Goal: Task Accomplishment & Management: Use online tool/utility

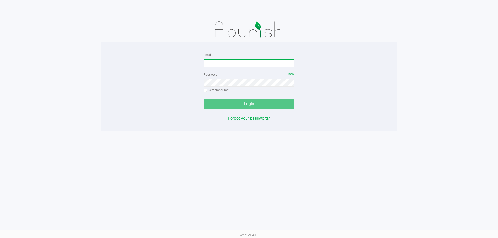
click at [270, 66] on input "Email" at bounding box center [249, 63] width 91 height 8
type input "[EMAIL_ADDRESS][DOMAIN_NAME]"
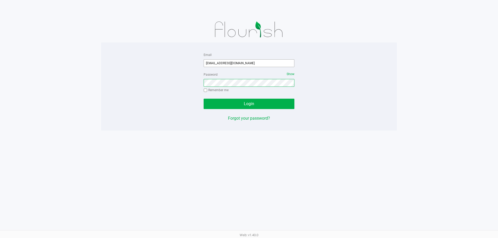
click at [204, 99] on button "Login" at bounding box center [249, 104] width 91 height 10
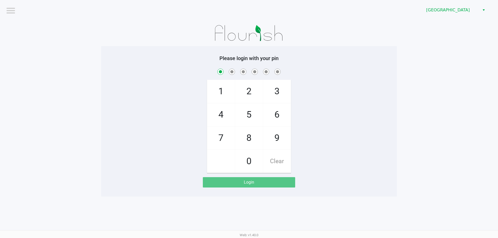
checkbox input "true"
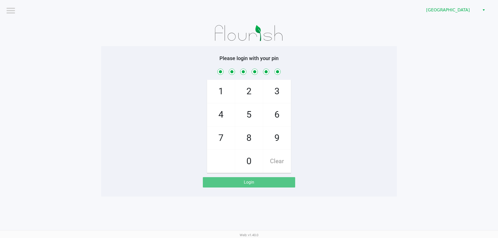
checkbox input "true"
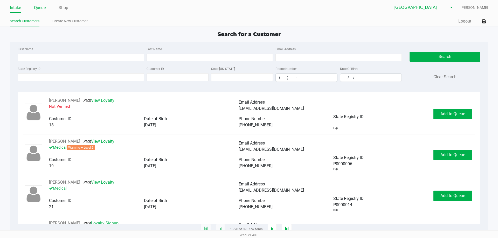
click at [40, 9] on link "Queue" at bounding box center [40, 7] width 12 height 7
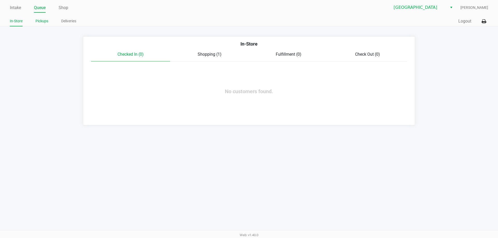
click at [44, 19] on link "Pickups" at bounding box center [42, 21] width 13 height 6
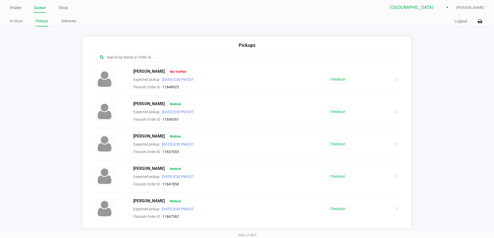
click at [142, 59] on input "text" at bounding box center [238, 57] width 265 height 6
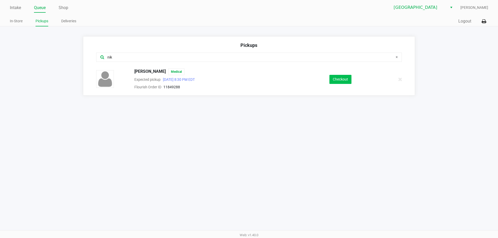
type input "nik"
click at [347, 79] on button "Checkout" at bounding box center [340, 79] width 22 height 9
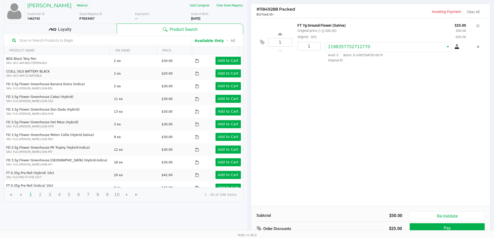
scroll to position [53, 0]
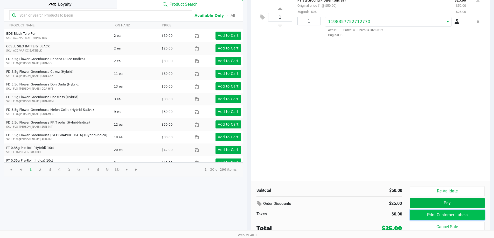
click at [443, 215] on button "Print Customer Labels" at bounding box center [447, 215] width 75 height 10
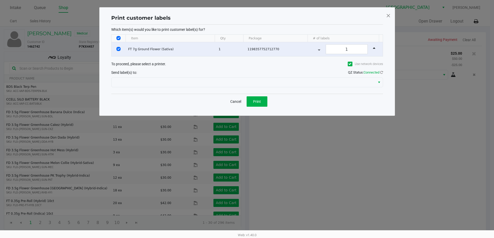
scroll to position [0, 0]
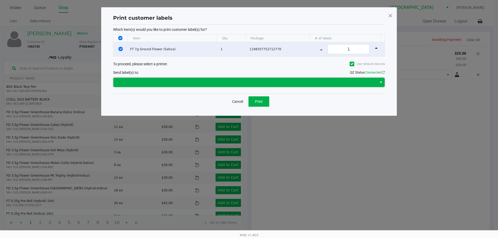
click at [249, 81] on span at bounding box center [244, 82] width 257 height 6
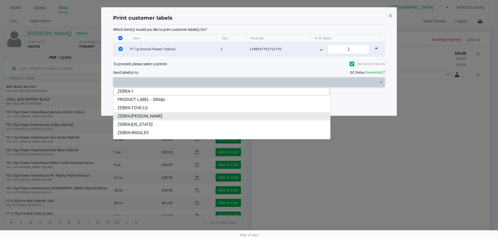
click at [155, 115] on li "ZEBRA-YIRUMA" at bounding box center [221, 116] width 217 height 8
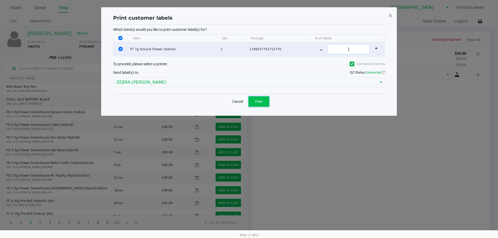
click at [257, 104] on button "Print" at bounding box center [258, 101] width 21 height 10
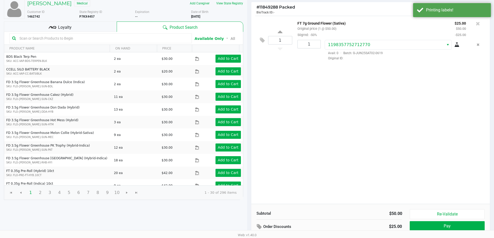
scroll to position [53, 0]
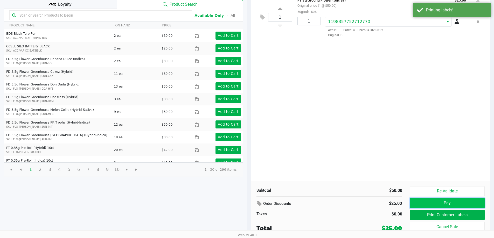
click at [441, 206] on button "Pay" at bounding box center [447, 203] width 75 height 10
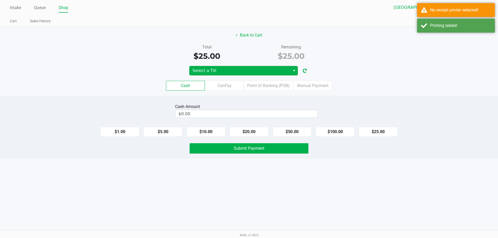
click at [228, 66] on div "Back to Cart Total $25.00 Remaining $25.00 Select a Till Cash CanPay Point of B…" at bounding box center [249, 60] width 498 height 69
click at [227, 69] on span "Select a Till" at bounding box center [239, 71] width 95 height 6
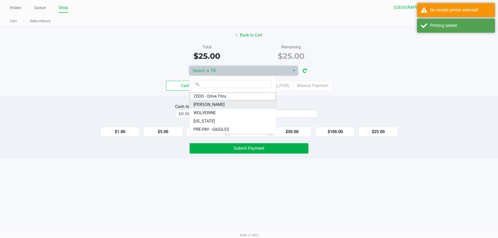
click at [217, 103] on li "YIRUMA" at bounding box center [232, 105] width 87 height 8
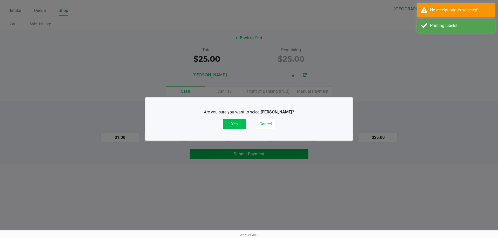
drag, startPoint x: 243, startPoint y: 125, endPoint x: 235, endPoint y: 123, distance: 8.2
click at [241, 124] on button "Yes" at bounding box center [234, 124] width 23 height 10
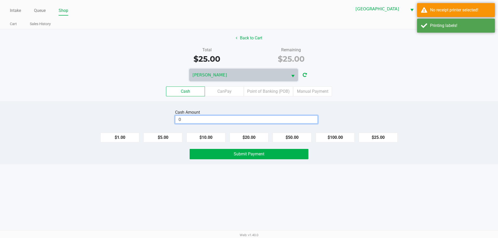
click at [220, 116] on input "0" at bounding box center [246, 120] width 142 height 8
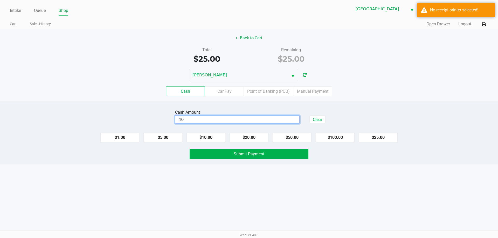
type input "$40.00"
click at [233, 109] on div "Cash Amount $40.00" at bounding box center [237, 116] width 124 height 16
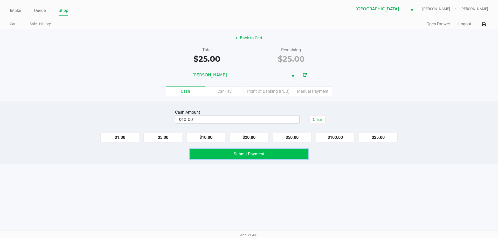
click at [241, 154] on span "Submit Payment" at bounding box center [249, 154] width 31 height 5
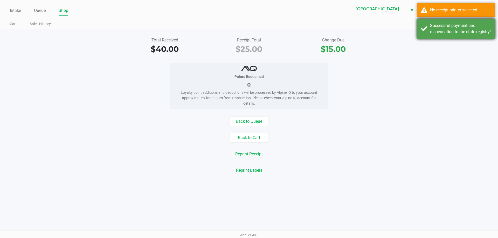
click at [459, 30] on div "Successful payment and dispensation to the state registry!" at bounding box center [460, 29] width 61 height 12
click at [457, 10] on div "No receipt printer selected" at bounding box center [460, 10] width 61 height 6
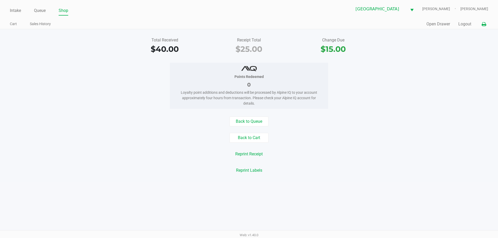
click at [484, 23] on icon at bounding box center [483, 25] width 4 height 4
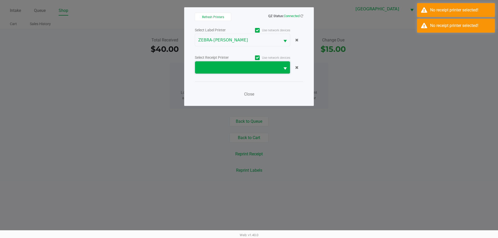
click at [262, 68] on span at bounding box center [237, 68] width 79 height 6
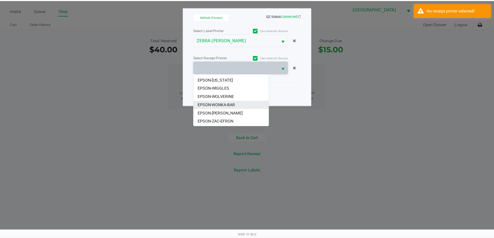
scroll to position [23, 0]
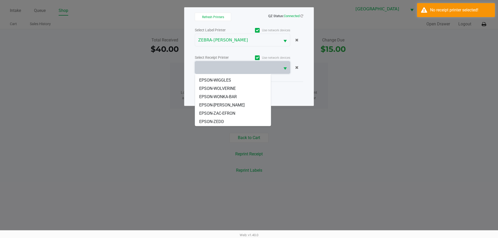
click at [229, 106] on li "EPSON-[PERSON_NAME]" at bounding box center [233, 105] width 76 height 8
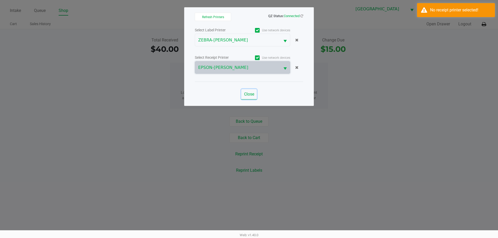
click at [252, 95] on span "Close" at bounding box center [249, 94] width 10 height 5
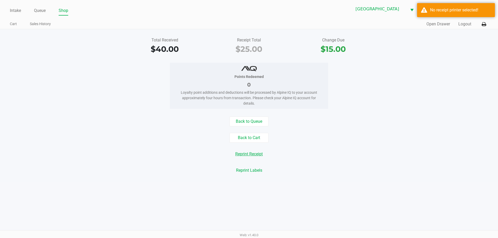
click at [260, 153] on button "Reprint Receipt" at bounding box center [249, 154] width 34 height 10
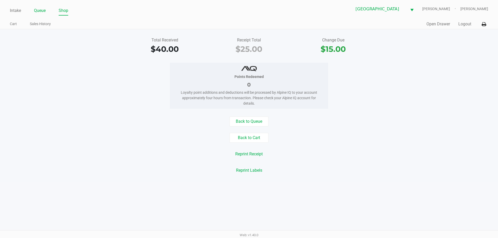
click at [39, 10] on link "Queue" at bounding box center [40, 10] width 12 height 7
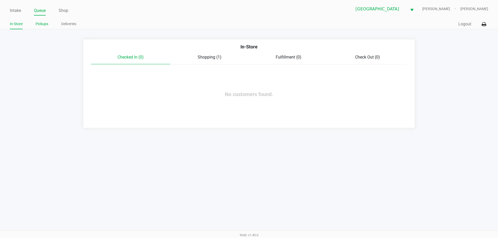
click at [42, 25] on link "Pickups" at bounding box center [42, 24] width 13 height 6
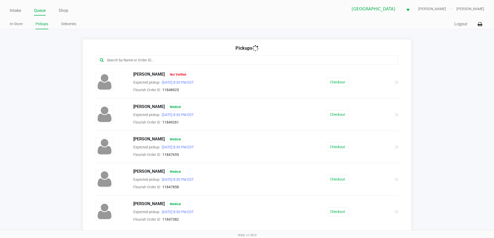
click at [114, 61] on input "text" at bounding box center [238, 60] width 265 height 6
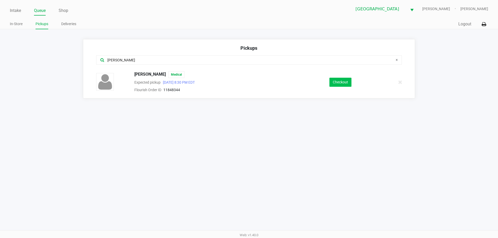
type input "willi"
click at [348, 82] on button "Checkout" at bounding box center [340, 82] width 22 height 9
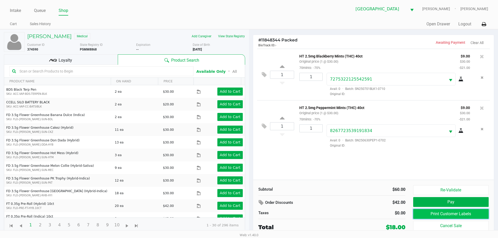
click at [429, 214] on button "Print Customer Labels" at bounding box center [450, 214] width 75 height 10
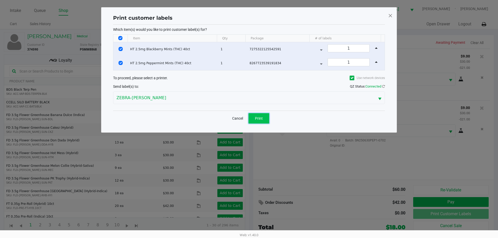
click at [258, 120] on span "Print" at bounding box center [259, 118] width 8 height 4
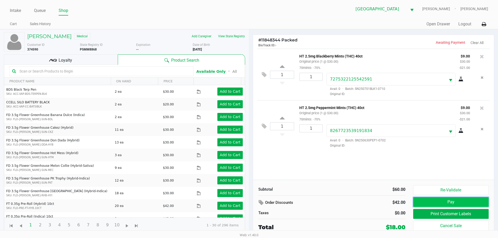
click at [436, 202] on button "Pay" at bounding box center [450, 202] width 75 height 10
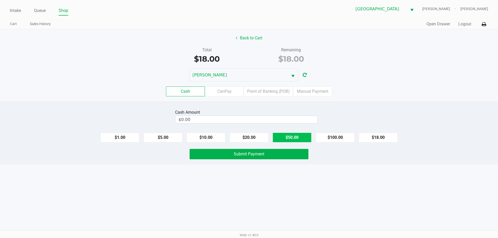
click at [296, 135] on button "$50.00" at bounding box center [292, 138] width 39 height 10
type input "$50.00"
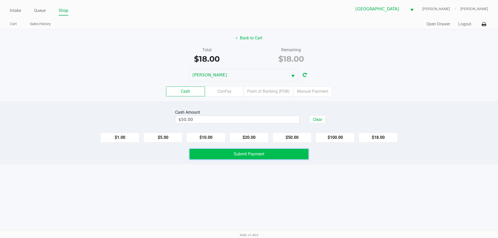
click at [260, 153] on span "Submit Payment" at bounding box center [249, 154] width 31 height 5
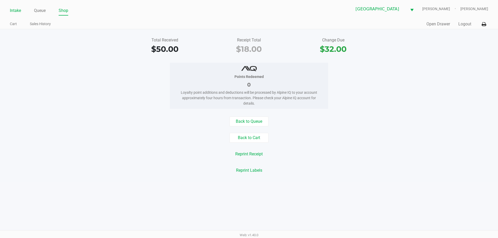
click at [14, 11] on link "Intake" at bounding box center [15, 10] width 11 height 7
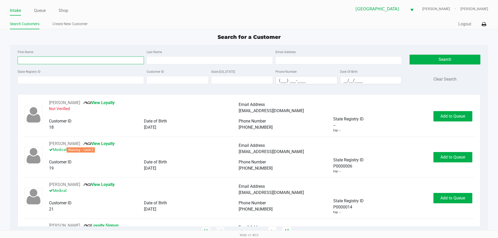
click at [32, 59] on input "First Name" at bounding box center [81, 61] width 126 height 8
type input "april"
click at [163, 60] on input "Last Name" at bounding box center [209, 61] width 126 height 8
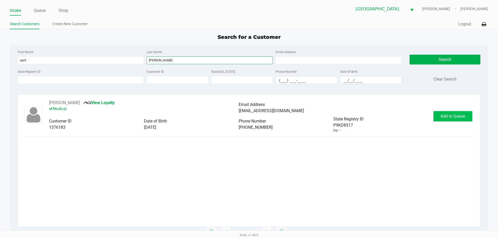
type input "barry"
click at [442, 116] on span "Add to Queue" at bounding box center [452, 116] width 25 height 5
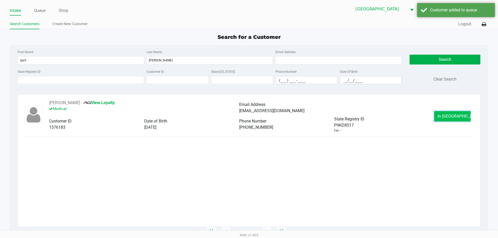
click at [446, 116] on span "In Queue" at bounding box center [459, 116] width 44 height 5
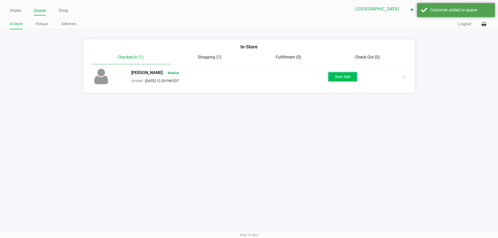
click at [354, 76] on button "Start Sale" at bounding box center [342, 76] width 29 height 9
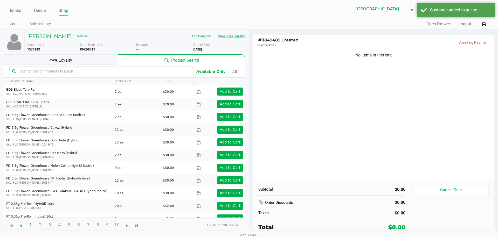
click at [233, 36] on button "View State Registry" at bounding box center [230, 36] width 30 height 8
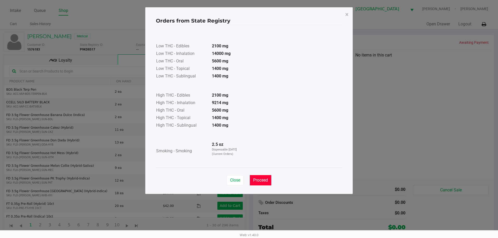
click at [261, 182] on span "Proceed" at bounding box center [260, 180] width 15 height 5
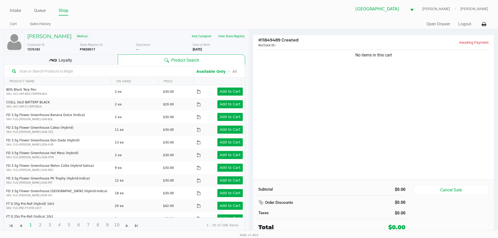
click at [108, 61] on div "Loyalty" at bounding box center [61, 59] width 114 height 10
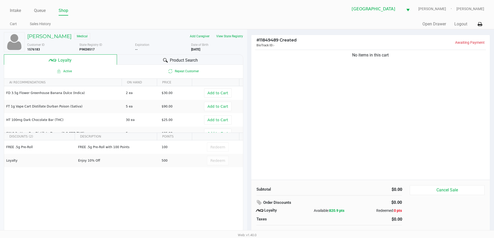
click at [186, 60] on span "Product Search" at bounding box center [184, 60] width 28 height 6
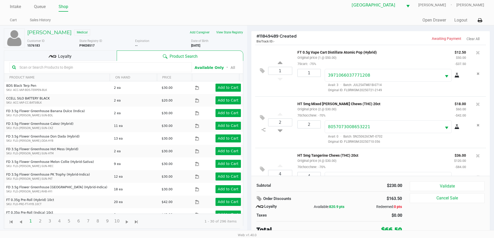
scroll to position [5, 0]
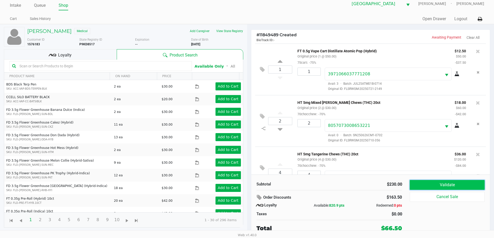
click at [447, 186] on button "Validate" at bounding box center [447, 185] width 75 height 10
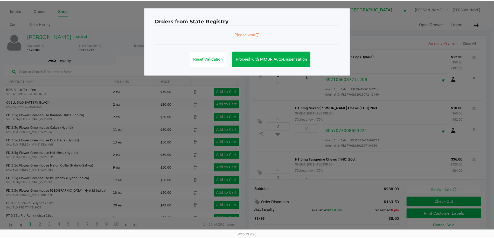
scroll to position [24, 0]
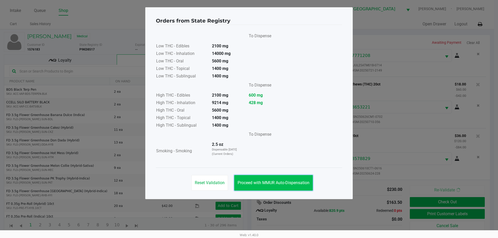
click at [281, 186] on button "Proceed with MMUR Auto-Dispensation" at bounding box center [273, 183] width 79 height 16
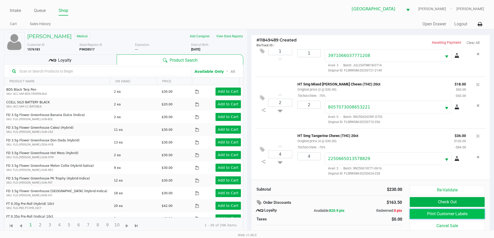
click at [413, 212] on button "Print Customer Labels" at bounding box center [447, 214] width 75 height 10
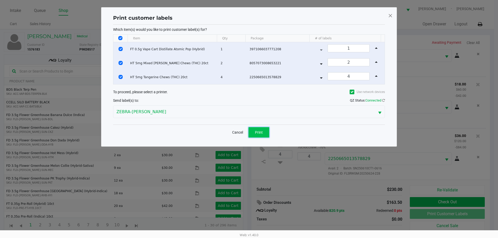
click at [263, 133] on button "Print" at bounding box center [258, 132] width 21 height 10
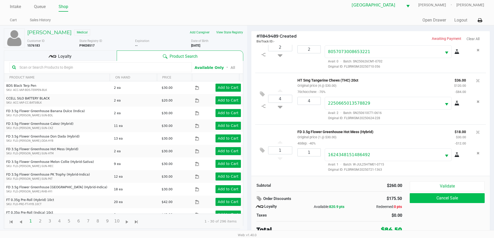
scroll to position [5, 0]
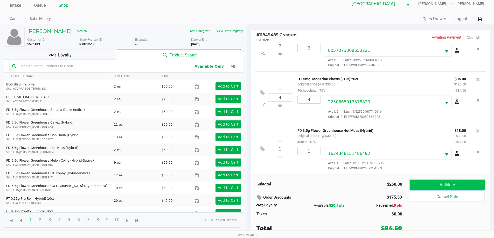
click at [424, 183] on button "Validate" at bounding box center [447, 185] width 75 height 10
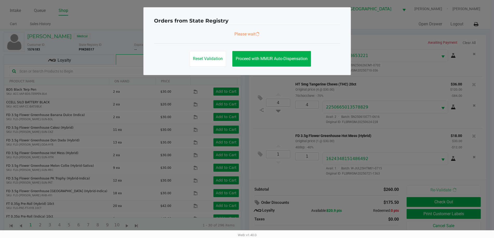
scroll to position [0, 0]
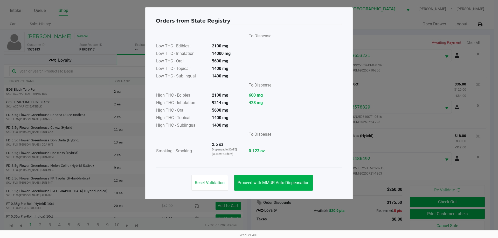
drag, startPoint x: 293, startPoint y: 174, endPoint x: 316, endPoint y: 171, distance: 23.1
click at [293, 174] on div "Reset Validation Proceed with MMUR Auto-Dispensation" at bounding box center [249, 181] width 186 height 26
click at [304, 180] on span "Proceed with MMUR Auto-Dispensation" at bounding box center [274, 182] width 72 height 5
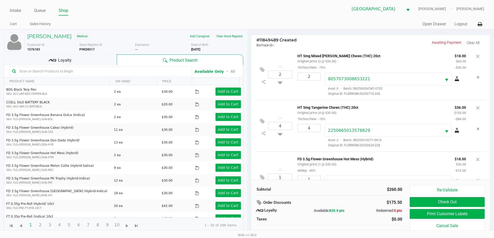
scroll to position [76, 0]
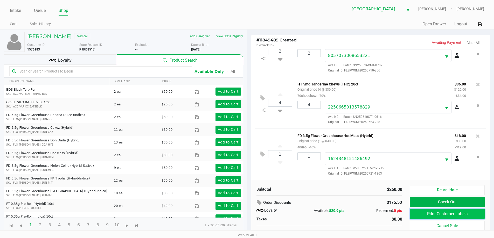
click at [422, 215] on button "Print Customer Labels" at bounding box center [447, 214] width 75 height 10
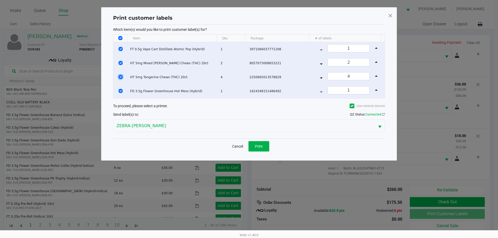
drag, startPoint x: 122, startPoint y: 76, endPoint x: 121, endPoint y: 70, distance: 6.0
click at [121, 76] on input "Select Row" at bounding box center [120, 77] width 4 height 4
checkbox input "false"
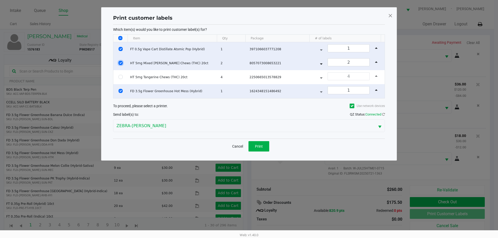
click at [121, 63] on input "Select Row" at bounding box center [120, 63] width 4 height 4
checkbox input "false"
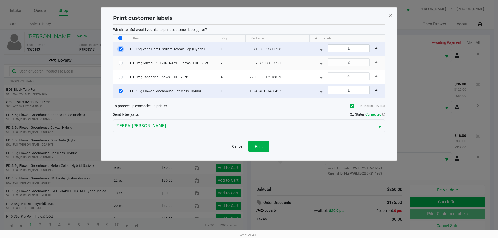
click at [119, 49] on input "Select Row" at bounding box center [120, 49] width 4 height 4
checkbox input "false"
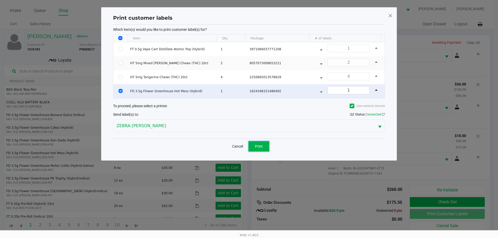
click at [257, 148] on span "Print" at bounding box center [259, 146] width 8 height 4
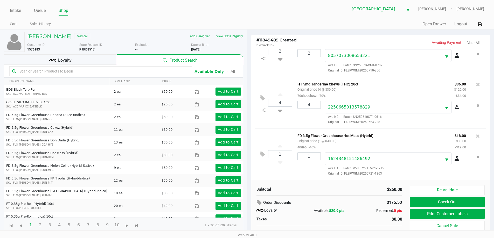
click at [332, 135] on p "FD 3.5g Flower Greenhouse Hot Mess (Hybrid)" at bounding box center [371, 134] width 149 height 5
click at [341, 135] on p "FD 3.5g Flower Greenhouse Hot Mess (Hybrid)" at bounding box center [371, 134] width 149 height 5
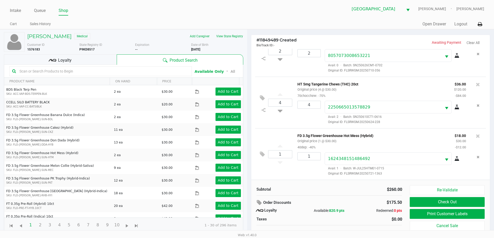
click at [349, 135] on p "FD 3.5g Flower Greenhouse Hot Mess (Hybrid)" at bounding box center [371, 134] width 149 height 5
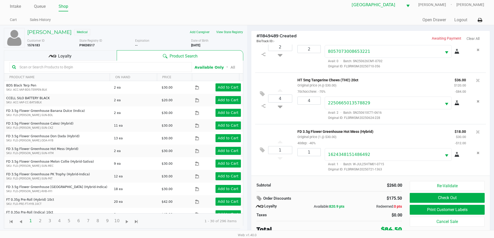
scroll to position [5, 0]
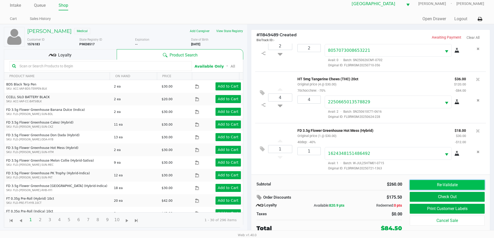
click at [468, 185] on button "Re-Validate" at bounding box center [447, 185] width 75 height 10
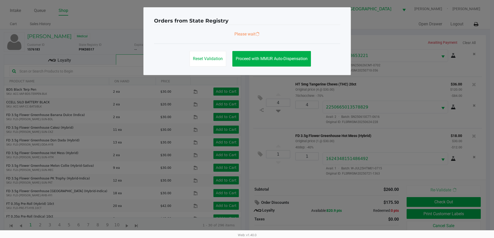
scroll to position [0, 0]
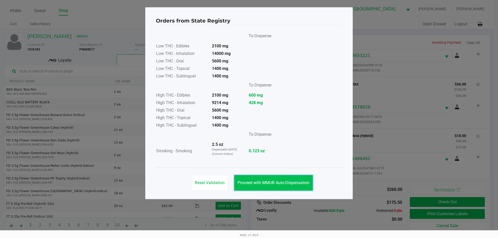
click at [286, 185] on span "Proceed with MMUR Auto-Dispensation" at bounding box center [274, 182] width 72 height 5
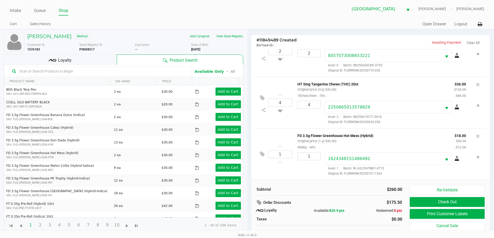
click at [87, 61] on div "Loyalty" at bounding box center [60, 59] width 113 height 10
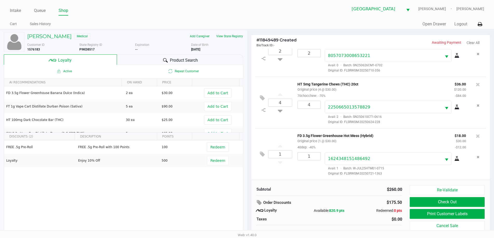
click at [131, 58] on div "Product Search" at bounding box center [180, 59] width 126 height 10
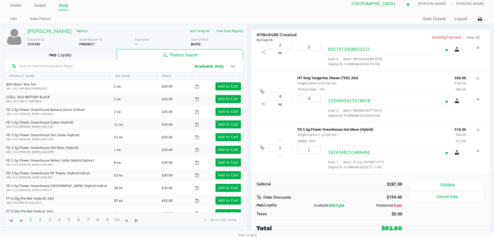
scroll to position [128, 0]
click at [443, 184] on button "Validate" at bounding box center [447, 185] width 75 height 10
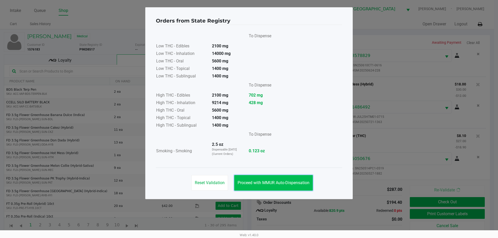
click at [290, 179] on button "Proceed with MMUR Auto-Dispensation" at bounding box center [273, 183] width 79 height 16
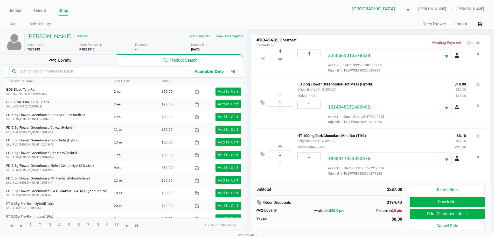
click at [97, 61] on div "Loyalty" at bounding box center [60, 59] width 113 height 10
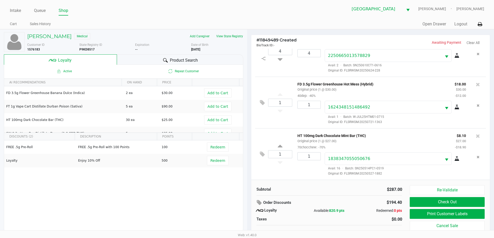
click at [143, 61] on div "Product Search" at bounding box center [180, 59] width 126 height 10
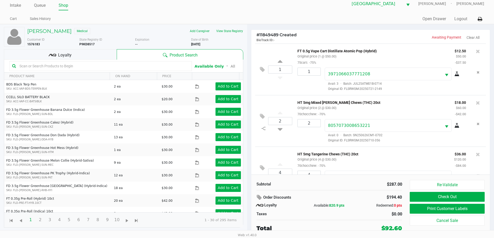
scroll to position [128, 0]
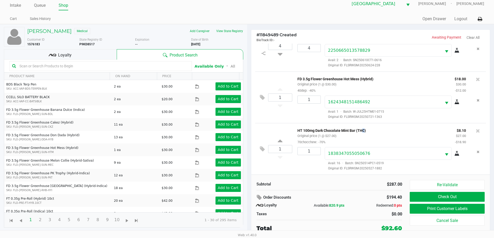
click at [361, 131] on p "HT 100mg Dark Chocolate Mint Bar (THC)" at bounding box center [372, 129] width 150 height 5
click at [351, 130] on p "HT 100mg Dark Chocolate Mint Bar (THC)" at bounding box center [372, 129] width 150 height 5
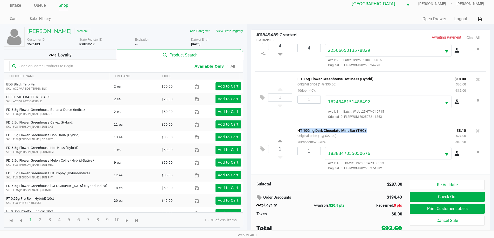
click at [351, 130] on p "HT 100mg Dark Chocolate Mint Bar (THC)" at bounding box center [372, 129] width 150 height 5
click at [364, 130] on p "HT 100mg Dark Chocolate Mint Bar (THC)" at bounding box center [372, 129] width 150 height 5
click at [369, 130] on p "HT 100mg Dark Chocolate Mint Bar (THC)" at bounding box center [372, 129] width 150 height 5
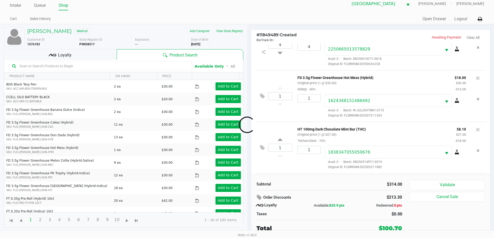
scroll to position [180, 0]
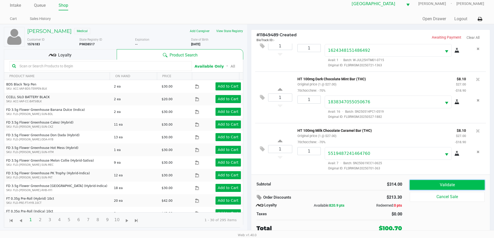
click at [425, 183] on button "Validate" at bounding box center [447, 185] width 75 height 10
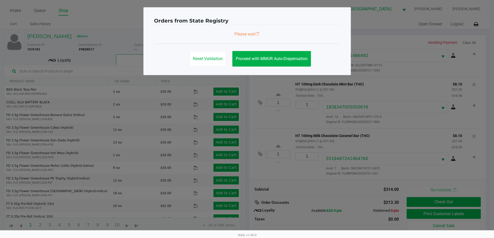
scroll to position [0, 0]
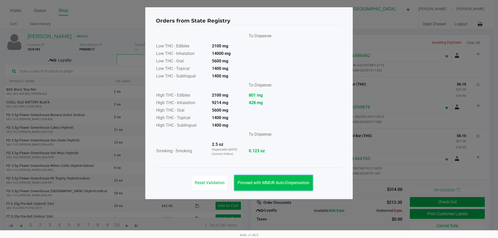
click at [298, 185] on span "Proceed with MMUR Auto-Dispensation" at bounding box center [274, 182] width 72 height 5
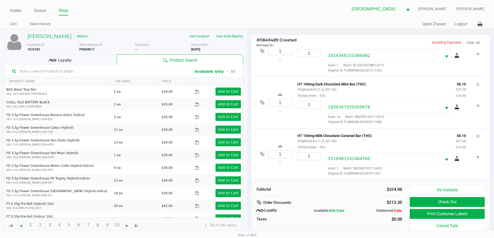
click at [110, 58] on div "Loyalty" at bounding box center [60, 59] width 113 height 10
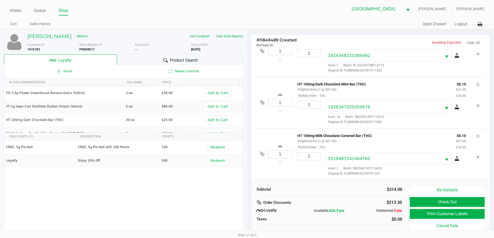
click at [137, 60] on div "Product Search" at bounding box center [180, 59] width 126 height 10
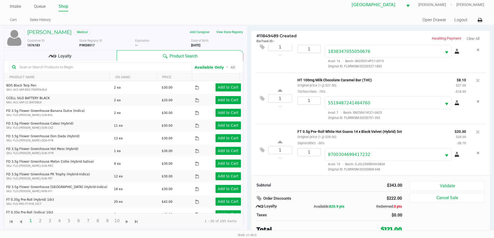
scroll to position [5, 0]
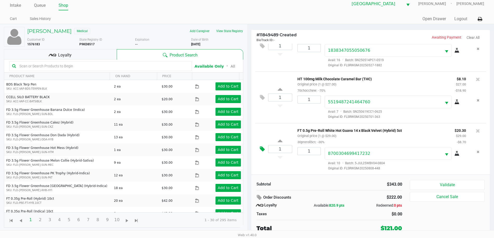
click at [263, 150] on icon at bounding box center [262, 149] width 5 height 6
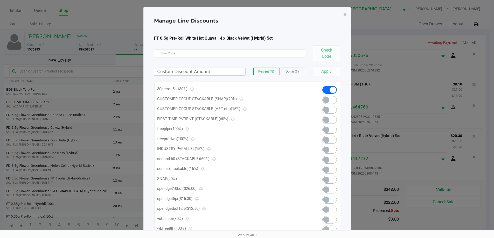
scroll to position [0, 0]
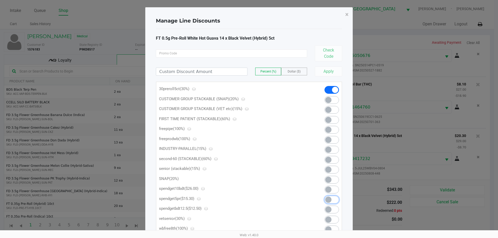
click at [330, 199] on span at bounding box center [328, 200] width 6 height 6
click at [347, 15] on span "×" at bounding box center [346, 14] width 3 height 7
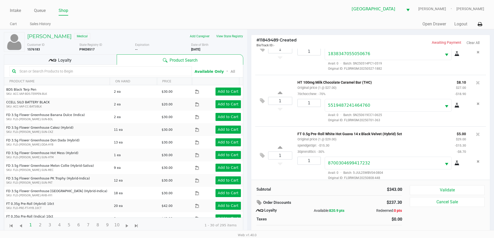
scroll to position [5, 0]
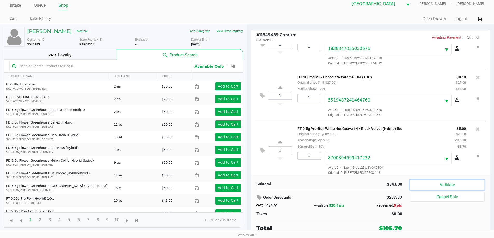
click at [433, 187] on button "Validate" at bounding box center [447, 185] width 75 height 10
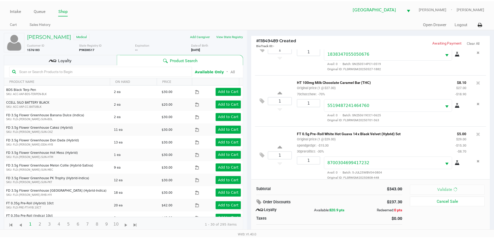
scroll to position [238, 0]
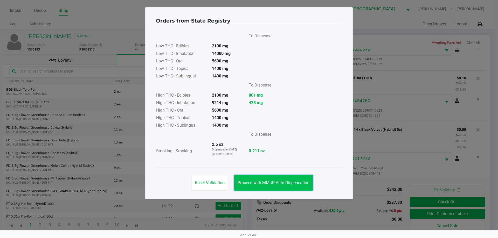
click at [287, 186] on button "Proceed with MMUR Auto-Dispensation" at bounding box center [273, 183] width 79 height 16
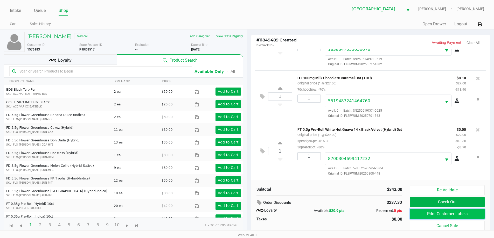
click at [421, 214] on button "Print Customer Labels" at bounding box center [447, 214] width 75 height 10
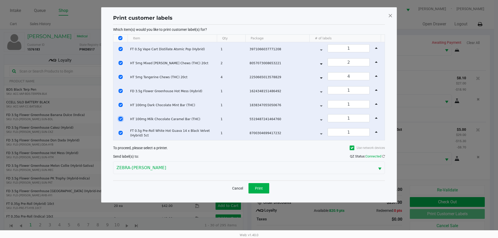
click at [121, 120] on input "Select Row" at bounding box center [120, 119] width 4 height 4
checkbox input "false"
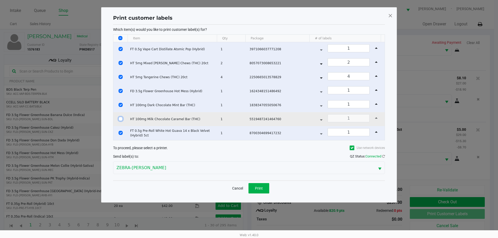
click at [121, 119] on input "Select Row" at bounding box center [120, 119] width 4 height 4
checkbox input "true"
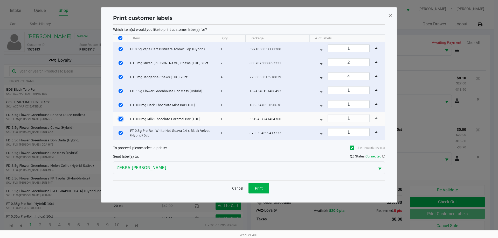
checkbox input "true"
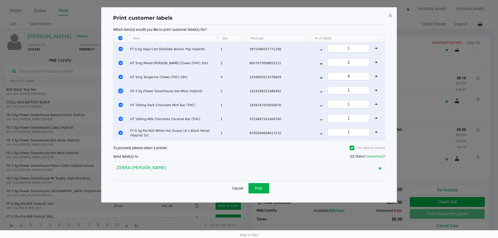
click at [120, 91] on input "Select Row" at bounding box center [120, 91] width 4 height 4
checkbox input "false"
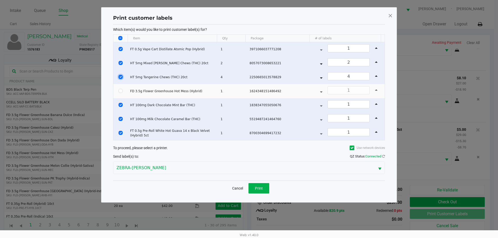
click at [121, 76] on input "Select Row" at bounding box center [120, 77] width 4 height 4
checkbox input "false"
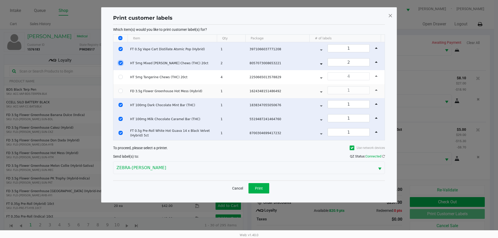
click at [121, 64] on input "Select Row" at bounding box center [120, 63] width 4 height 4
checkbox input "false"
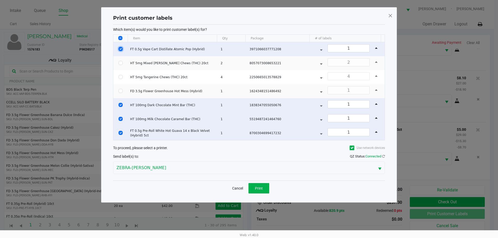
click at [122, 48] on input "Select Row" at bounding box center [120, 49] width 4 height 4
checkbox input "false"
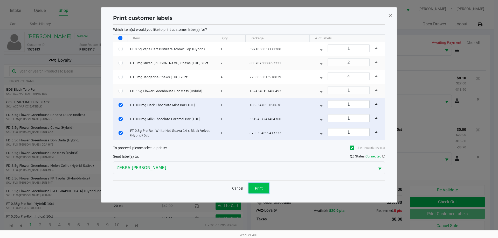
click at [261, 186] on span "Print" at bounding box center [259, 188] width 8 height 4
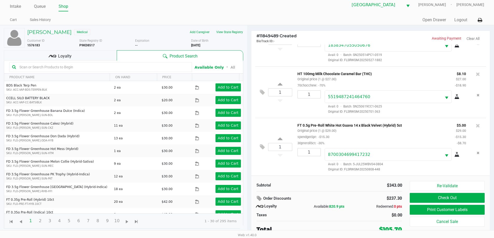
scroll to position [5, 0]
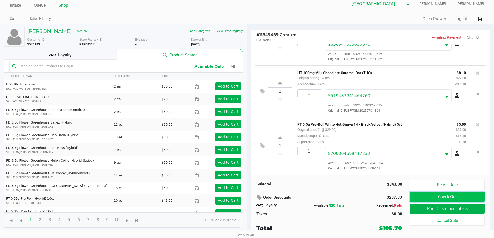
click at [439, 197] on button "Check Out" at bounding box center [447, 197] width 75 height 10
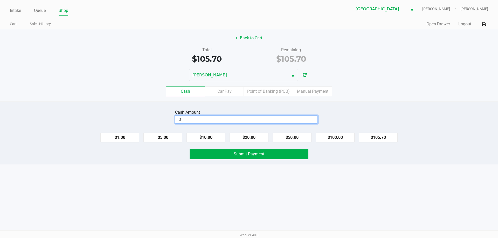
click at [190, 118] on input "0" at bounding box center [246, 120] width 142 height 8
type input "$120.00"
click at [209, 108] on div "Cash Amount $120.00 Clear $1.00 $5.00 $10.00 $20.00 $50.00 $100.00 $105.70 Subm…" at bounding box center [249, 133] width 498 height 63
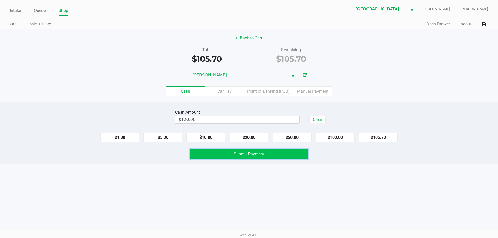
click at [228, 155] on button "Submit Payment" at bounding box center [249, 154] width 119 height 10
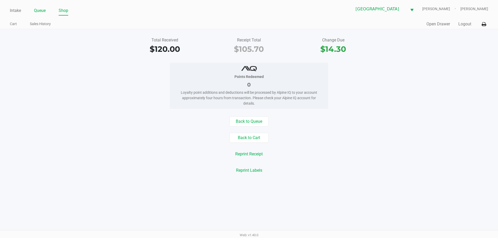
click at [44, 11] on link "Queue" at bounding box center [40, 10] width 12 height 7
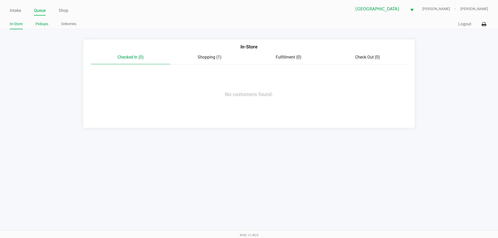
click at [43, 24] on link "Pickups" at bounding box center [42, 24] width 13 height 6
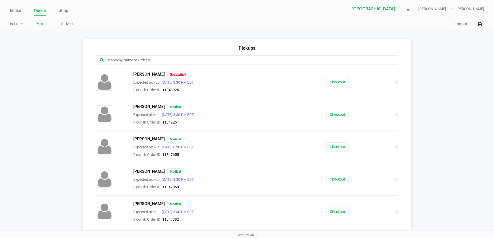
click at [108, 58] on input "text" at bounding box center [238, 60] width 265 height 6
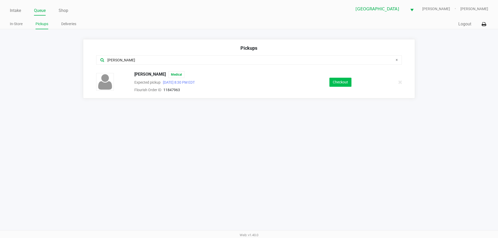
type input "katie"
click at [342, 82] on button "Checkout" at bounding box center [340, 82] width 22 height 9
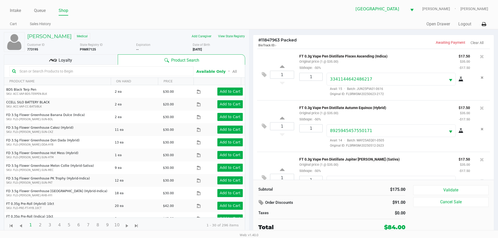
click at [53, 60] on icon at bounding box center [53, 61] width 8 height 8
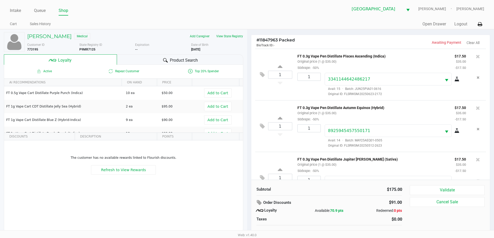
click at [151, 59] on div "Product Search" at bounding box center [180, 59] width 126 height 10
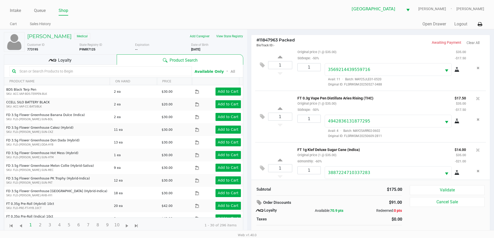
scroll to position [128, 0]
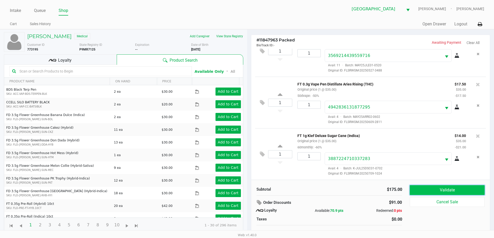
click at [441, 192] on button "Validate" at bounding box center [447, 190] width 75 height 10
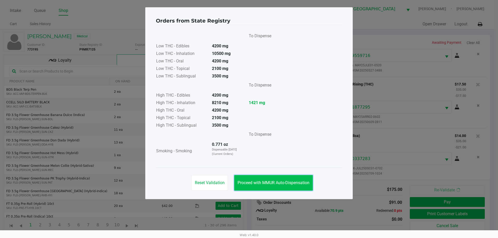
click at [287, 184] on span "Proceed with MMUR Auto-Dispensation" at bounding box center [274, 182] width 72 height 5
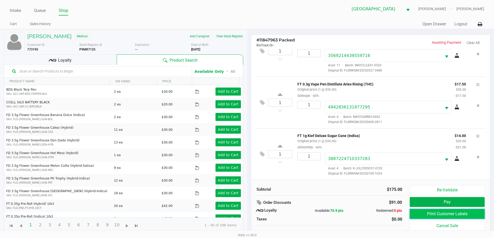
click at [418, 212] on button "Print Customer Labels" at bounding box center [447, 214] width 75 height 10
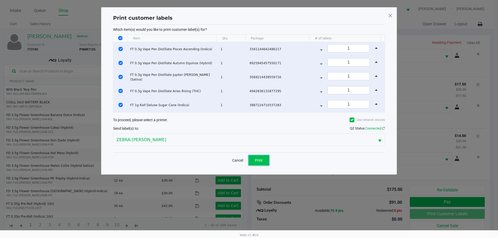
click at [259, 161] on span "Print" at bounding box center [259, 160] width 8 height 4
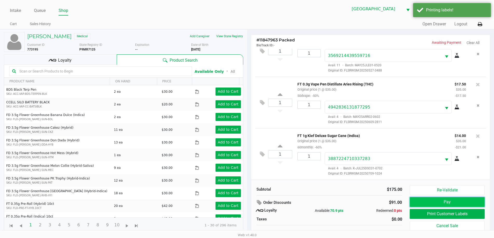
click at [449, 202] on button "Pay" at bounding box center [447, 202] width 75 height 10
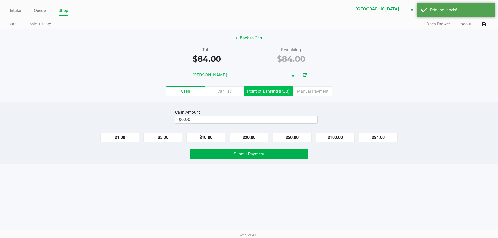
click at [270, 95] on label "Point of Banking (POB)" at bounding box center [268, 92] width 49 height 10
click at [0, 0] on 7 "Point of Banking (POB)" at bounding box center [0, 0] width 0 height 0
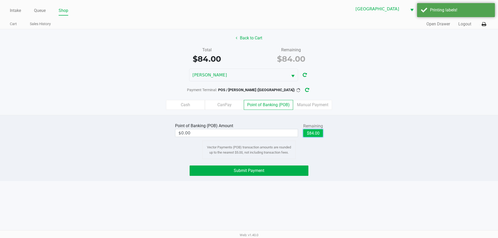
click at [316, 135] on button "$84.00" at bounding box center [313, 133] width 20 height 8
type input "$84.00"
click at [278, 172] on button "Submit Payment" at bounding box center [249, 171] width 119 height 10
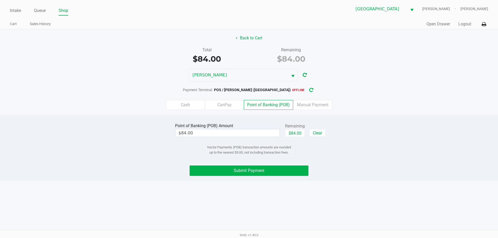
click at [307, 87] on button "button" at bounding box center [311, 90] width 8 height 10
click at [270, 173] on button "Submit Payment" at bounding box center [249, 171] width 119 height 10
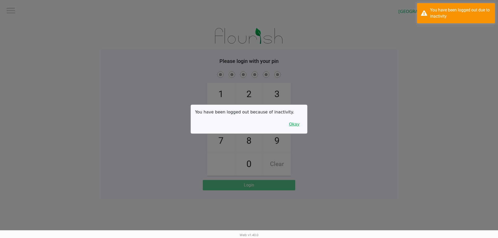
click at [292, 128] on button "Okay" at bounding box center [293, 125] width 17 height 10
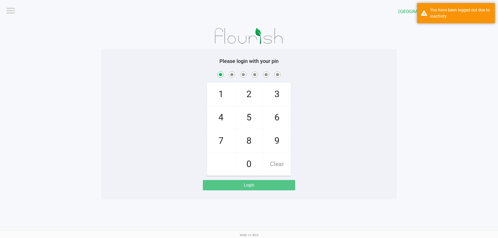
checkbox input "true"
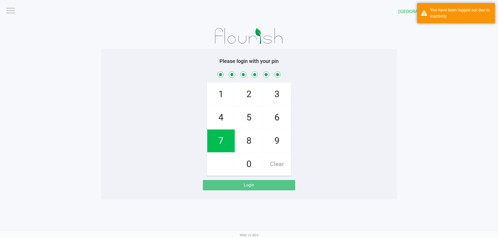
checkbox input "true"
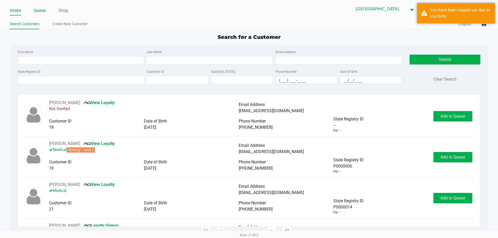
click at [38, 8] on link "Queue" at bounding box center [40, 10] width 12 height 7
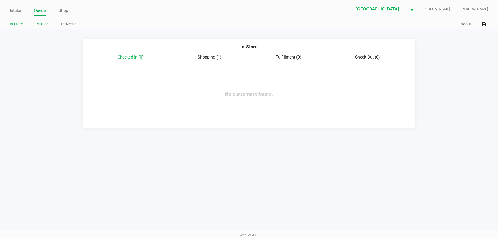
click at [39, 24] on link "Pickups" at bounding box center [42, 24] width 13 height 6
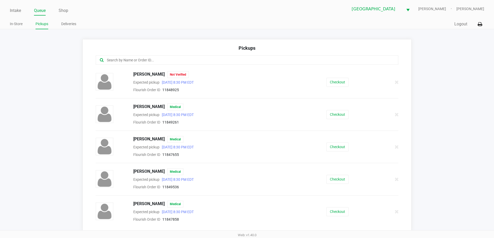
click at [116, 60] on input "text" at bounding box center [238, 60] width 265 height 6
click at [128, 57] on div at bounding box center [247, 59] width 303 height 9
drag, startPoint x: 130, startPoint y: 65, endPoint x: 131, endPoint y: 62, distance: 2.6
click at [130, 65] on div at bounding box center [247, 59] width 303 height 9
click at [131, 62] on input "text" at bounding box center [238, 60] width 265 height 6
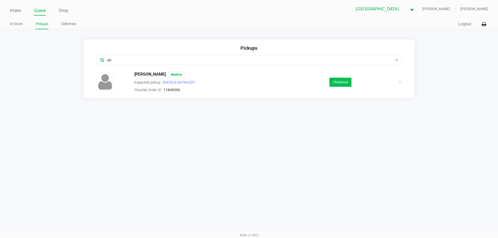
type input "eri"
click at [341, 80] on button "Checkout" at bounding box center [340, 82] width 22 height 9
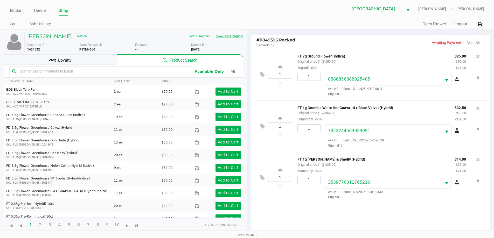
click at [232, 37] on button "View State Registry" at bounding box center [228, 36] width 30 height 8
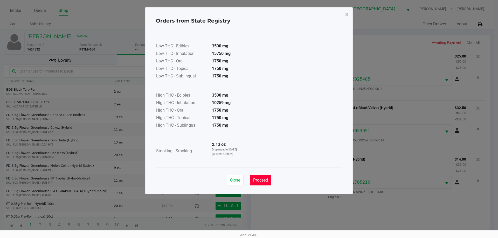
click at [259, 182] on span "Proceed" at bounding box center [260, 180] width 15 height 5
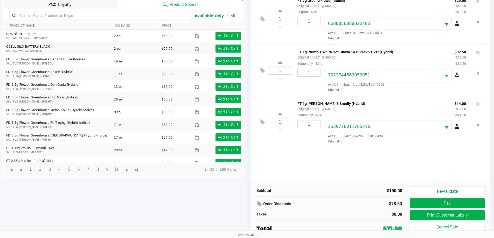
scroll to position [56, 0]
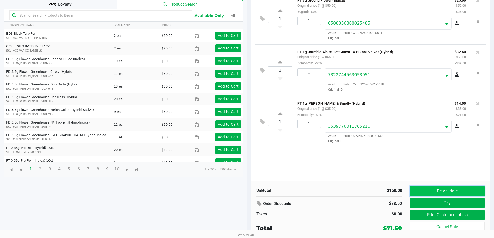
click at [428, 188] on button "Re-Validate" at bounding box center [447, 191] width 75 height 10
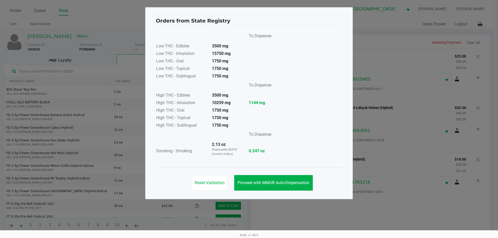
drag, startPoint x: 183, startPoint y: 99, endPoint x: 269, endPoint y: 103, distance: 86.2
click at [269, 103] on table "To Dispense High THC - Edibles 3500 mg High THC - Inhalation 10259 mg 1144 mg H…" at bounding box center [214, 104] width 116 height 49
click at [269, 103] on strong "1144 mg" at bounding box center [260, 103] width 23 height 6
drag, startPoint x: 269, startPoint y: 102, endPoint x: 218, endPoint y: 106, distance: 51.2
click at [218, 106] on tr "High THC - Inhalation 10259 mg 1144 mg" at bounding box center [214, 104] width 116 height 8
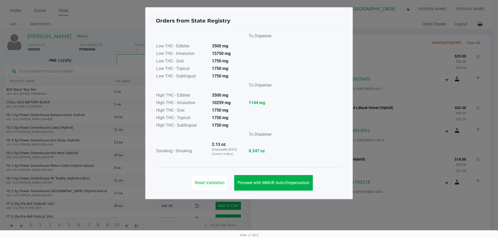
click at [224, 103] on strong "10259 mg" at bounding box center [221, 102] width 19 height 5
click at [259, 181] on span "Proceed with MMUR Auto-Dispensation" at bounding box center [274, 182] width 72 height 5
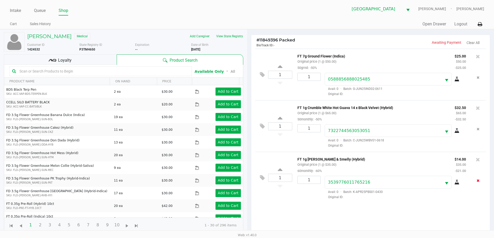
click at [478, 183] on icon "Remove the package from the orderLine" at bounding box center [478, 181] width 3 height 4
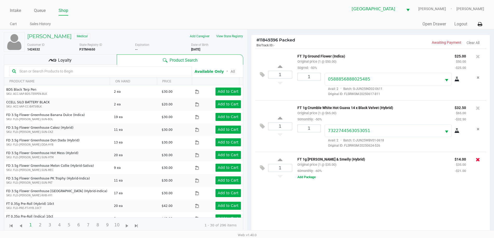
click at [479, 161] on icon at bounding box center [478, 159] width 4 height 5
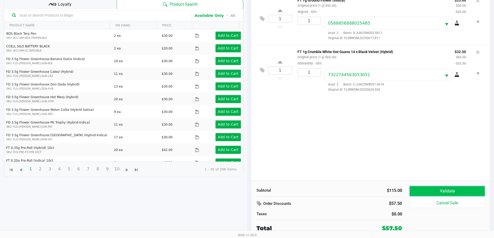
click at [445, 191] on button "Validate" at bounding box center [447, 191] width 75 height 10
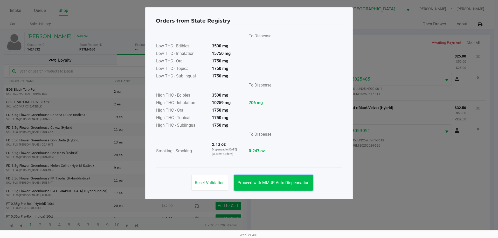
click at [293, 181] on span "Proceed with MMUR Auto-Dispensation" at bounding box center [274, 182] width 72 height 5
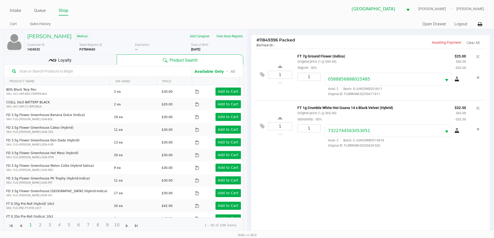
click at [113, 60] on div "Loyalty" at bounding box center [60, 59] width 113 height 10
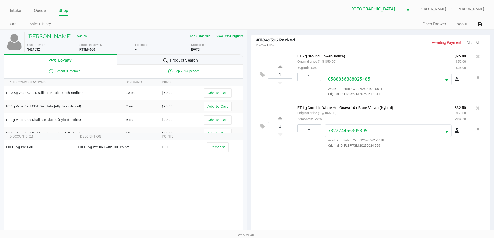
click at [136, 61] on div "Product Search" at bounding box center [180, 59] width 126 height 10
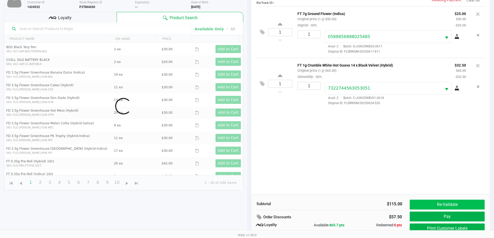
scroll to position [62, 0]
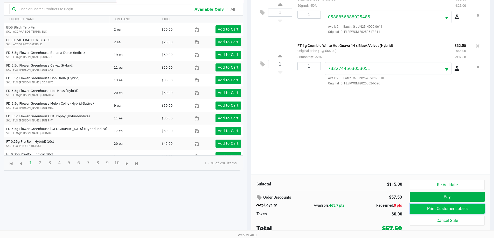
click at [441, 207] on button "Print Customer Labels" at bounding box center [447, 209] width 75 height 10
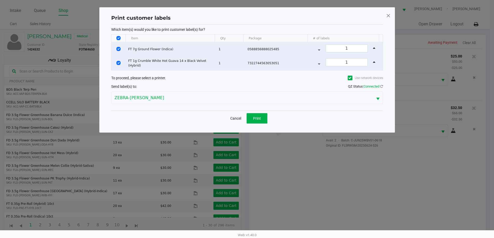
scroll to position [0, 0]
click at [265, 118] on button "Print" at bounding box center [258, 118] width 21 height 10
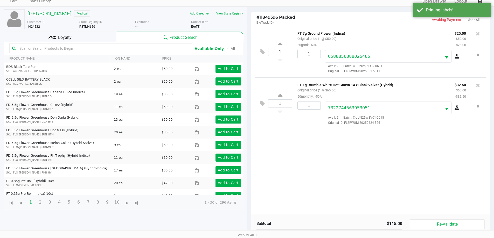
scroll to position [62, 0]
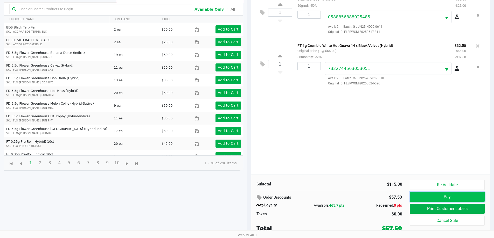
click at [439, 193] on button "Pay" at bounding box center [447, 197] width 75 height 10
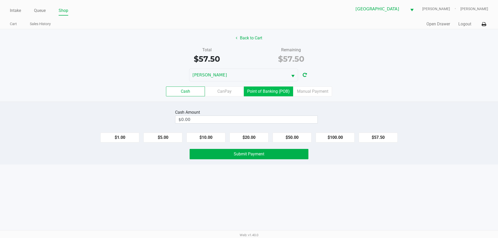
click at [271, 90] on label "Point of Banking (POB)" at bounding box center [268, 92] width 49 height 10
click at [0, 0] on 7 "Point of Banking (POB)" at bounding box center [0, 0] width 0 height 0
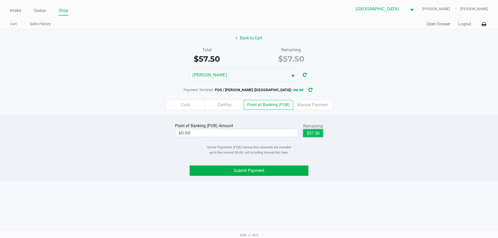
click at [312, 131] on button "$57.50" at bounding box center [313, 133] width 20 height 8
type input "$57.50"
click at [284, 169] on button "Submit Payment" at bounding box center [249, 171] width 119 height 10
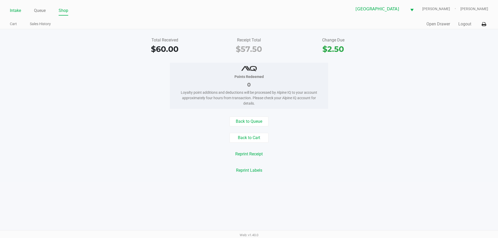
click at [19, 11] on link "Intake" at bounding box center [15, 10] width 11 height 7
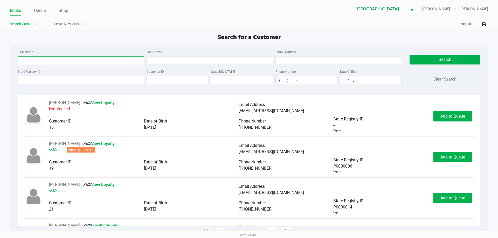
click at [34, 59] on input "First Name" at bounding box center [81, 61] width 126 height 8
click at [41, 63] on input "First Name" at bounding box center [81, 61] width 126 height 8
type input "nicolas"
click at [156, 62] on input "Last Name" at bounding box center [209, 61] width 126 height 8
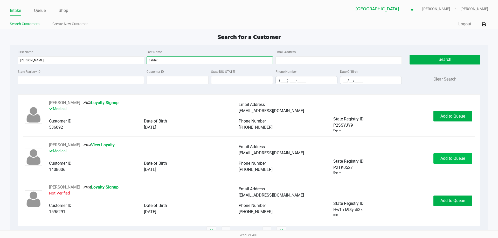
type input "calder"
click at [441, 159] on span "Add to Queue" at bounding box center [452, 158] width 25 height 5
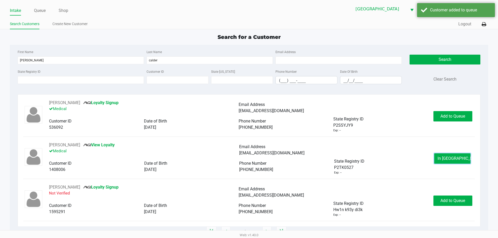
click at [441, 159] on button "In Queue" at bounding box center [452, 158] width 36 height 10
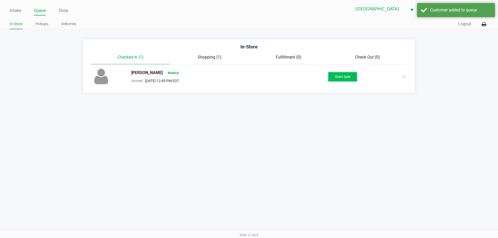
click at [348, 80] on button "Start Sale" at bounding box center [342, 76] width 29 height 9
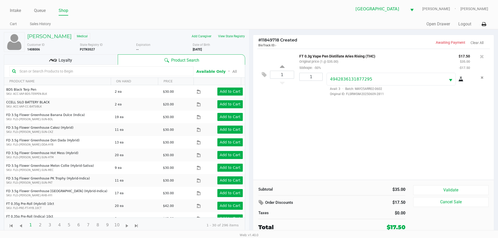
click at [93, 61] on div "Loyalty" at bounding box center [61, 59] width 114 height 10
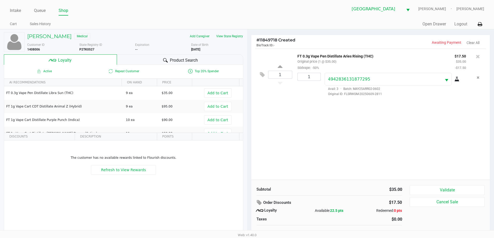
click at [125, 60] on div "Product Search" at bounding box center [180, 59] width 126 height 10
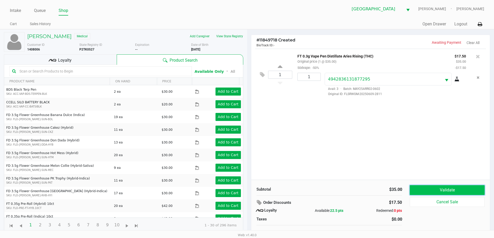
click at [443, 187] on button "Validate" at bounding box center [447, 190] width 75 height 10
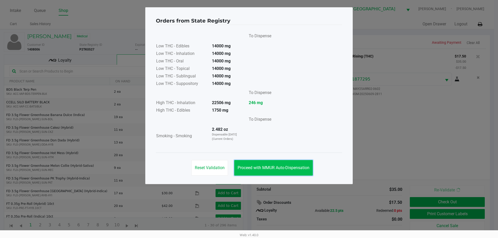
click at [292, 167] on span "Proceed with MMUR Auto-Dispensation" at bounding box center [274, 167] width 72 height 5
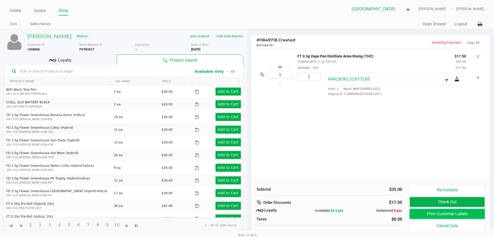
click at [419, 211] on button "Print Customer Labels" at bounding box center [447, 214] width 75 height 10
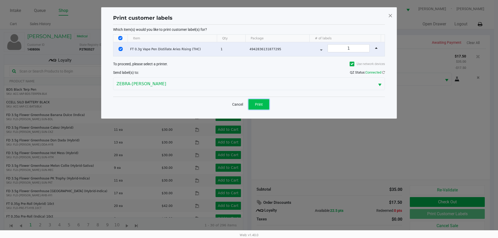
click at [258, 100] on button "Print" at bounding box center [258, 104] width 21 height 10
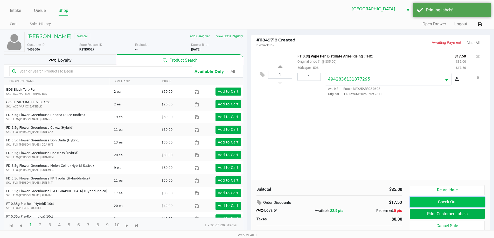
click at [423, 200] on button "Check Out" at bounding box center [447, 202] width 75 height 10
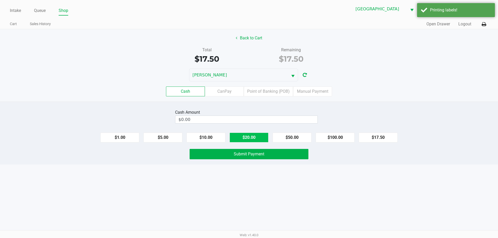
click at [257, 137] on button "$20.00" at bounding box center [248, 138] width 39 height 10
type input "$20.00"
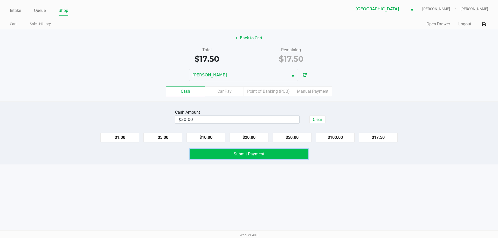
click at [243, 155] on span "Submit Payment" at bounding box center [249, 154] width 31 height 5
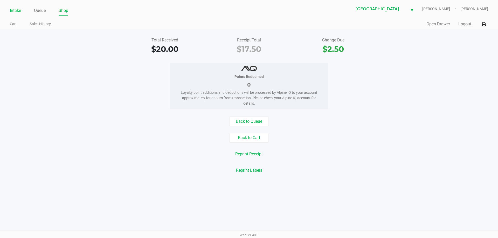
click at [18, 10] on link "Intake" at bounding box center [15, 10] width 11 height 7
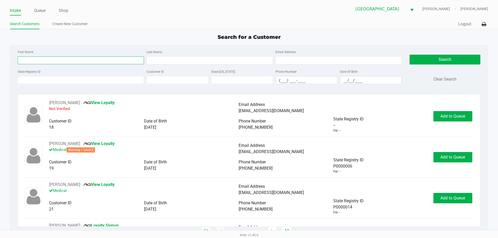
click at [49, 60] on input "First Name" at bounding box center [81, 61] width 126 height 8
type input "craig"
click at [183, 65] on div "First Name craig Last Name Email Address" at bounding box center [209, 59] width 387 height 20
click at [183, 63] on input "Last Name" at bounding box center [209, 61] width 126 height 8
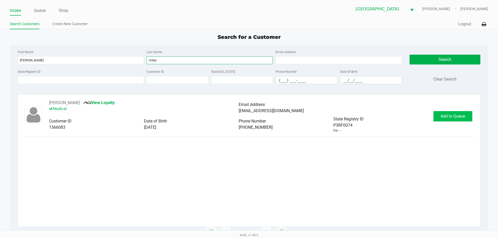
type input "miles"
click at [465, 114] on span "Add to Queue" at bounding box center [452, 116] width 25 height 5
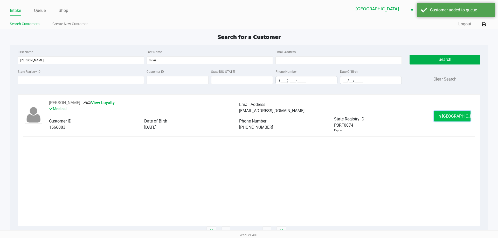
click at [459, 117] on span "In Queue" at bounding box center [459, 116] width 44 height 5
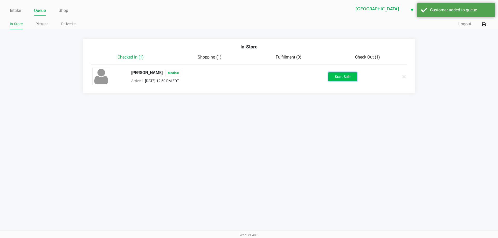
click at [342, 78] on button "Start Sale" at bounding box center [342, 76] width 29 height 9
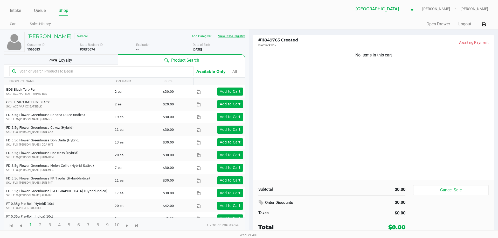
click at [234, 37] on button "View State Registry" at bounding box center [230, 36] width 30 height 8
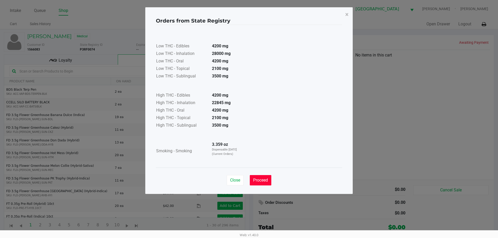
click at [268, 178] on span "Proceed" at bounding box center [260, 180] width 15 height 5
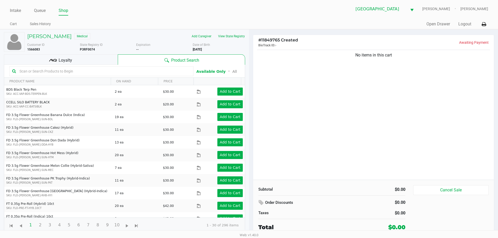
click at [88, 59] on div "Loyalty" at bounding box center [61, 59] width 114 height 10
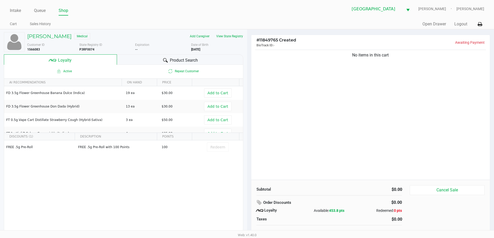
click at [128, 59] on div "Product Search" at bounding box center [180, 59] width 126 height 10
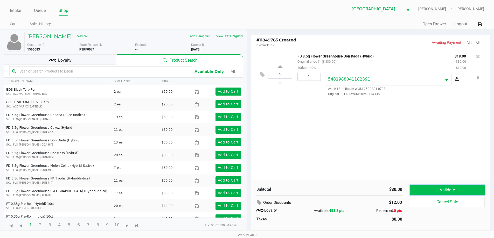
click at [443, 194] on button "Validate" at bounding box center [447, 190] width 75 height 10
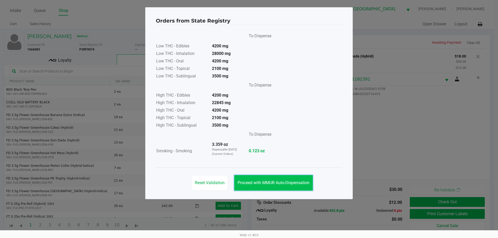
click at [293, 186] on button "Proceed with MMUR Auto-Dispensation" at bounding box center [273, 183] width 79 height 16
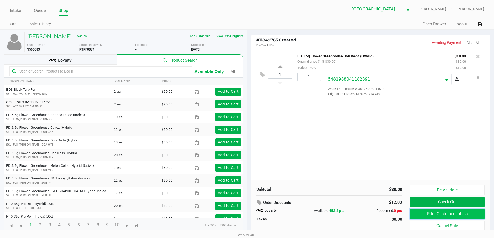
click at [445, 215] on button "Print Customer Labels" at bounding box center [447, 214] width 75 height 10
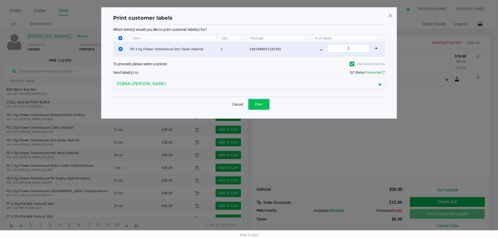
drag, startPoint x: 261, startPoint y: 107, endPoint x: 260, endPoint y: 105, distance: 2.8
click at [260, 105] on button "Print" at bounding box center [258, 104] width 21 height 10
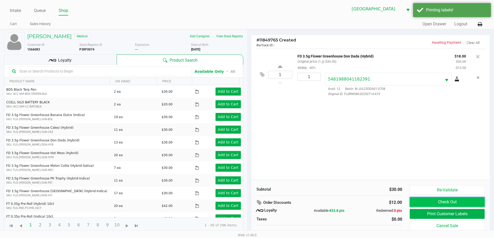
click at [422, 202] on button "Check Out" at bounding box center [447, 202] width 75 height 10
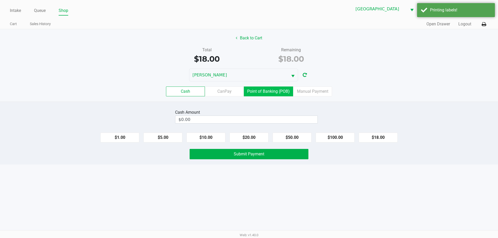
click at [271, 94] on label "Point of Banking (POB)" at bounding box center [268, 92] width 49 height 10
click at [0, 0] on 7 "Point of Banking (POB)" at bounding box center [0, 0] width 0 height 0
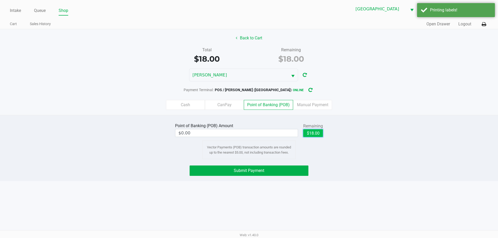
click at [311, 131] on button "$18.00" at bounding box center [313, 133] width 20 height 8
type input "$18.00"
click at [260, 170] on span "Submit Payment" at bounding box center [249, 170] width 31 height 5
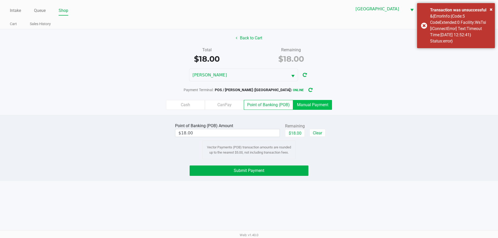
click at [327, 103] on label "Manual Payment" at bounding box center [312, 105] width 39 height 10
click at [0, 0] on 8 "Manual Payment" at bounding box center [0, 0] width 0 height 0
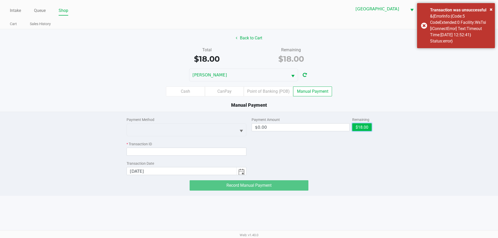
click at [362, 126] on button "$18.00" at bounding box center [361, 127] width 19 height 8
type input "$18.00"
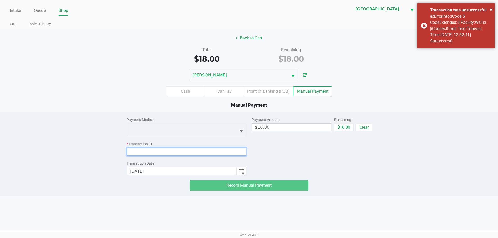
click at [217, 151] on input at bounding box center [187, 152] width 120 height 8
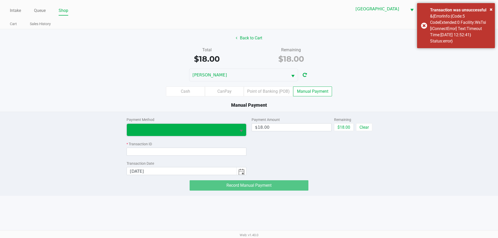
click at [204, 125] on span at bounding box center [182, 130] width 110 height 12
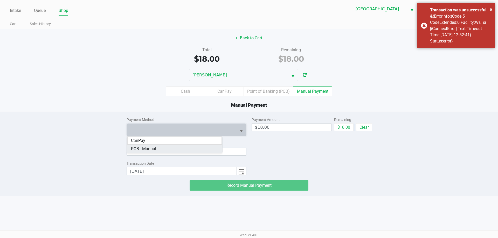
click at [165, 151] on Manual "POB - Manual" at bounding box center [174, 149] width 95 height 8
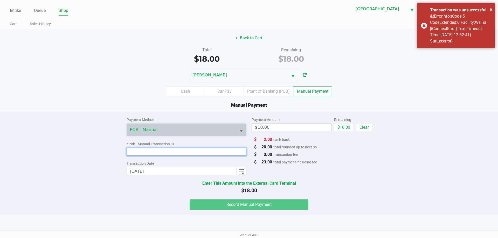
click at [167, 152] on input at bounding box center [187, 152] width 120 height 8
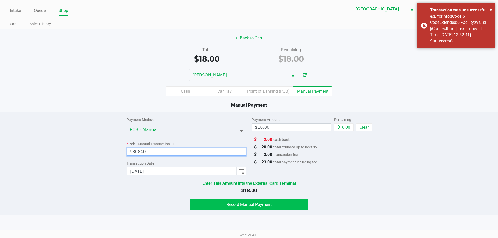
type input "980840"
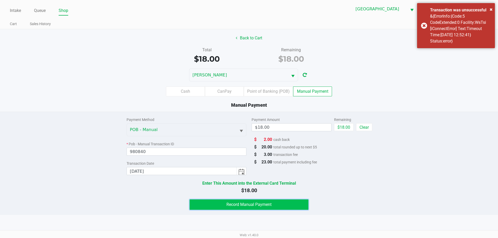
click at [243, 206] on span "Record Manual Payment" at bounding box center [248, 204] width 45 height 5
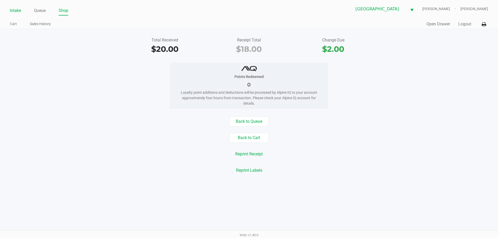
click at [16, 8] on link "Intake" at bounding box center [15, 10] width 11 height 7
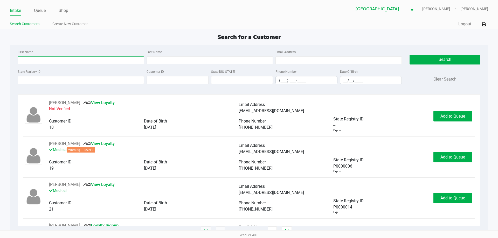
click at [39, 60] on input "First Name" at bounding box center [81, 61] width 126 height 8
type input "mitchell"
click at [158, 58] on input "Last Name" at bounding box center [209, 61] width 126 height 8
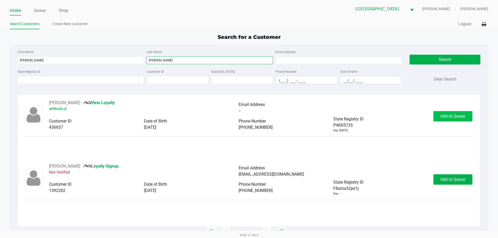
type input "mcnitt"
click at [448, 118] on span "Add to Queue" at bounding box center [452, 116] width 25 height 5
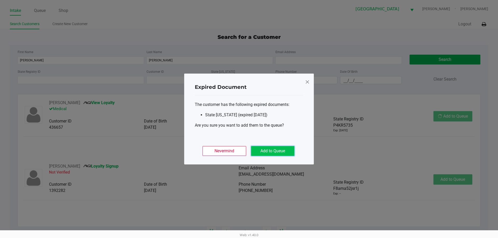
click at [290, 149] on button "Add to Queue" at bounding box center [272, 151] width 43 height 10
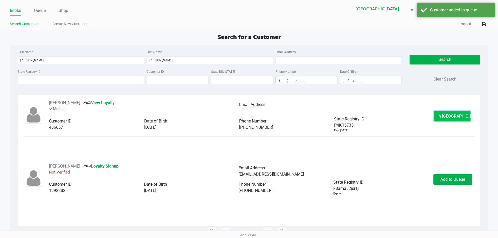
click at [442, 116] on button "In Queue" at bounding box center [452, 116] width 36 height 10
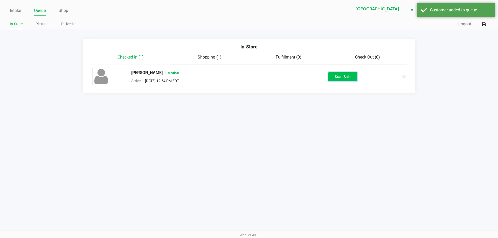
click at [334, 74] on button "Start Sale" at bounding box center [342, 76] width 29 height 9
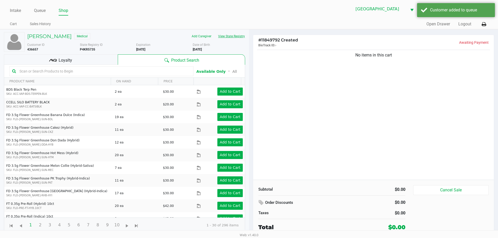
click at [237, 38] on button "View State Registry" at bounding box center [230, 36] width 30 height 8
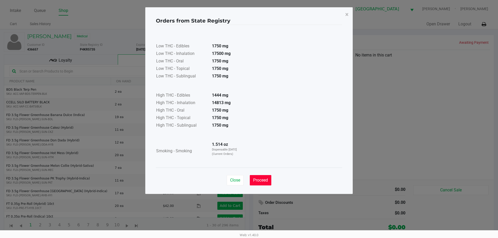
click at [263, 181] on span "Proceed" at bounding box center [260, 180] width 15 height 5
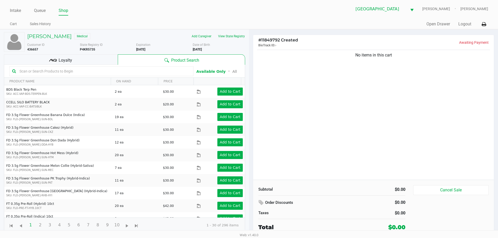
drag, startPoint x: 88, startPoint y: 60, endPoint x: 95, endPoint y: 62, distance: 7.2
click at [88, 60] on div "Loyalty" at bounding box center [61, 59] width 114 height 10
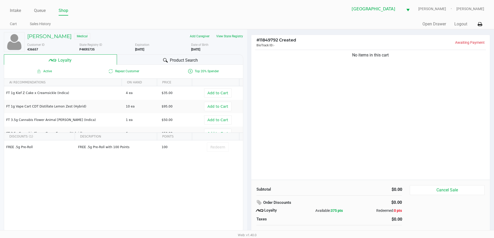
click at [137, 60] on div "Product Search" at bounding box center [180, 59] width 126 height 10
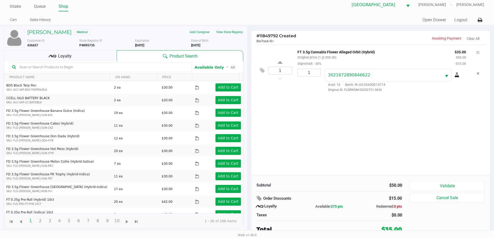
scroll to position [5, 0]
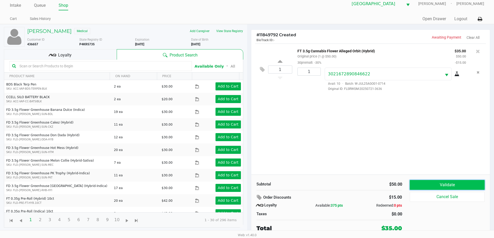
click at [426, 184] on button "Validate" at bounding box center [447, 185] width 75 height 10
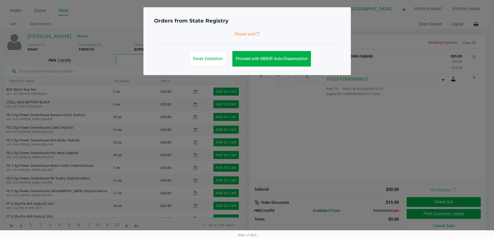
scroll to position [0, 0]
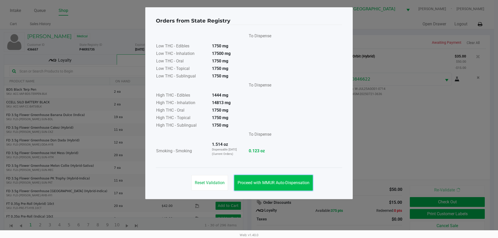
click at [271, 182] on span "Proceed with MMUR Auto-Dispensation" at bounding box center [274, 182] width 72 height 5
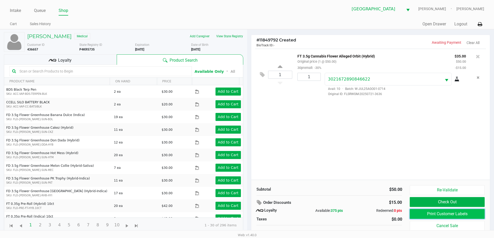
click at [435, 212] on button "Print Customer Labels" at bounding box center [447, 214] width 75 height 10
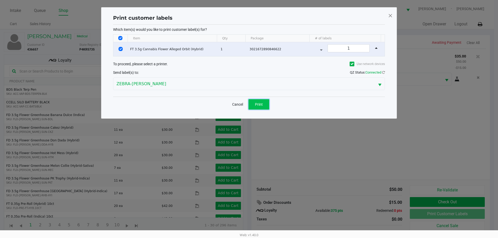
click at [264, 107] on button "Print" at bounding box center [258, 104] width 21 height 10
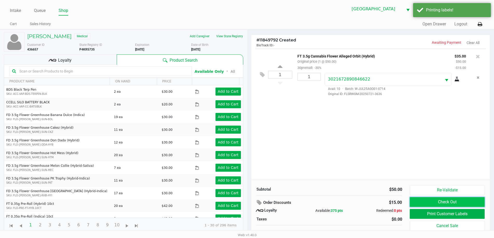
click at [421, 205] on button "Check Out" at bounding box center [447, 202] width 75 height 10
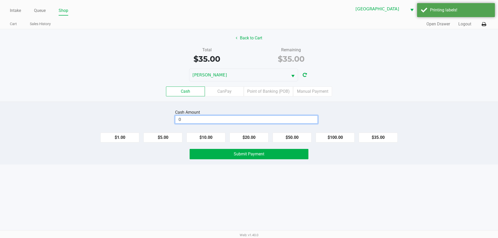
click at [201, 120] on input "0" at bounding box center [246, 120] width 142 height 8
type input "$40.00"
click at [206, 107] on div "Cash Amount $40.00 Clear $1.00 $5.00 $10.00 $20.00 $50.00 $100.00 $35.00 Submit…" at bounding box center [249, 133] width 498 height 63
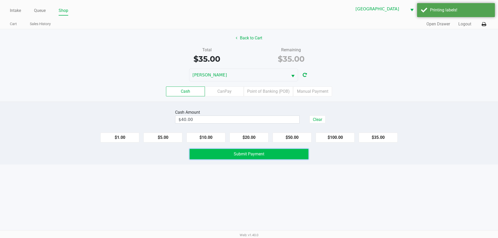
click at [217, 154] on button "Submit Payment" at bounding box center [249, 154] width 119 height 10
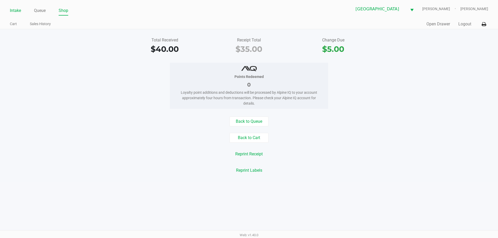
click at [15, 9] on link "Intake" at bounding box center [15, 10] width 11 height 7
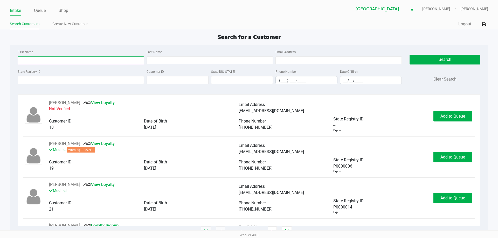
click at [47, 60] on input "First Name" at bounding box center [81, 61] width 126 height 8
click at [62, 60] on input "First Name" at bounding box center [81, 61] width 126 height 8
type input "carson"
click at [192, 57] on input "Last Name" at bounding box center [209, 61] width 126 height 8
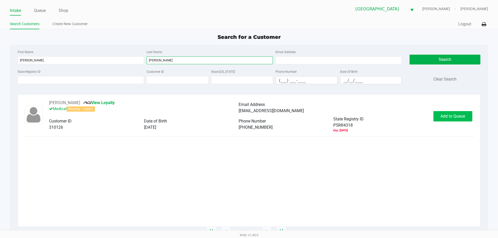
type input "redick"
click at [458, 114] on span "Add to Queue" at bounding box center [452, 116] width 25 height 5
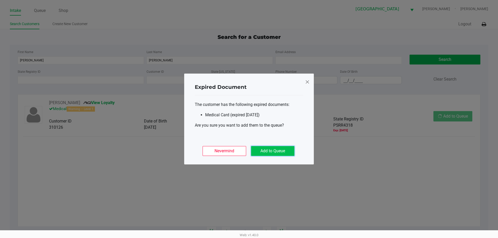
click at [289, 149] on button "Add to Queue" at bounding box center [272, 151] width 43 height 10
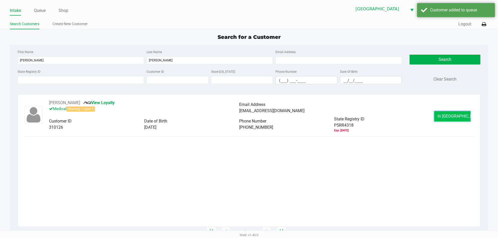
click at [458, 116] on span "In Queue" at bounding box center [459, 116] width 44 height 5
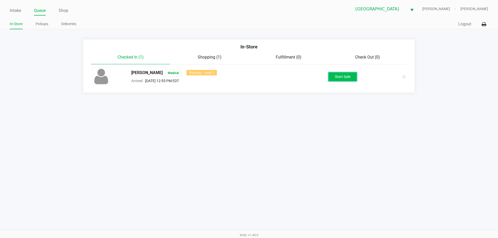
click at [350, 75] on button "Start Sale" at bounding box center [342, 76] width 29 height 9
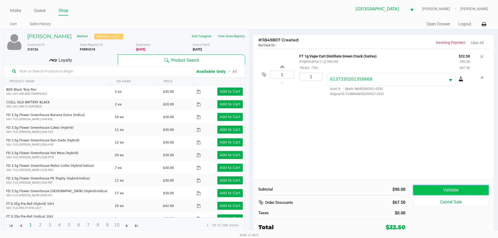
click at [466, 190] on button "Validate" at bounding box center [450, 190] width 75 height 10
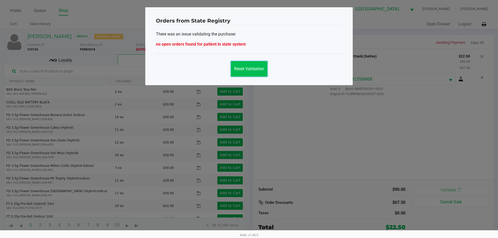
click at [257, 67] on span "Reset Validation" at bounding box center [249, 68] width 30 height 5
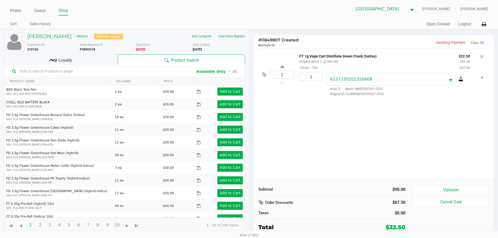
click at [101, 61] on div "Loyalty" at bounding box center [61, 59] width 114 height 10
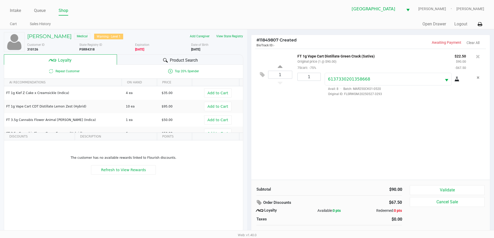
click at [138, 59] on div "Product Search" at bounding box center [180, 59] width 126 height 10
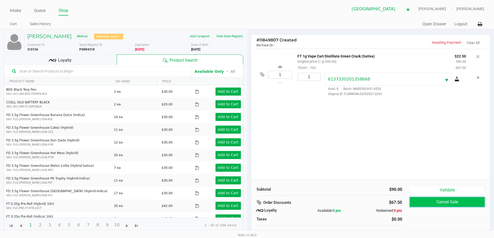
click at [429, 206] on button "Cancel Sale" at bounding box center [447, 202] width 75 height 10
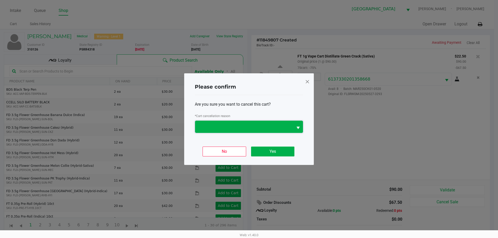
click at [281, 126] on span at bounding box center [244, 127] width 92 height 6
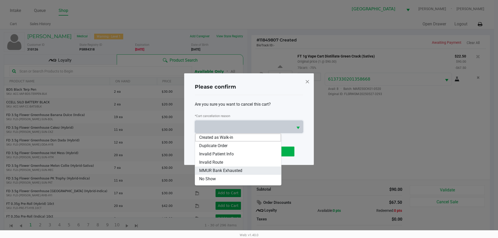
click at [232, 169] on span "MMUR Bank Exhausted" at bounding box center [220, 171] width 43 height 6
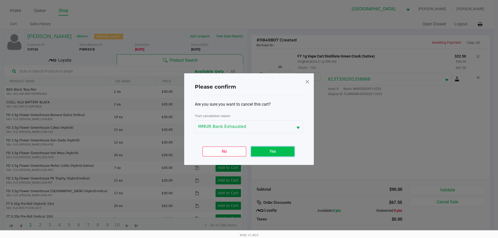
click at [265, 153] on button "Yes" at bounding box center [272, 152] width 43 height 10
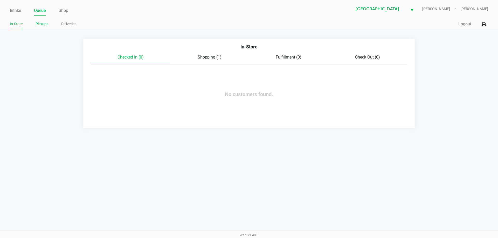
click at [41, 26] on link "Pickups" at bounding box center [42, 24] width 13 height 6
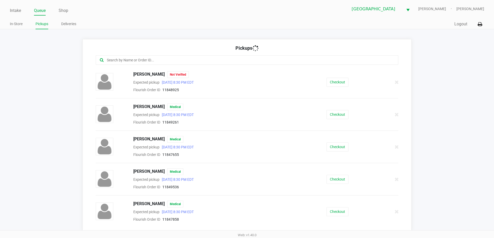
click at [111, 60] on input "text" at bounding box center [238, 60] width 265 height 6
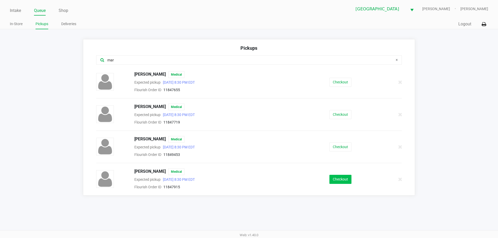
type input "mar"
click at [349, 179] on button "Checkout" at bounding box center [340, 179] width 22 height 9
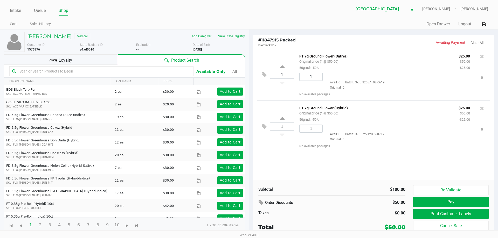
click at [43, 37] on h5 "margaret koziol" at bounding box center [49, 36] width 44 height 6
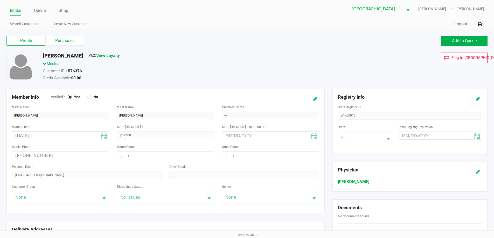
click at [315, 99] on icon at bounding box center [315, 99] width 4 height 4
click at [69, 119] on input "margaret" at bounding box center [60, 116] width 97 height 8
click at [235, 117] on input "text" at bounding box center [270, 116] width 97 height 8
type input "Maggy"
click at [310, 100] on icon at bounding box center [310, 99] width 4 height 4
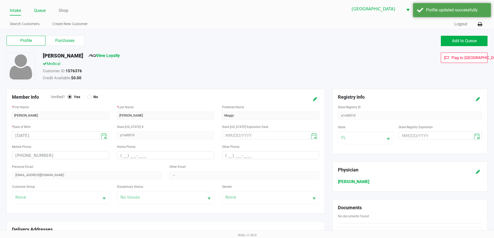
click at [39, 10] on link "Queue" at bounding box center [40, 10] width 12 height 7
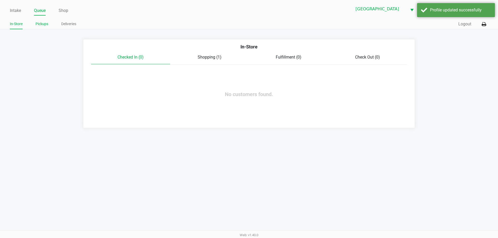
click at [39, 23] on link "Pickups" at bounding box center [42, 24] width 13 height 6
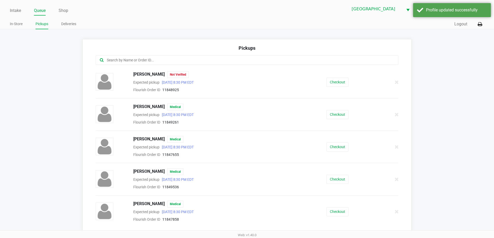
click at [128, 61] on input "text" at bounding box center [238, 60] width 265 height 6
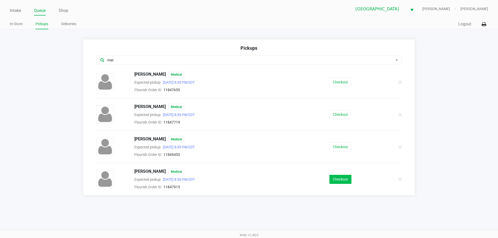
type input "mar"
click at [340, 179] on button "Checkout" at bounding box center [340, 179] width 22 height 9
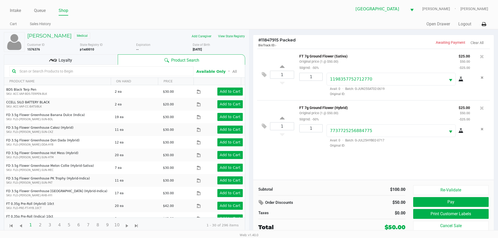
click at [66, 59] on span "Loyalty" at bounding box center [65, 60] width 13 height 6
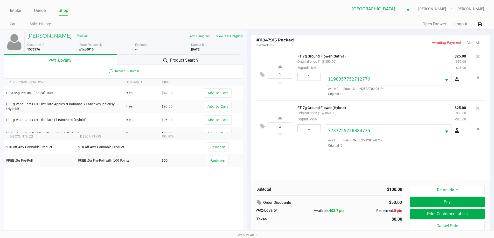
click at [152, 60] on div "Product Search" at bounding box center [180, 59] width 126 height 10
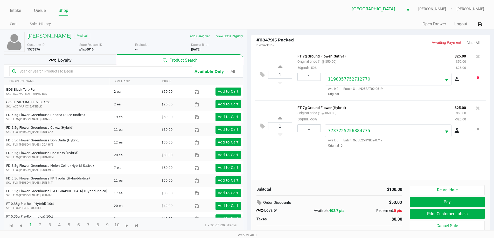
click at [476, 79] on button "Remove the package from the orderLine" at bounding box center [477, 78] width 7 height 10
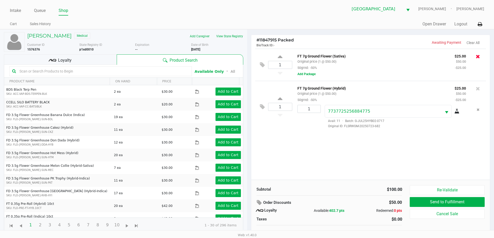
click at [478, 56] on icon at bounding box center [478, 56] width 4 height 5
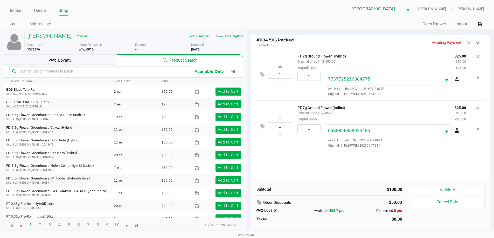
click at [89, 59] on div "Loyalty" at bounding box center [60, 59] width 113 height 10
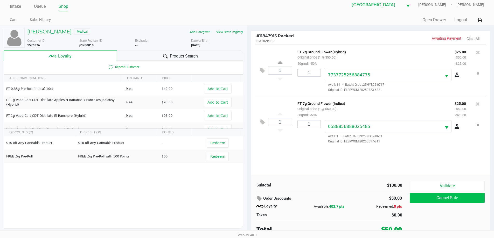
scroll to position [5, 0]
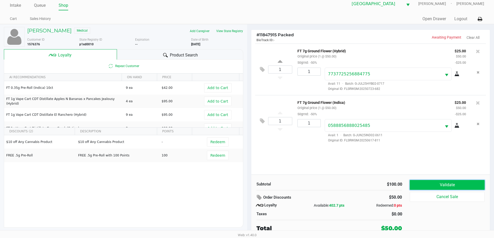
click at [455, 188] on button "Validate" at bounding box center [447, 185] width 75 height 10
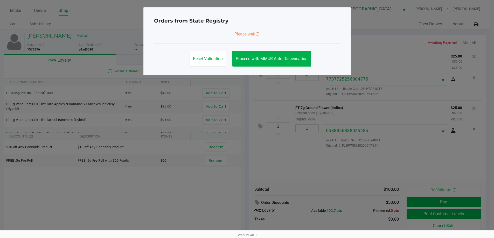
scroll to position [0, 0]
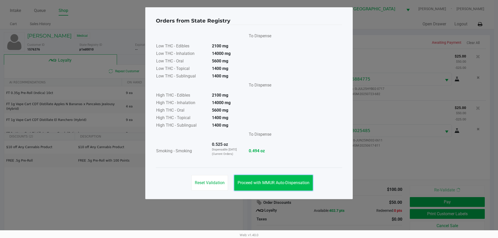
click at [288, 185] on button "Proceed with MMUR Auto-Dispensation" at bounding box center [273, 183] width 79 height 16
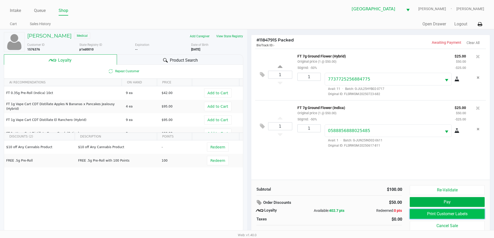
click at [421, 212] on button "Print Customer Labels" at bounding box center [447, 214] width 75 height 10
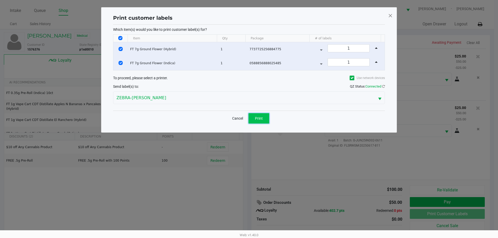
click at [261, 122] on button "Print" at bounding box center [258, 118] width 21 height 10
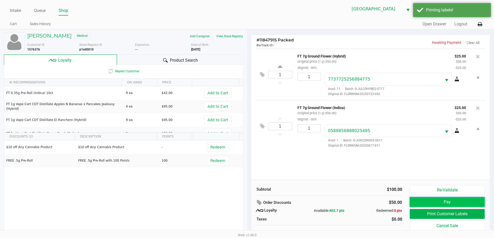
click at [426, 203] on button "Pay" at bounding box center [447, 202] width 75 height 10
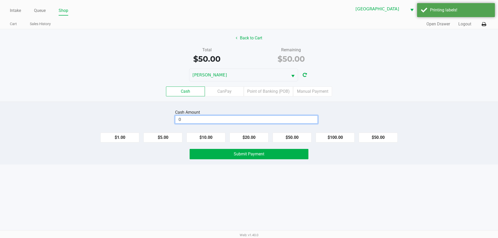
click at [232, 120] on input "0" at bounding box center [246, 120] width 142 height 8
type input "$60.00"
click at [229, 106] on div "Cash Amount $60.00 Clear $1.00 $5.00 $10.00 $20.00 $50.00 $100.00 $50.00 Submit…" at bounding box center [249, 133] width 498 height 63
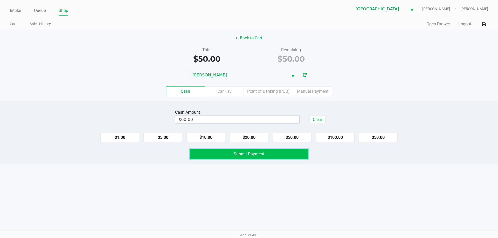
click at [232, 152] on button "Submit Payment" at bounding box center [249, 154] width 119 height 10
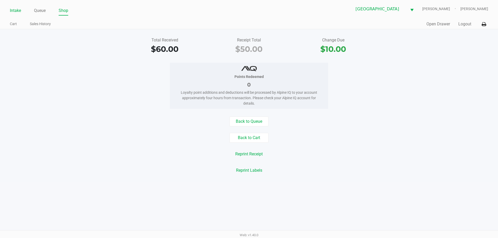
click at [13, 11] on link "Intake" at bounding box center [15, 10] width 11 height 7
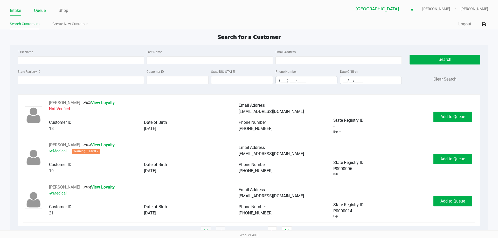
click at [41, 11] on link "Queue" at bounding box center [40, 10] width 12 height 7
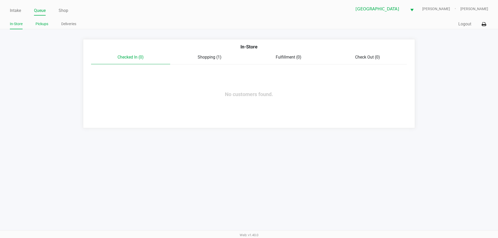
click at [43, 23] on link "Pickups" at bounding box center [42, 24] width 13 height 6
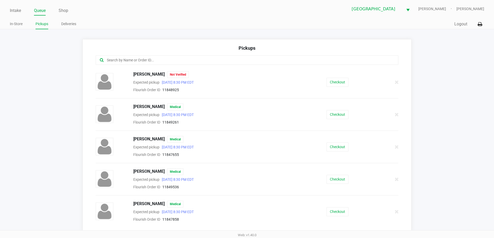
click at [127, 59] on input "text" at bounding box center [238, 60] width 265 height 6
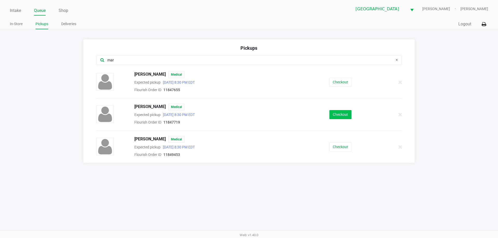
type input "mar"
click at [346, 115] on button "Checkout" at bounding box center [340, 114] width 22 height 9
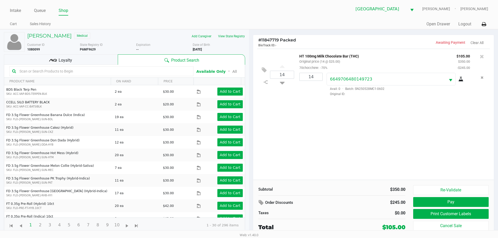
click at [103, 61] on div "Loyalty" at bounding box center [61, 59] width 114 height 10
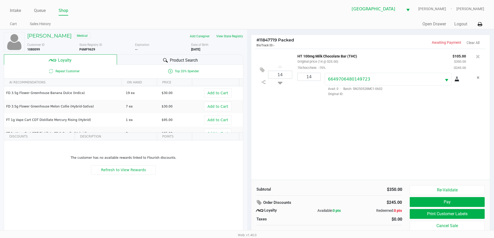
click at [153, 57] on div "Product Search" at bounding box center [180, 59] width 126 height 10
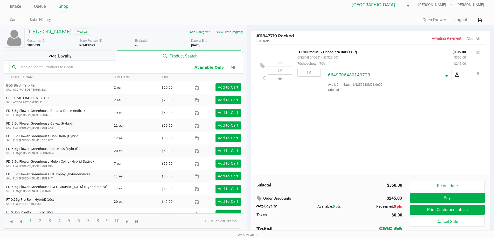
scroll to position [5, 0]
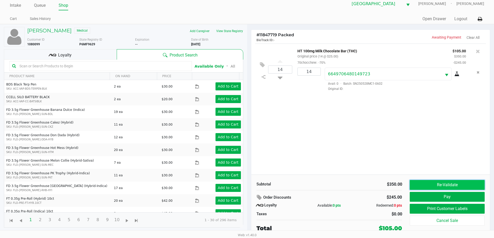
click at [429, 183] on button "Re-Validate" at bounding box center [447, 185] width 75 height 10
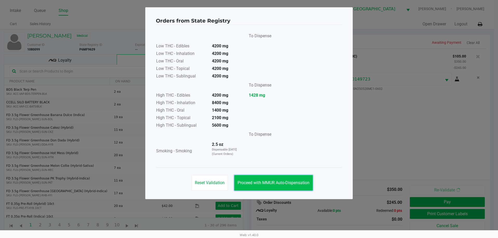
click at [284, 183] on span "Proceed with MMUR Auto-Dispensation" at bounding box center [274, 182] width 72 height 5
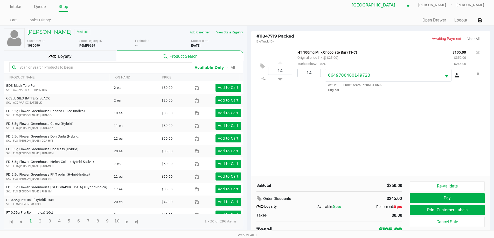
scroll to position [5, 0]
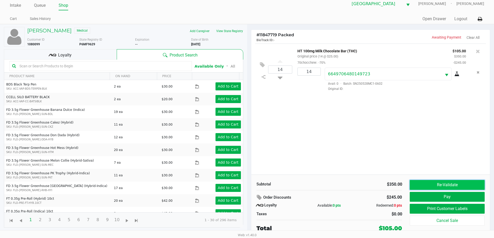
click at [445, 185] on button "Re-Validate" at bounding box center [447, 185] width 75 height 10
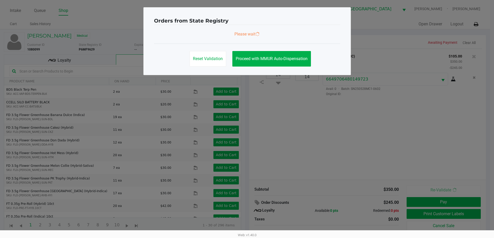
scroll to position [0, 0]
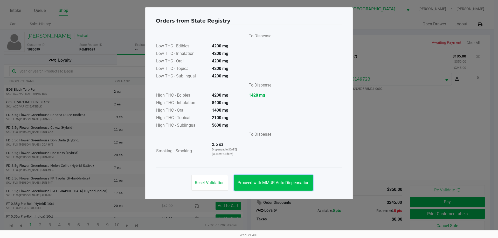
click at [277, 180] on button "Proceed with MMUR Auto-Dispensation" at bounding box center [273, 183] width 79 height 16
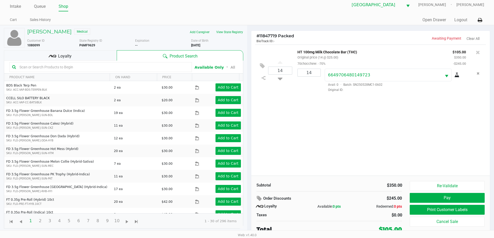
scroll to position [5, 0]
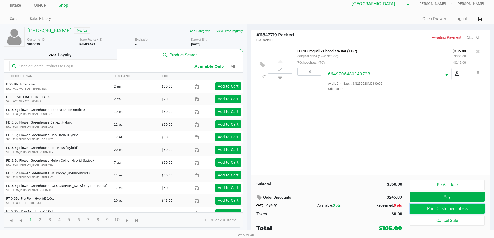
click at [418, 209] on button "Print Customer Labels" at bounding box center [447, 209] width 75 height 10
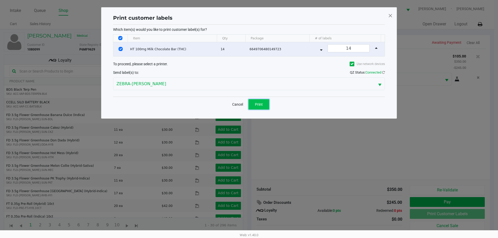
click at [255, 102] on span "Print" at bounding box center [259, 104] width 8 height 4
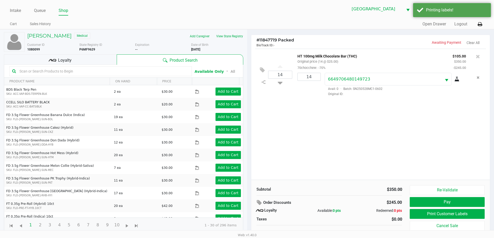
click at [53, 60] on icon at bounding box center [55, 60] width 4 height 3
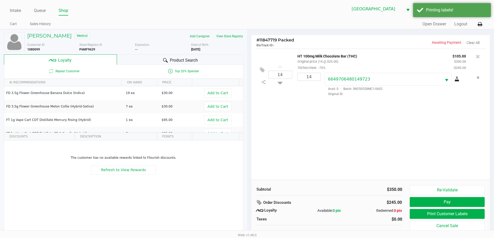
click at [131, 62] on div "Product Search" at bounding box center [180, 59] width 126 height 10
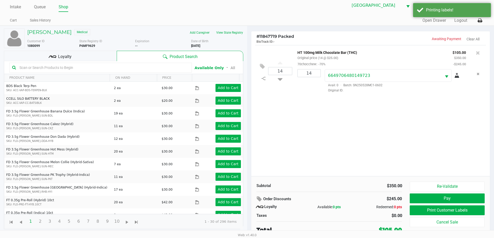
scroll to position [5, 0]
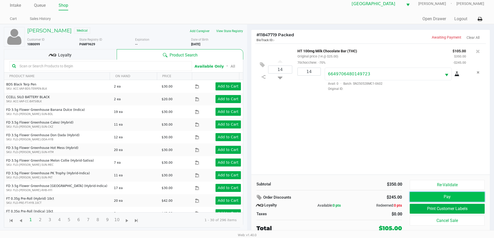
click at [455, 199] on button "Pay" at bounding box center [447, 197] width 75 height 10
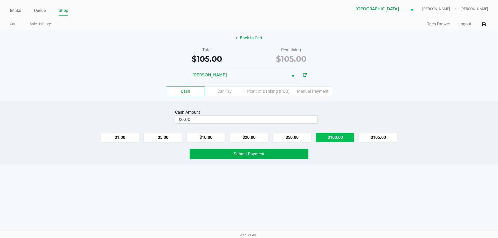
drag, startPoint x: 381, startPoint y: 135, endPoint x: 346, endPoint y: 141, distance: 36.0
click at [382, 135] on button "$105.00" at bounding box center [378, 138] width 39 height 10
type input "$105.00"
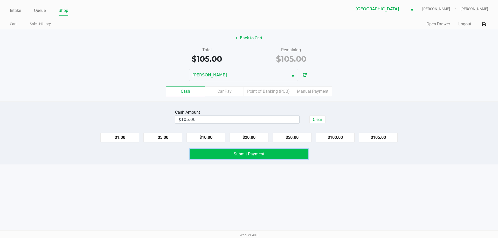
click at [285, 157] on button "Submit Payment" at bounding box center [249, 154] width 119 height 10
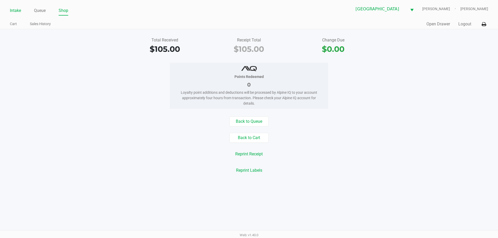
click at [16, 11] on link "Intake" at bounding box center [15, 10] width 11 height 7
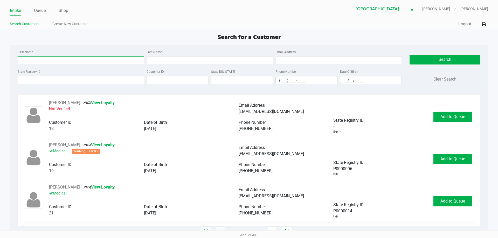
click at [77, 60] on input "First Name" at bounding box center [81, 61] width 126 height 8
click at [40, 8] on link "Queue" at bounding box center [40, 10] width 12 height 7
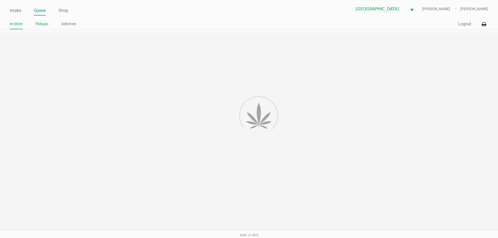
click at [41, 21] on link "Pickups" at bounding box center [42, 24] width 13 height 6
drag, startPoint x: 41, startPoint y: 22, endPoint x: 53, endPoint y: 32, distance: 16.2
click at [41, 22] on link "Pickups" at bounding box center [42, 24] width 13 height 6
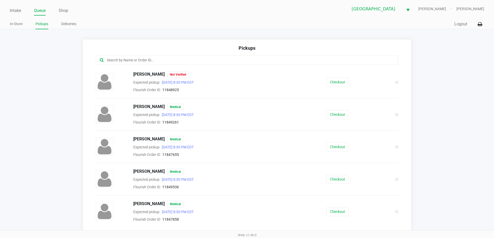
drag, startPoint x: 119, startPoint y: 61, endPoint x: 116, endPoint y: 61, distance: 2.9
click at [120, 61] on input "text" at bounding box center [238, 60] width 265 height 6
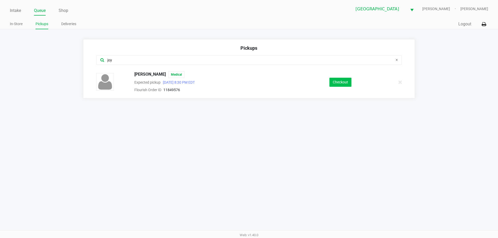
type input "joy"
click at [345, 81] on button "Checkout" at bounding box center [340, 82] width 22 height 9
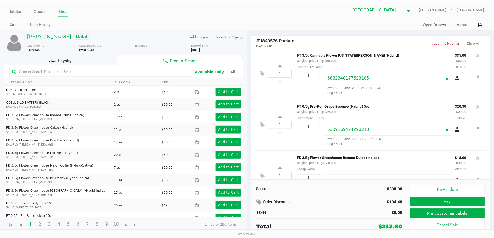
scroll to position [284, 0]
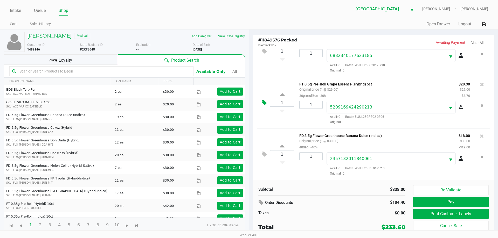
click at [263, 102] on icon at bounding box center [264, 103] width 5 height 6
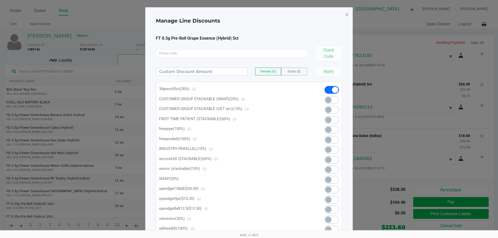
click at [330, 201] on span at bounding box center [328, 200] width 6 height 6
click at [346, 15] on span "×" at bounding box center [346, 14] width 3 height 7
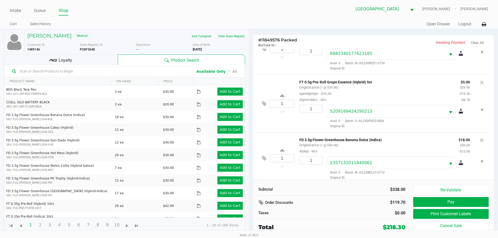
click at [103, 59] on div "Loyalty" at bounding box center [61, 59] width 114 height 10
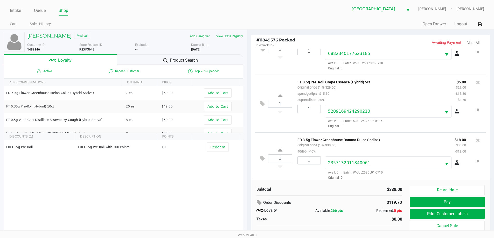
click at [141, 59] on div "Product Search" at bounding box center [180, 59] width 126 height 10
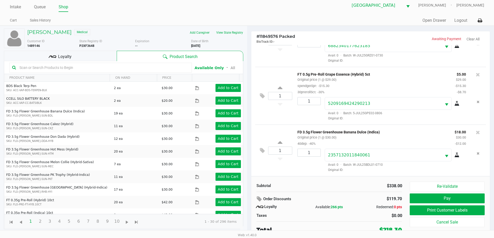
scroll to position [5, 0]
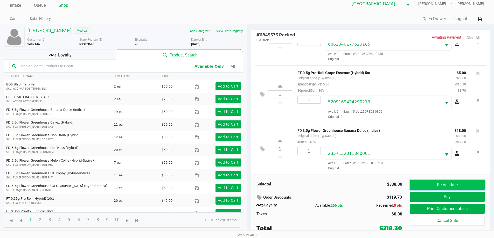
click at [461, 184] on button "Re-Validate" at bounding box center [447, 185] width 75 height 10
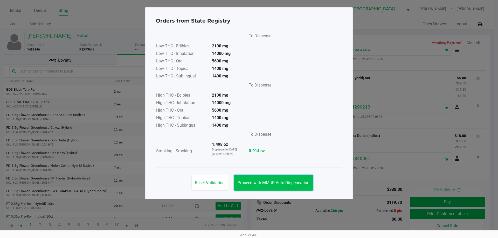
click at [273, 181] on span "Proceed with MMUR Auto-Dispensation" at bounding box center [274, 182] width 72 height 5
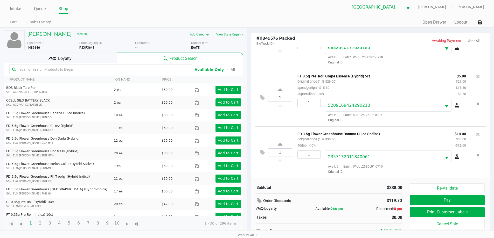
scroll to position [5, 0]
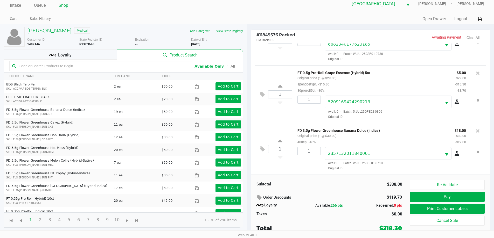
click at [89, 51] on div "Loyalty" at bounding box center [60, 54] width 113 height 10
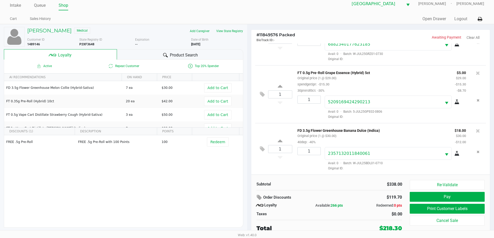
click at [132, 53] on div "Product Search" at bounding box center [180, 54] width 126 height 10
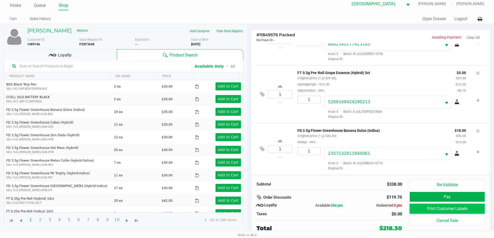
click at [435, 208] on button "Print Customer Labels" at bounding box center [447, 209] width 75 height 10
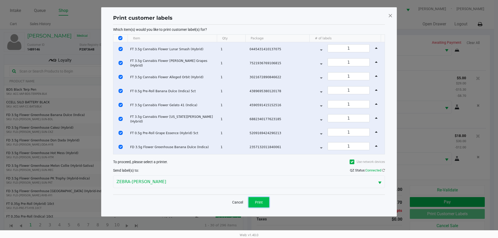
click at [259, 202] on span "Print" at bounding box center [259, 202] width 8 height 4
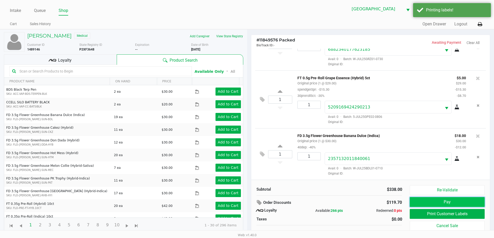
click at [434, 204] on button "Pay" at bounding box center [447, 202] width 75 height 10
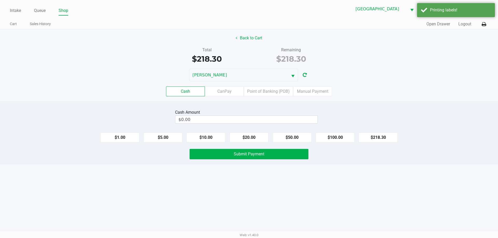
click at [273, 86] on div "Cash CanPay Point of Banking (POB) Manual Payment" at bounding box center [249, 91] width 506 height 20
click at [272, 89] on label "Point of Banking (POB)" at bounding box center [268, 92] width 49 height 10
click at [0, 0] on 7 "Point of Banking (POB)" at bounding box center [0, 0] width 0 height 0
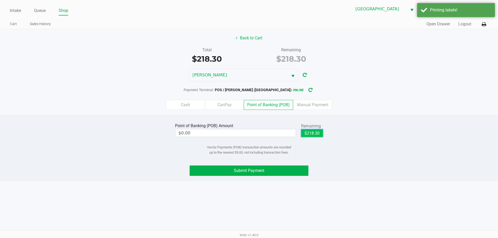
click at [317, 133] on button "$218.30" at bounding box center [312, 133] width 22 height 8
type input "$218.30"
click at [270, 170] on button "Submit Payment" at bounding box center [249, 171] width 119 height 10
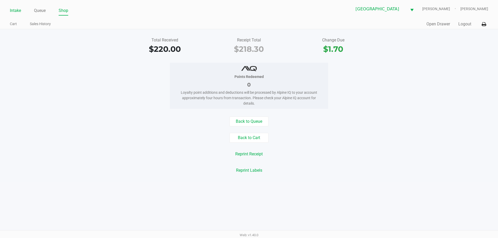
click at [18, 10] on link "Intake" at bounding box center [15, 10] width 11 height 7
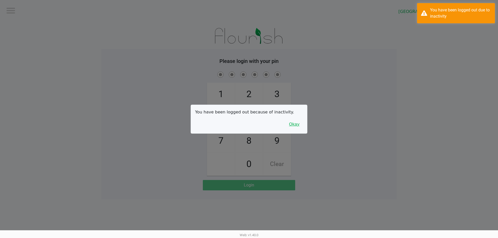
click at [290, 125] on button "Okay" at bounding box center [293, 125] width 17 height 10
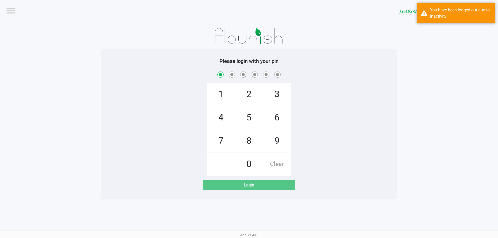
checkbox input "true"
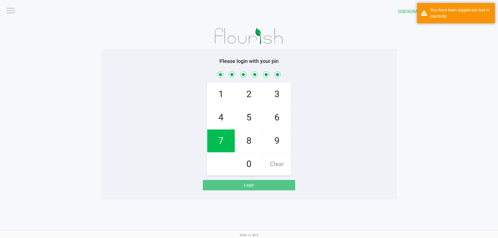
checkbox input "true"
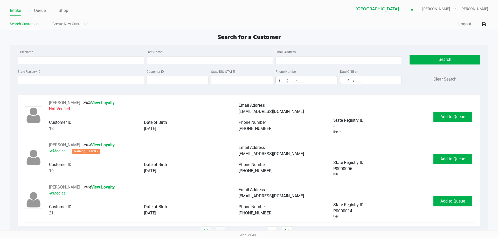
click at [55, 56] on div "First Name" at bounding box center [80, 57] width 129 height 16
click at [54, 57] on input "First Name" at bounding box center [81, 61] width 126 height 8
type input "karen"
click at [186, 61] on input "Last Name" at bounding box center [209, 61] width 126 height 8
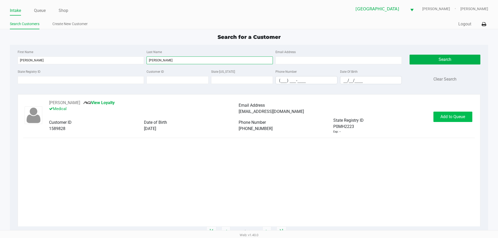
type input "edmonds"
click at [448, 113] on button "Add to Queue" at bounding box center [452, 117] width 39 height 10
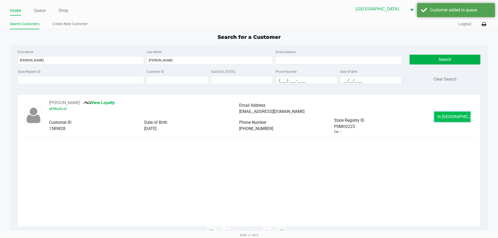
click at [444, 122] on button "In Queue" at bounding box center [452, 117] width 36 height 10
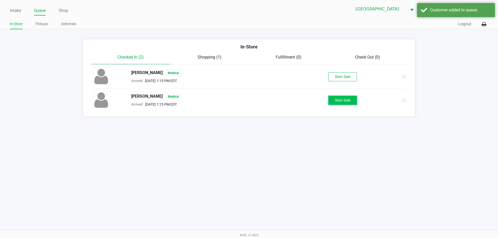
click at [338, 99] on button "Start Sale" at bounding box center [342, 100] width 29 height 9
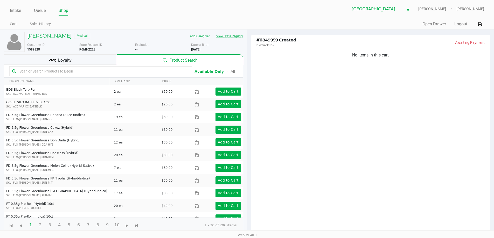
click at [228, 38] on button "View State Registry" at bounding box center [228, 36] width 30 height 8
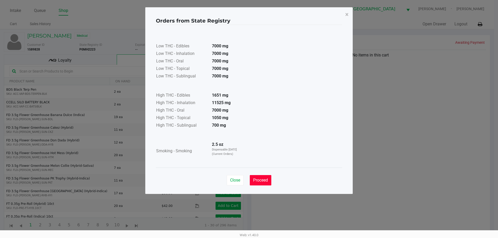
click at [259, 180] on span "Proceed" at bounding box center [260, 180] width 15 height 5
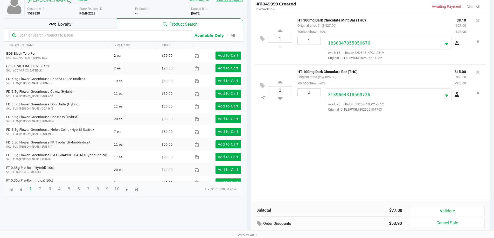
scroll to position [56, 0]
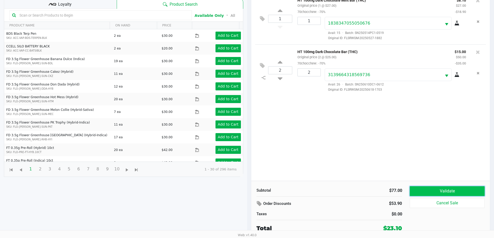
click at [445, 189] on button "Validate" at bounding box center [447, 191] width 75 height 10
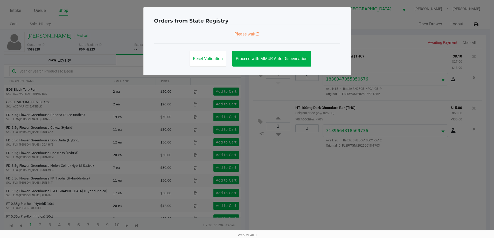
scroll to position [0, 0]
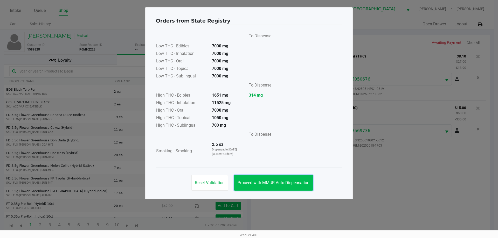
click at [275, 181] on span "Proceed with MMUR Auto-Dispensation" at bounding box center [274, 182] width 72 height 5
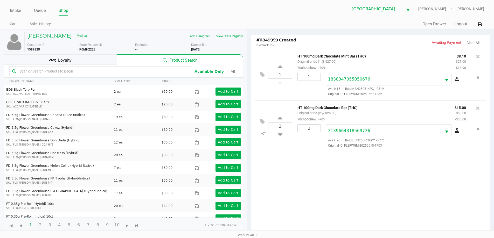
click at [75, 59] on div "Loyalty" at bounding box center [60, 59] width 113 height 10
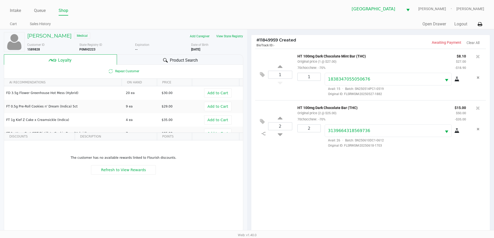
click at [140, 58] on div "Product Search" at bounding box center [180, 59] width 126 height 10
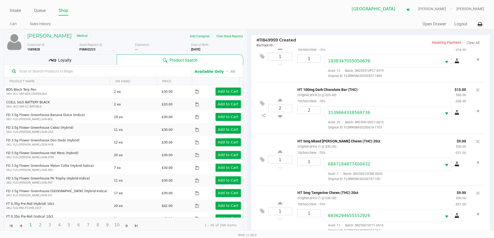
click at [100, 60] on div "Loyalty" at bounding box center [60, 59] width 113 height 10
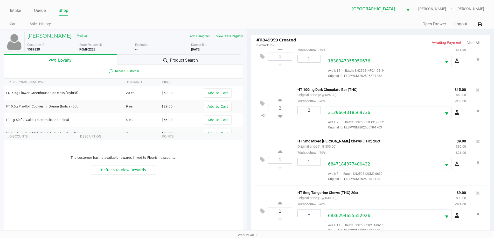
click at [136, 59] on div "Product Search" at bounding box center [180, 59] width 126 height 10
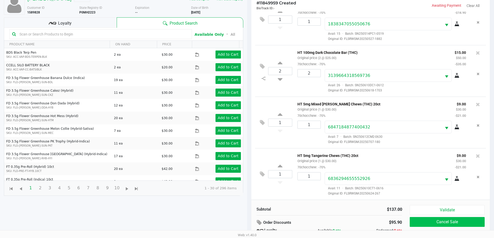
scroll to position [62, 0]
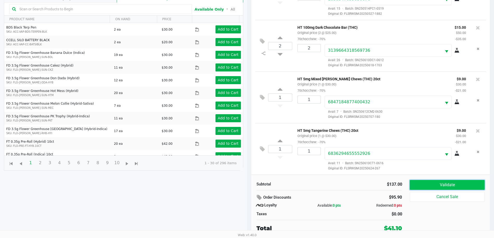
click at [444, 187] on button "Validate" at bounding box center [447, 185] width 75 height 10
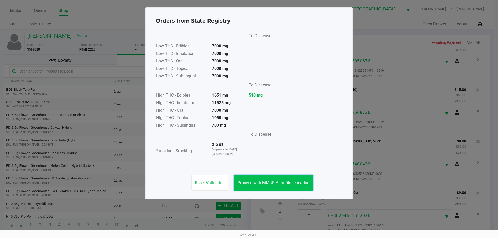
click at [285, 179] on button "Proceed with MMUR Auto-Dispensation" at bounding box center [273, 183] width 79 height 16
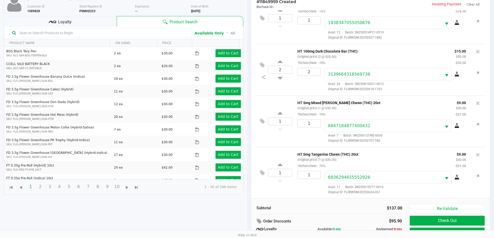
scroll to position [62, 0]
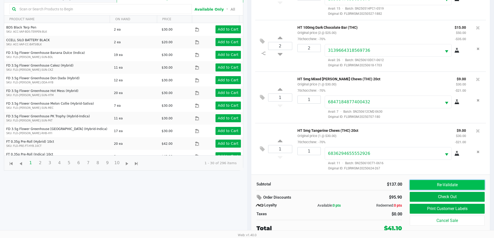
click at [420, 185] on button "Re-Validate" at bounding box center [447, 185] width 75 height 10
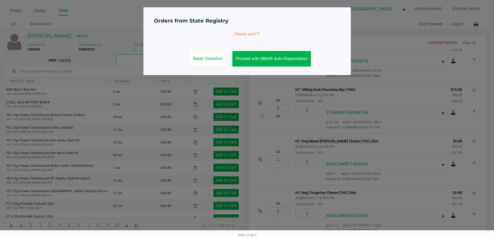
scroll to position [0, 0]
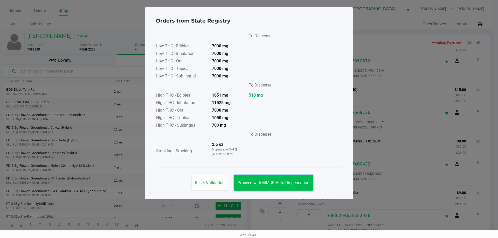
click at [270, 184] on span "Proceed with MMUR Auto-Dispensation" at bounding box center [274, 182] width 72 height 5
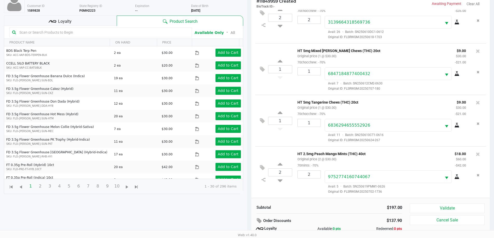
scroll to position [62, 0]
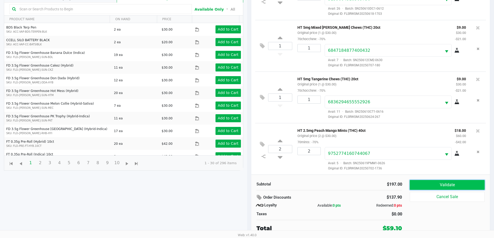
click at [439, 185] on button "Validate" at bounding box center [447, 185] width 75 height 10
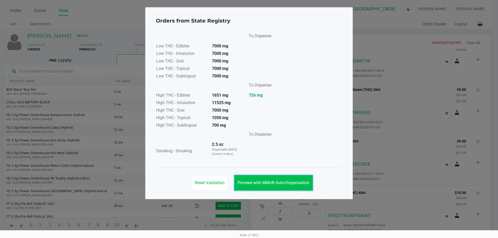
click at [284, 183] on span "Proceed with MMUR Auto-Dispensation" at bounding box center [274, 182] width 72 height 5
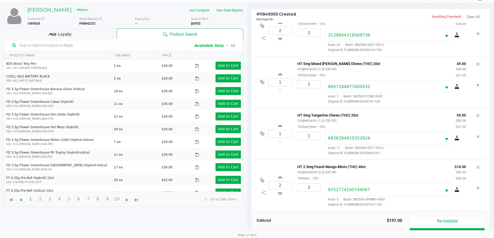
scroll to position [62, 0]
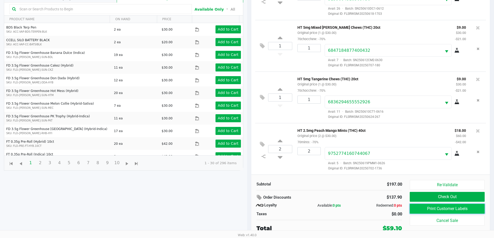
click at [438, 208] on button "Print Customer Labels" at bounding box center [447, 209] width 75 height 10
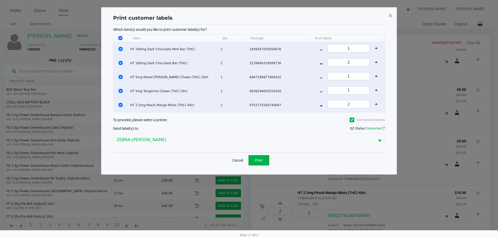
click at [263, 166] on div "Cancel Print" at bounding box center [249, 160] width 272 height 15
click at [262, 162] on span "Print" at bounding box center [259, 160] width 8 height 4
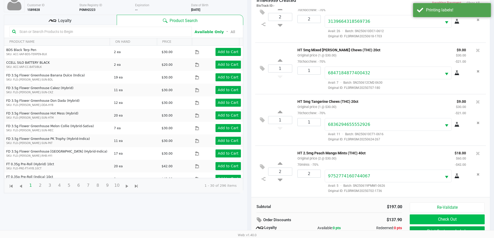
scroll to position [62, 0]
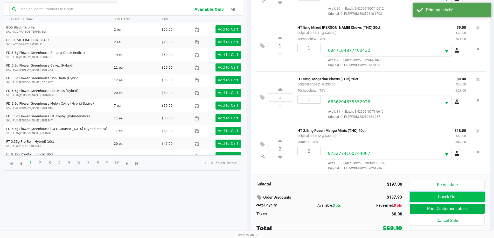
click at [422, 197] on button "Check Out" at bounding box center [447, 197] width 75 height 10
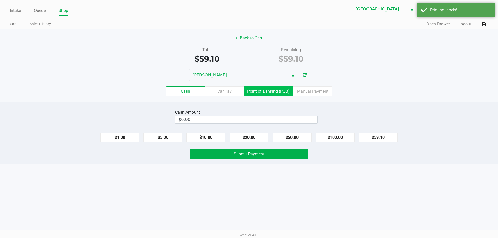
click at [278, 90] on label "Point of Banking (POB)" at bounding box center [268, 92] width 49 height 10
click at [0, 0] on 7 "Point of Banking (POB)" at bounding box center [0, 0] width 0 height 0
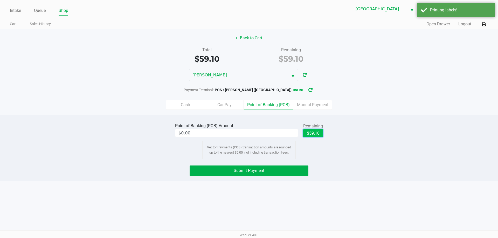
click at [317, 133] on button "$59.10" at bounding box center [313, 133] width 20 height 8
type input "$59.10"
click at [274, 171] on button "Submit Payment" at bounding box center [249, 171] width 119 height 10
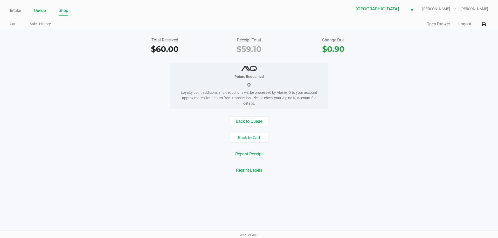
click at [42, 10] on link "Queue" at bounding box center [40, 10] width 12 height 7
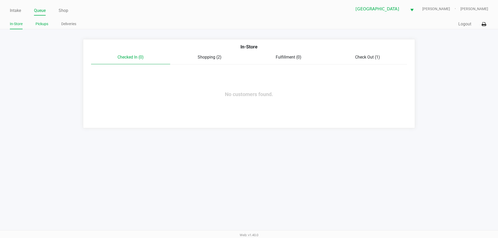
click at [40, 23] on link "Pickups" at bounding box center [42, 24] width 13 height 6
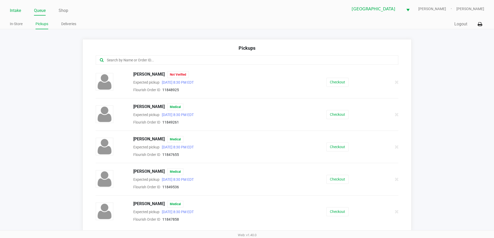
click at [17, 9] on link "Intake" at bounding box center [15, 10] width 11 height 7
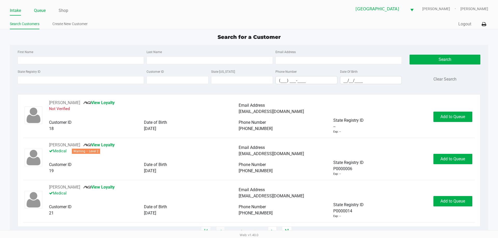
click at [42, 13] on link "Queue" at bounding box center [40, 10] width 12 height 7
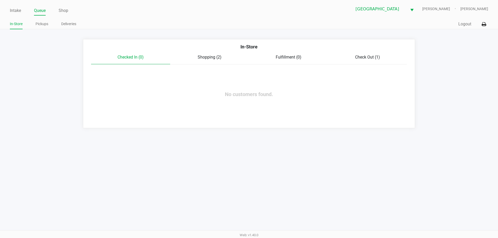
click at [213, 58] on span "Shopping (2)" at bounding box center [210, 57] width 24 height 5
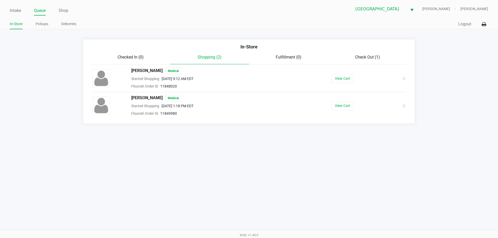
click at [366, 53] on div "In-Store" at bounding box center [249, 48] width 324 height 11
click at [367, 54] on div "Check Out (1)" at bounding box center [367, 57] width 79 height 6
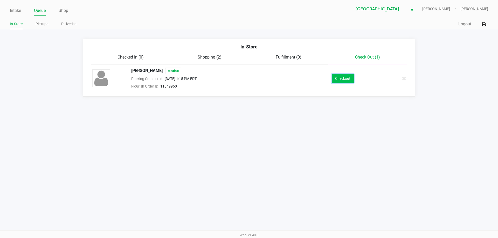
click at [343, 76] on button "Checkout" at bounding box center [343, 78] width 22 height 9
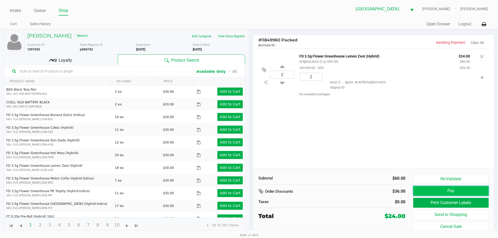
click at [435, 190] on button "Pay" at bounding box center [450, 191] width 75 height 10
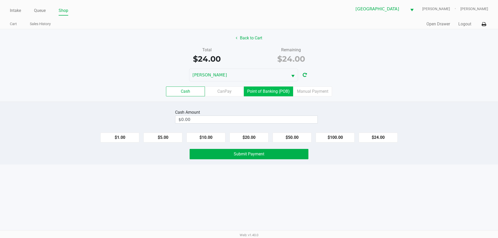
click at [261, 92] on label "Point of Banking (POB)" at bounding box center [268, 92] width 49 height 10
click at [0, 0] on 7 "Point of Banking (POB)" at bounding box center [0, 0] width 0 height 0
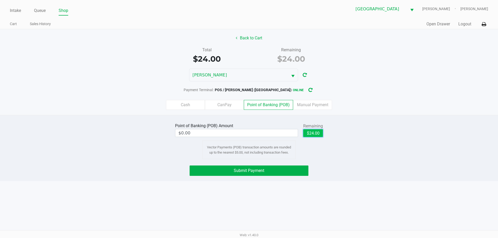
click at [316, 133] on button "$24.00" at bounding box center [313, 133] width 20 height 8
type input "$24.00"
click at [277, 172] on button "Submit Payment" at bounding box center [249, 171] width 119 height 10
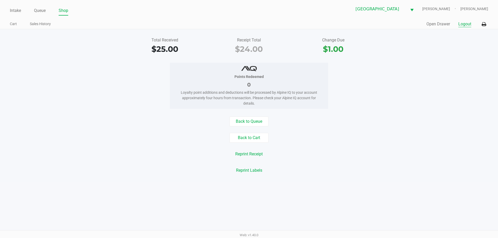
click at [461, 25] on button "Logout" at bounding box center [464, 24] width 13 height 6
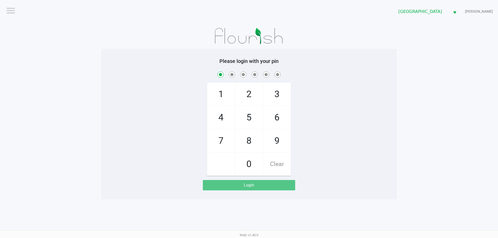
checkbox input "true"
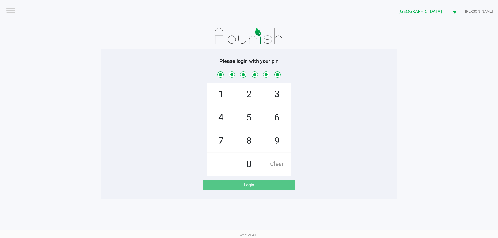
checkbox input "true"
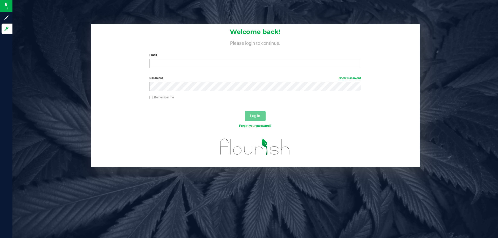
click at [165, 58] on div "Email Required Please format your email correctly." at bounding box center [254, 60] width 219 height 15
click at [165, 62] on input "Email" at bounding box center [254, 63] width 211 height 9
type input "[EMAIL_ADDRESS][DOMAIN_NAME]"
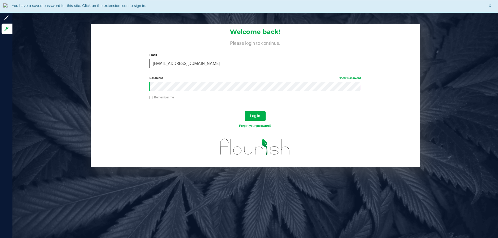
click at [245, 111] on button "Log In" at bounding box center [255, 115] width 21 height 9
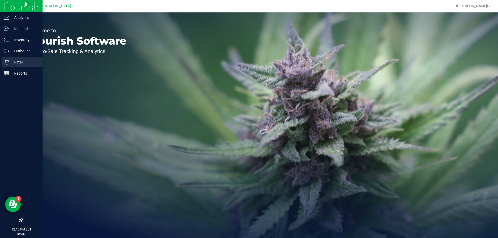
click at [16, 62] on p "Retail" at bounding box center [24, 62] width 31 height 6
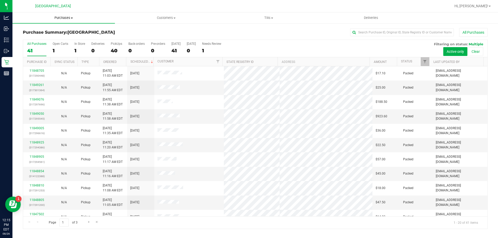
click at [69, 20] on span "Purchases" at bounding box center [63, 18] width 102 height 5
click at [39, 37] on span "Fulfillment" at bounding box center [28, 37] width 32 height 4
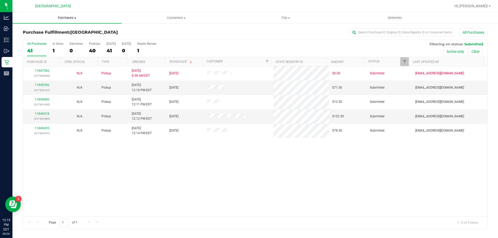
click at [64, 17] on span "Purchases" at bounding box center [66, 18] width 109 height 5
click at [37, 37] on span "Fulfillment" at bounding box center [28, 37] width 32 height 4
click at [40, 86] on link "11849396" at bounding box center [42, 85] width 15 height 4
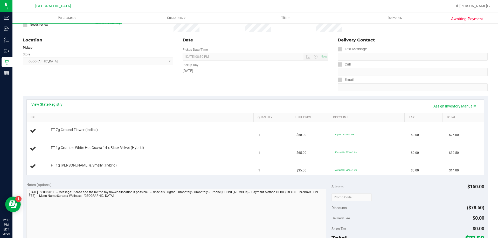
scroll to position [52, 0]
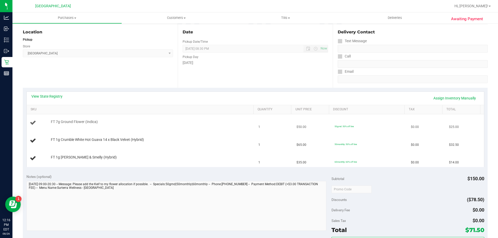
click at [93, 122] on span "FT 7g Ground Flower (Indica)" at bounding box center [74, 122] width 47 height 5
click at [103, 122] on div "FT 7g Ground Flower (Indica)" at bounding box center [149, 122] width 203 height 5
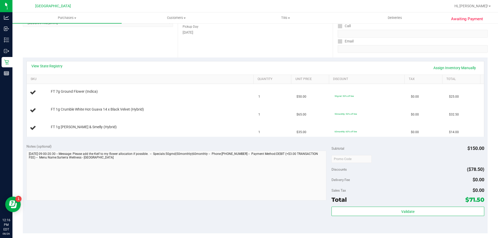
scroll to position [130, 0]
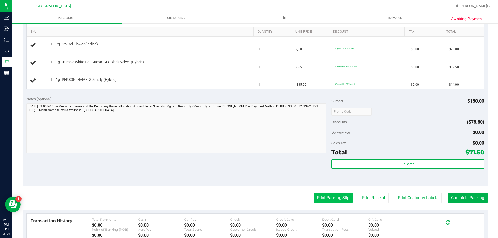
click at [330, 196] on button "Print Packing Slip" at bounding box center [332, 198] width 39 height 10
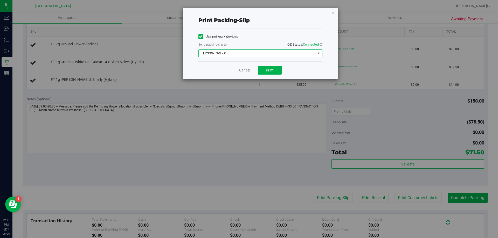
click at [283, 52] on span "EPSON-TOVE-LO" at bounding box center [257, 53] width 117 height 7
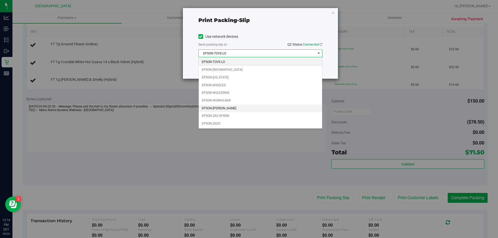
click at [228, 106] on li "EPSON-[PERSON_NAME]" at bounding box center [260, 109] width 123 height 8
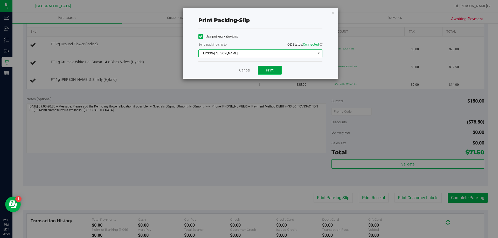
click at [263, 69] on button "Print" at bounding box center [270, 70] width 24 height 9
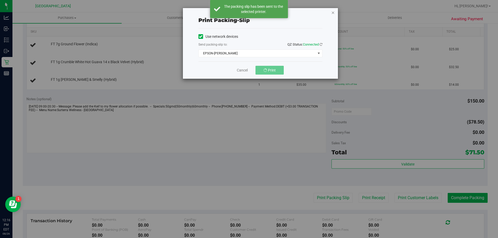
click at [333, 13] on icon "button" at bounding box center [333, 12] width 4 height 6
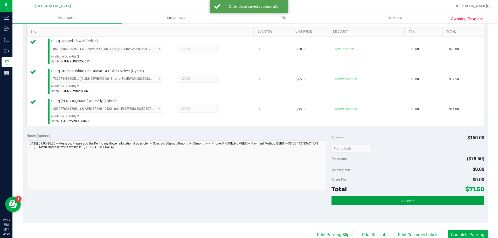
click at [368, 202] on button "Validate" at bounding box center [407, 200] width 152 height 9
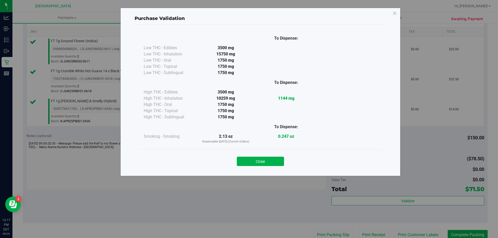
click at [273, 161] on button "Close" at bounding box center [260, 161] width 47 height 9
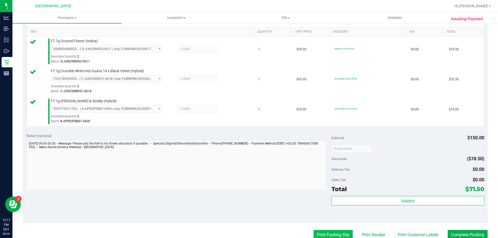
click at [316, 231] on button "Print Packing Slip" at bounding box center [332, 235] width 39 height 10
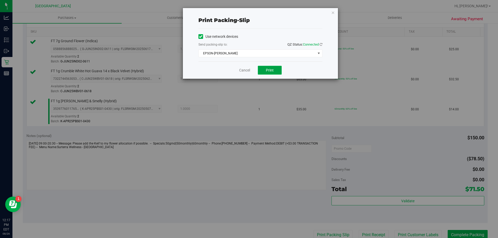
click at [274, 71] on button "Print" at bounding box center [270, 70] width 24 height 9
click at [331, 13] on icon "button" at bounding box center [333, 12] width 4 height 6
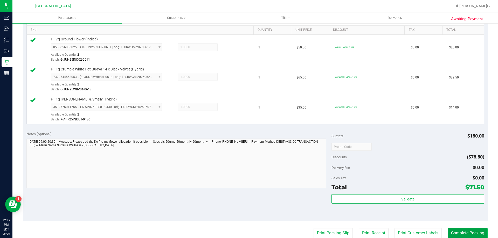
click at [453, 232] on button "Complete Packing" at bounding box center [468, 233] width 40 height 10
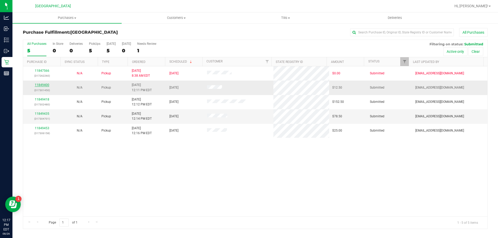
click at [41, 85] on link "11849400" at bounding box center [42, 85] width 15 height 4
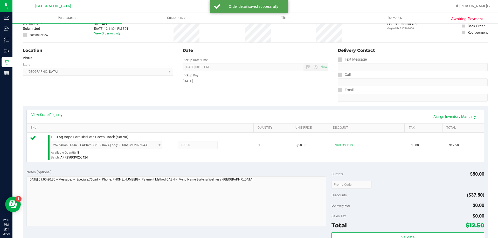
scroll to position [52, 0]
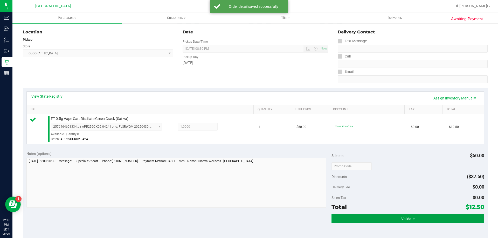
click at [394, 216] on button "Validate" at bounding box center [407, 218] width 152 height 9
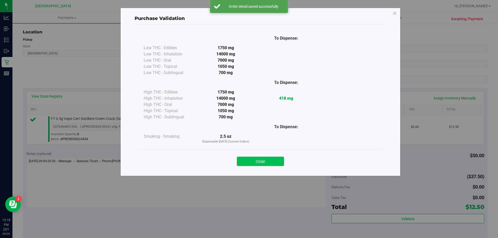
click at [275, 165] on button "Close" at bounding box center [260, 161] width 47 height 9
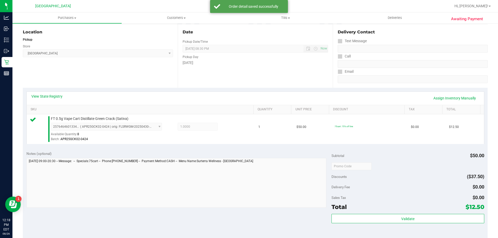
scroll to position [130, 0]
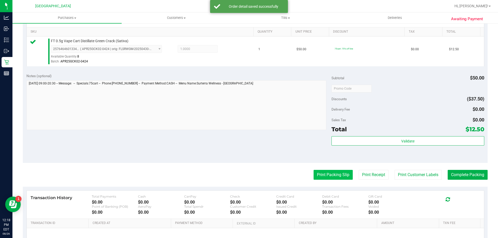
click at [321, 175] on button "Print Packing Slip" at bounding box center [332, 175] width 39 height 10
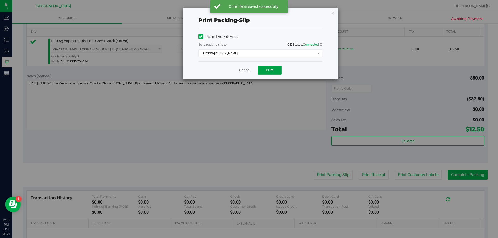
click at [273, 68] on span "Print" at bounding box center [270, 70] width 8 height 4
click at [331, 13] on icon "button" at bounding box center [333, 12] width 4 height 6
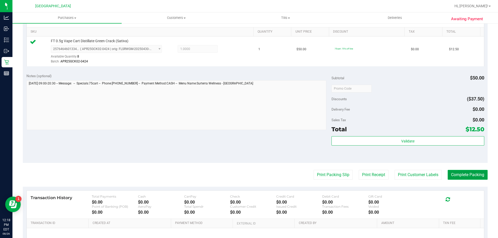
click at [464, 174] on button "Complete Packing" at bounding box center [468, 175] width 40 height 10
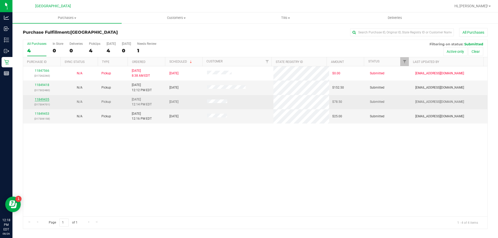
click at [46, 99] on link "11849435" at bounding box center [42, 100] width 15 height 4
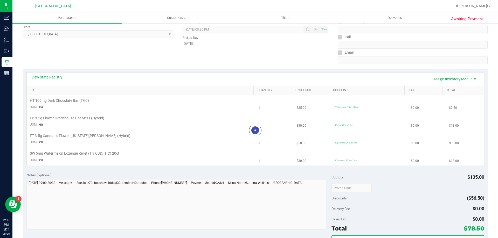
scroll to position [78, 0]
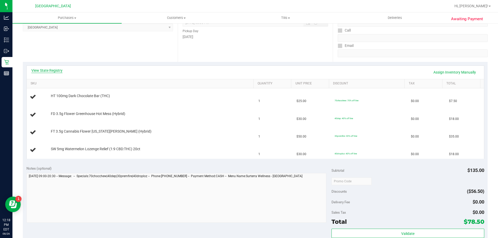
click at [41, 69] on link "View State Registry" at bounding box center [46, 70] width 31 height 5
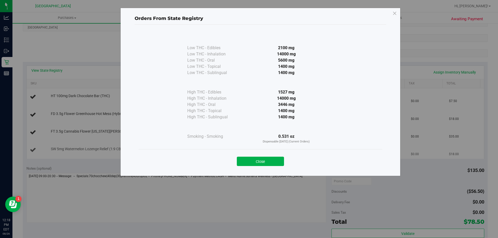
click at [264, 162] on button "Close" at bounding box center [260, 161] width 47 height 9
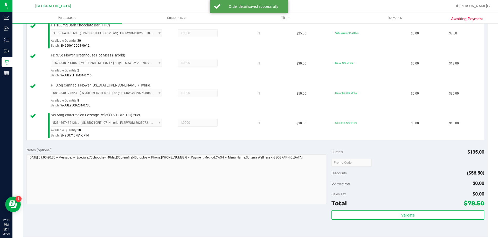
scroll to position [165, 0]
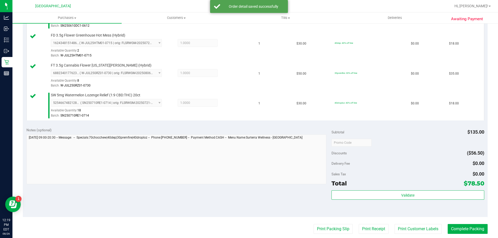
click at [394, 188] on div "Total $78.50" at bounding box center [407, 183] width 152 height 9
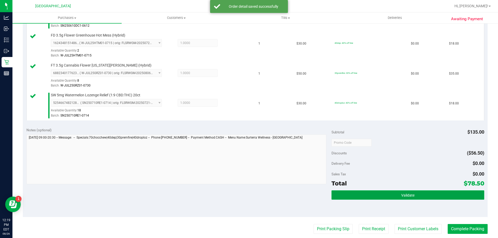
click at [394, 192] on button "Validate" at bounding box center [407, 195] width 152 height 9
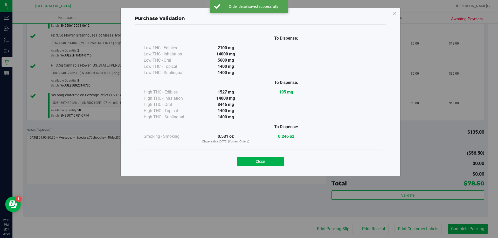
click at [264, 161] on button "Close" at bounding box center [260, 161] width 47 height 9
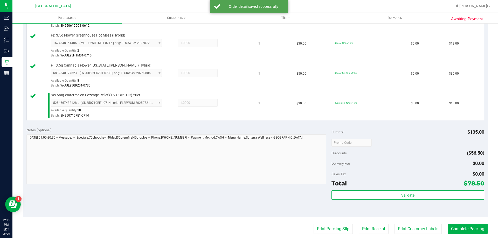
click at [321, 235] on purchase-details "Back Edit Purchase Cancel Purchase View Profile # 11849435 BioTrack ID: - Submi…" at bounding box center [255, 101] width 465 height 476
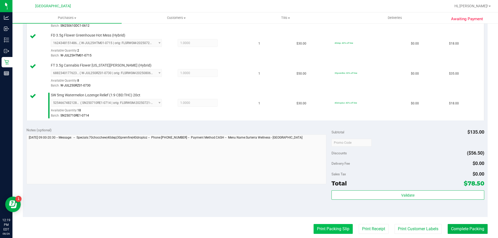
click at [321, 229] on button "Print Packing Slip" at bounding box center [332, 229] width 39 height 10
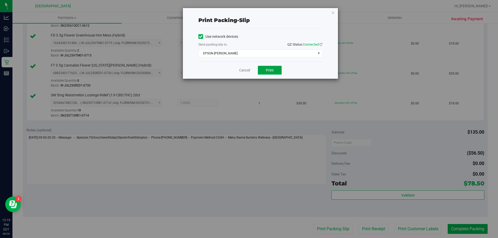
click at [271, 69] on span "Print" at bounding box center [270, 70] width 8 height 4
click at [333, 11] on icon "button" at bounding box center [333, 12] width 4 height 6
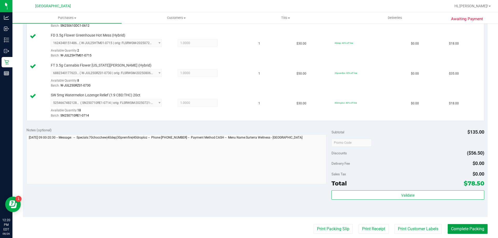
click at [465, 229] on button "Complete Packing" at bounding box center [468, 229] width 40 height 10
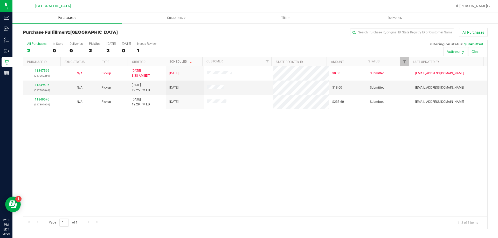
click at [72, 18] on span "Purchases" at bounding box center [66, 18] width 109 height 5
click at [43, 38] on span "Fulfillment" at bounding box center [28, 37] width 32 height 4
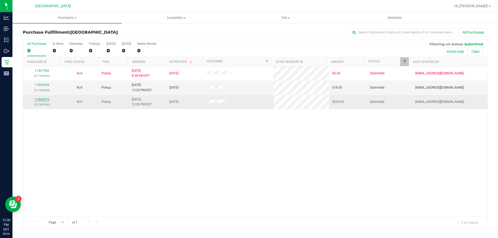
click at [46, 100] on link "11849576" at bounding box center [42, 100] width 15 height 4
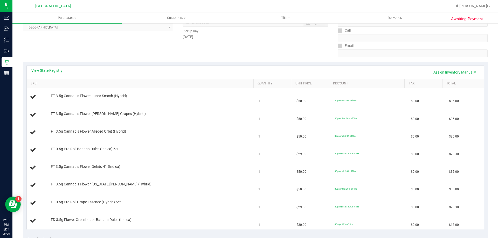
scroll to position [104, 0]
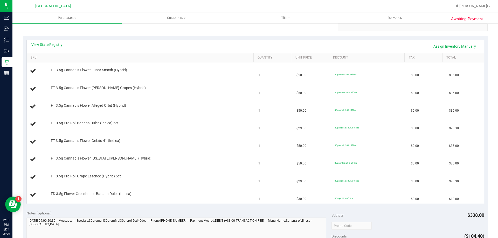
click at [44, 43] on link "View State Registry" at bounding box center [46, 44] width 31 height 5
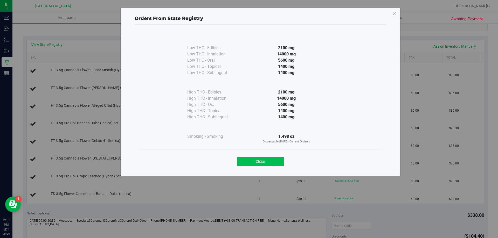
click at [261, 162] on button "Close" at bounding box center [260, 161] width 47 height 9
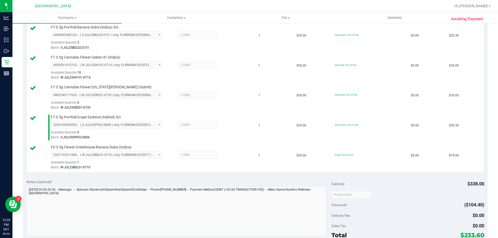
scroll to position [311, 0]
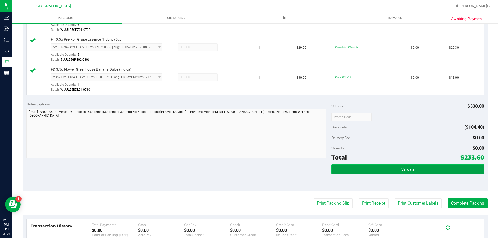
click at [412, 171] on button "Validate" at bounding box center [407, 169] width 152 height 9
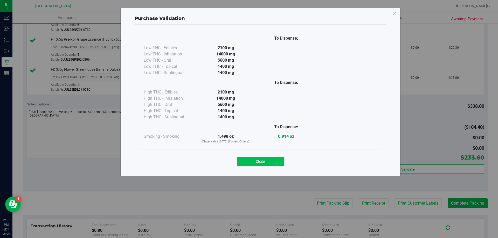
click at [255, 160] on button "Close" at bounding box center [260, 161] width 47 height 9
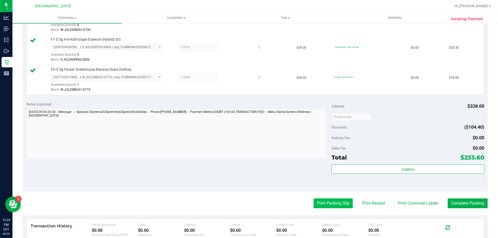
click at [322, 201] on button "Print Packing Slip" at bounding box center [332, 204] width 39 height 10
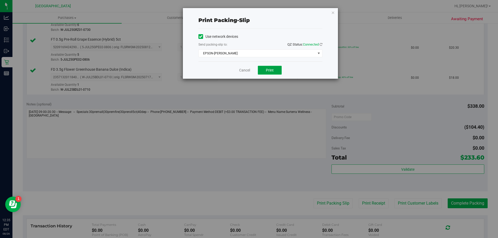
click at [276, 71] on button "Print" at bounding box center [270, 70] width 24 height 9
click at [332, 12] on icon "button" at bounding box center [333, 12] width 4 height 6
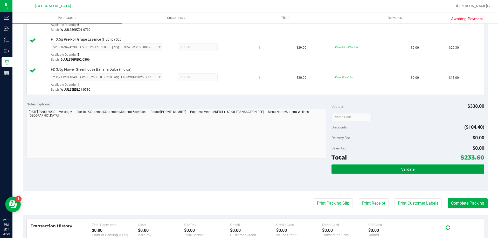
click at [378, 169] on button "Validate" at bounding box center [407, 169] width 152 height 9
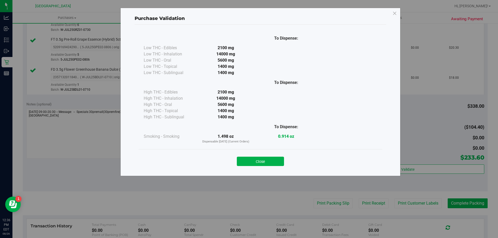
click at [273, 166] on div "Close" at bounding box center [260, 159] width 244 height 21
click at [272, 165] on button "Close" at bounding box center [260, 161] width 47 height 9
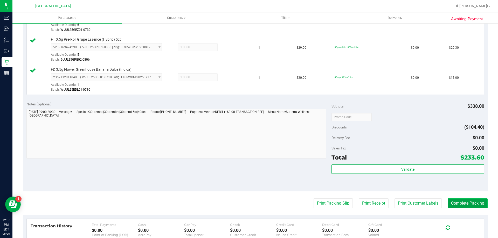
click at [458, 205] on button "Complete Packing" at bounding box center [468, 204] width 40 height 10
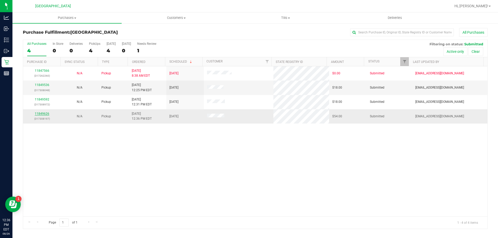
click at [39, 114] on link "11849626" at bounding box center [42, 114] width 15 height 4
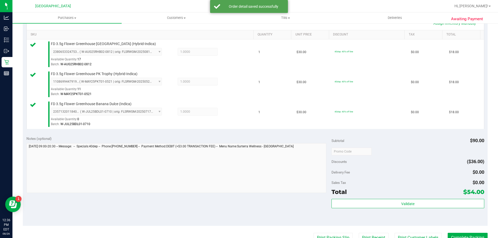
scroll to position [130, 0]
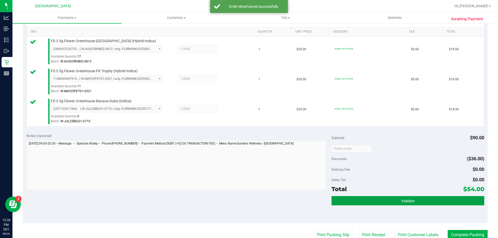
click at [374, 200] on button "Validate" at bounding box center [407, 200] width 152 height 9
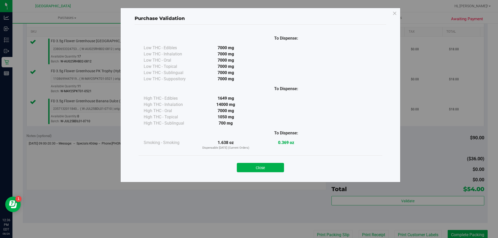
click at [268, 163] on div "Close" at bounding box center [260, 166] width 236 height 13
click at [270, 170] on button "Close" at bounding box center [260, 167] width 47 height 9
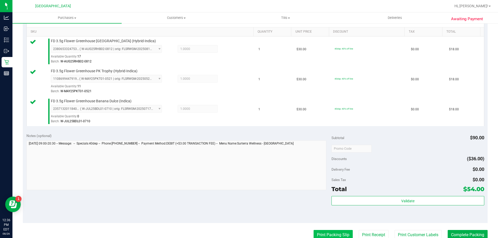
click at [315, 233] on button "Print Packing Slip" at bounding box center [332, 235] width 39 height 10
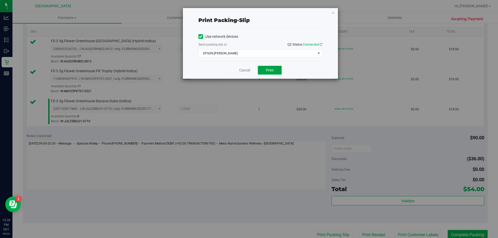
click at [269, 69] on span "Print" at bounding box center [270, 70] width 8 height 4
click at [333, 13] on icon "button" at bounding box center [333, 12] width 4 height 6
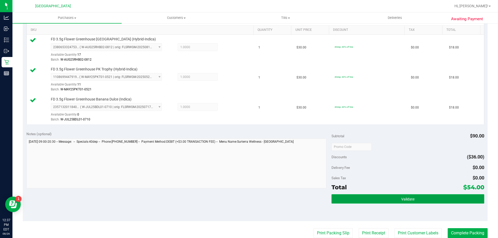
click at [428, 201] on button "Validate" at bounding box center [407, 198] width 152 height 9
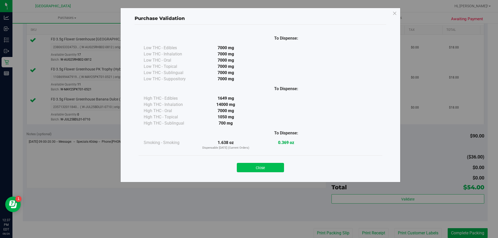
click at [274, 170] on button "Close" at bounding box center [260, 167] width 47 height 9
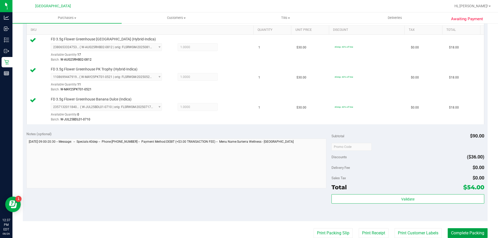
click at [452, 231] on button "Complete Packing" at bounding box center [468, 233] width 40 height 10
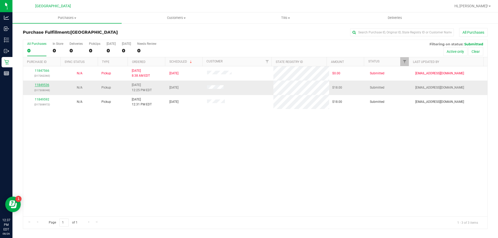
click at [45, 84] on link "11849536" at bounding box center [42, 85] width 15 height 4
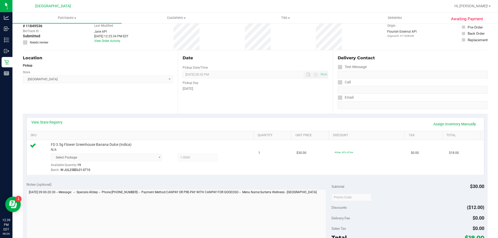
scroll to position [130, 0]
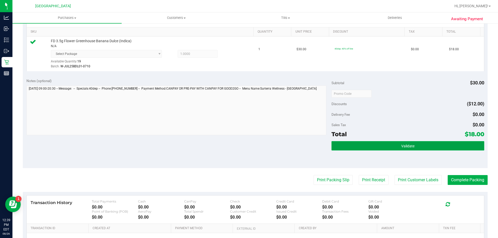
click at [390, 146] on button "Validate" at bounding box center [407, 145] width 152 height 9
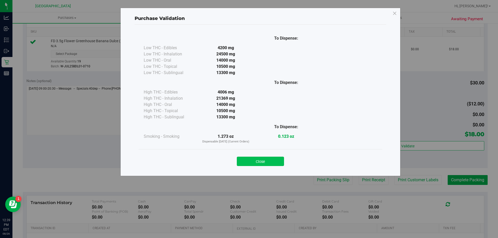
click at [264, 159] on button "Close" at bounding box center [260, 161] width 47 height 9
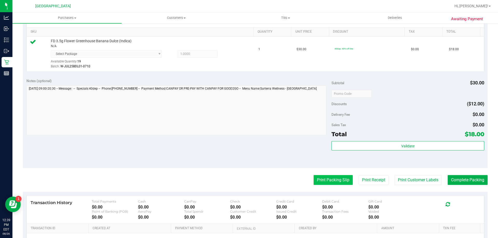
click at [332, 179] on button "Print Packing Slip" at bounding box center [332, 180] width 39 height 10
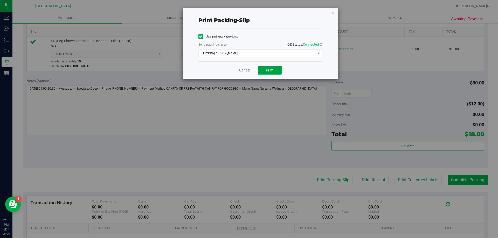
click at [267, 70] on span "Print" at bounding box center [270, 70] width 8 height 4
click at [332, 12] on icon "button" at bounding box center [333, 12] width 4 height 6
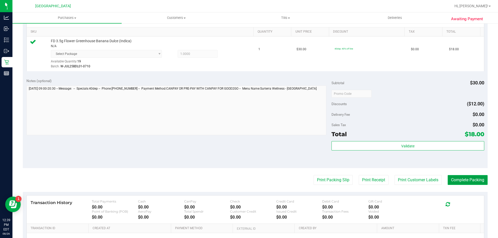
click at [455, 177] on button "Complete Packing" at bounding box center [468, 180] width 40 height 10
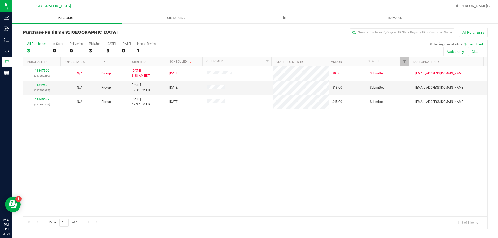
click at [69, 17] on span "Purchases" at bounding box center [66, 18] width 109 height 5
click at [54, 36] on li "Fulfillment" at bounding box center [66, 37] width 109 height 6
click at [41, 83] on link "11849637" at bounding box center [42, 85] width 15 height 4
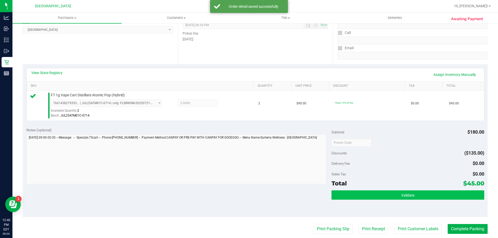
scroll to position [104, 0]
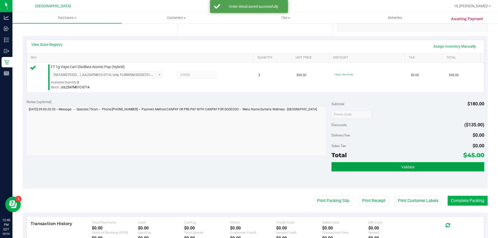
click at [349, 169] on button "Validate" at bounding box center [407, 166] width 152 height 9
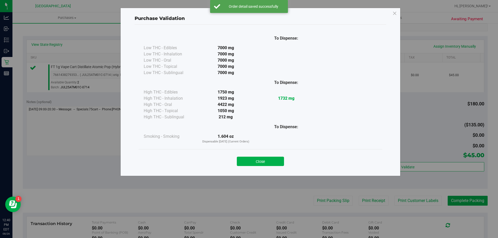
click at [278, 161] on button "Close" at bounding box center [260, 161] width 47 height 9
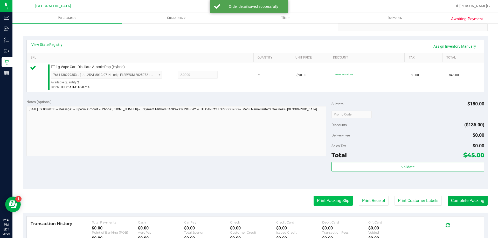
click at [315, 200] on button "Print Packing Slip" at bounding box center [332, 201] width 39 height 10
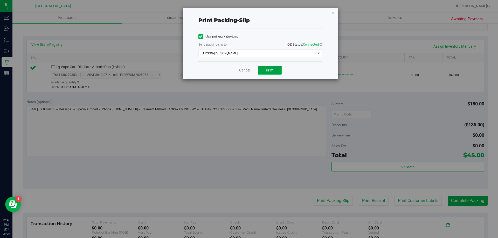
click at [268, 72] on span "Print" at bounding box center [270, 70] width 8 height 4
click at [333, 12] on icon "button" at bounding box center [333, 12] width 4 height 6
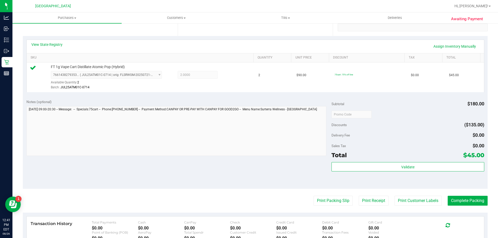
click at [413, 161] on div "Subtotal $180.00 Discounts ($135.00) Delivery Fee $0.00 Sales Tax $0.00 Total $…" at bounding box center [407, 142] width 152 height 86
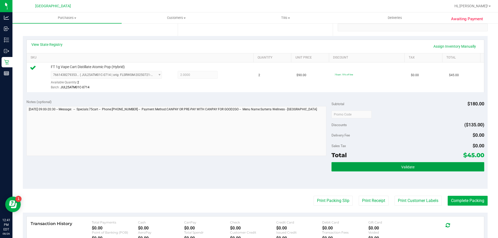
click at [414, 168] on button "Validate" at bounding box center [407, 166] width 152 height 9
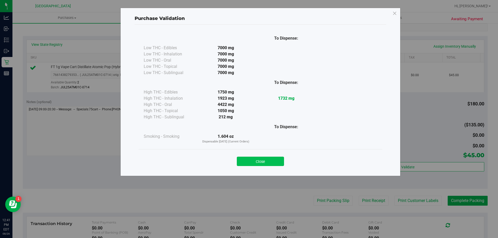
click at [277, 159] on button "Close" at bounding box center [260, 161] width 47 height 9
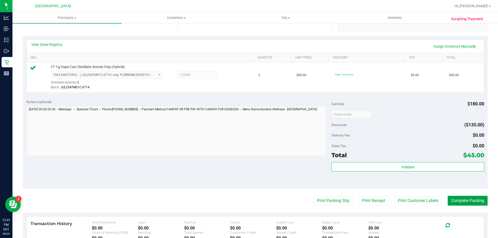
click at [464, 203] on button "Complete Packing" at bounding box center [468, 201] width 40 height 10
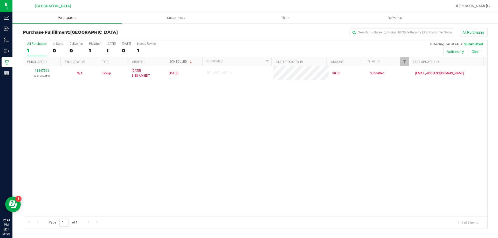
click at [64, 19] on span "Purchases" at bounding box center [66, 18] width 109 height 5
click at [51, 36] on li "Fulfillment" at bounding box center [66, 37] width 109 height 6
click at [64, 18] on span "Purchases" at bounding box center [66, 18] width 109 height 5
click at [39, 37] on span "Fulfillment" at bounding box center [28, 37] width 32 height 4
click at [285, 20] on span "Tills" at bounding box center [285, 18] width 109 height 5
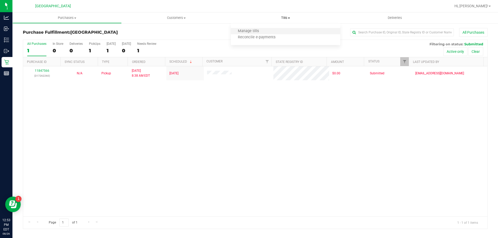
click at [270, 31] on li "Manage tills" at bounding box center [285, 31] width 109 height 6
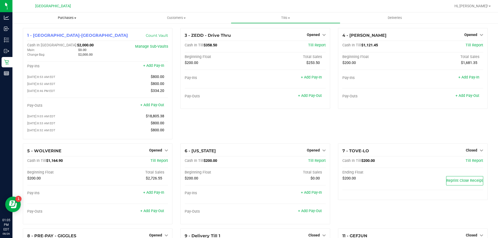
click at [63, 17] on span "Purchases" at bounding box center [66, 18] width 109 height 5
click at [52, 37] on li "Fulfillment" at bounding box center [66, 37] width 109 height 6
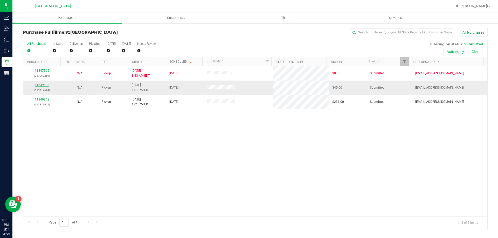
click at [41, 85] on link "11849838" at bounding box center [42, 85] width 15 height 4
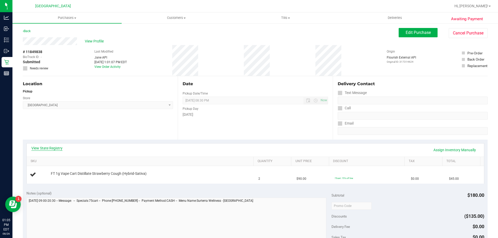
click at [55, 150] on link "View State Registry" at bounding box center [46, 148] width 31 height 5
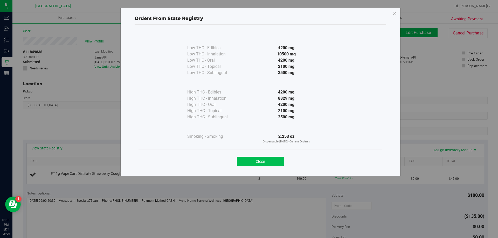
click at [264, 162] on button "Close" at bounding box center [260, 161] width 47 height 9
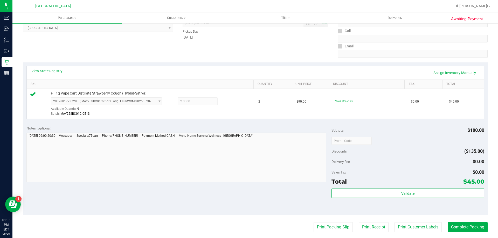
scroll to position [78, 0]
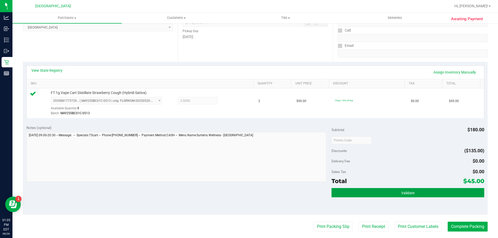
click at [401, 192] on span "Validate" at bounding box center [407, 193] width 13 height 4
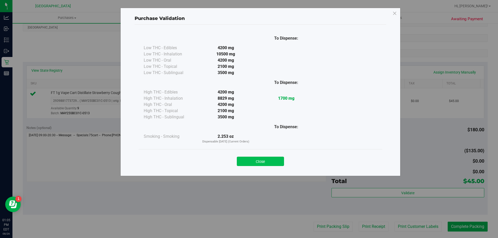
click at [274, 164] on button "Close" at bounding box center [260, 161] width 47 height 9
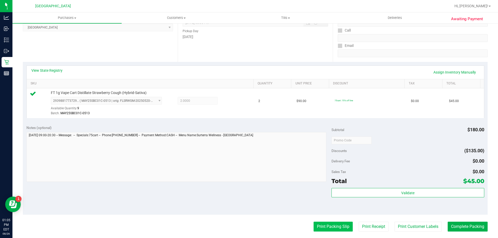
click at [325, 230] on button "Print Packing Slip" at bounding box center [332, 227] width 39 height 10
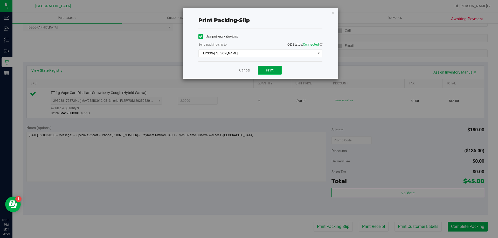
click at [273, 74] on button "Print" at bounding box center [270, 70] width 24 height 9
click at [332, 11] on icon "button" at bounding box center [333, 12] width 4 height 6
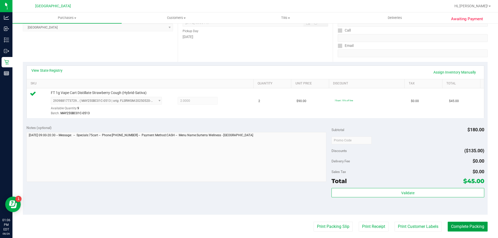
click at [468, 226] on button "Complete Packing" at bounding box center [468, 227] width 40 height 10
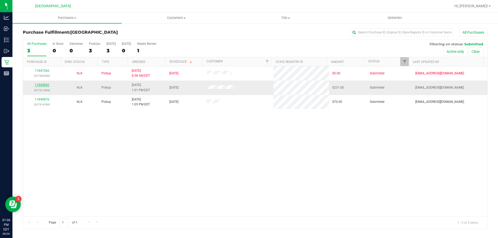
click at [45, 85] on link "11849842" at bounding box center [42, 85] width 15 height 4
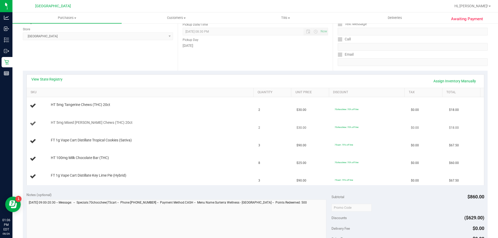
scroll to position [78, 0]
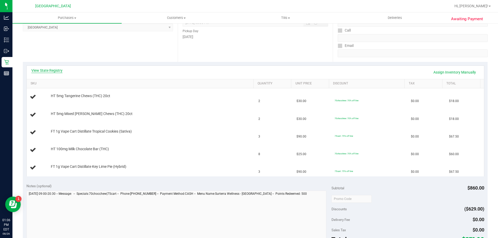
click at [52, 71] on link "View State Registry" at bounding box center [46, 70] width 31 height 5
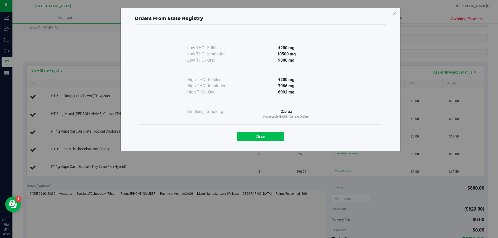
click at [256, 133] on button "Close" at bounding box center [260, 136] width 47 height 9
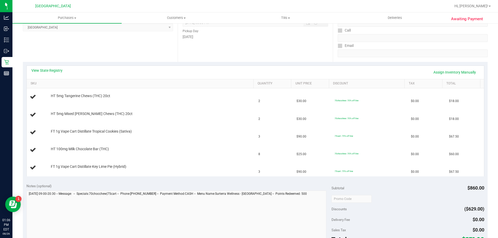
click at [48, 67] on div "View State Registry Assign Inventory Manually" at bounding box center [255, 72] width 457 height 13
click at [48, 70] on link "View State Registry" at bounding box center [46, 70] width 31 height 5
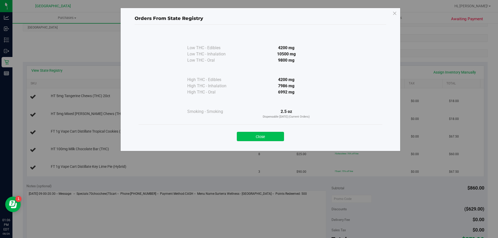
click at [273, 134] on button "Close" at bounding box center [260, 136] width 47 height 9
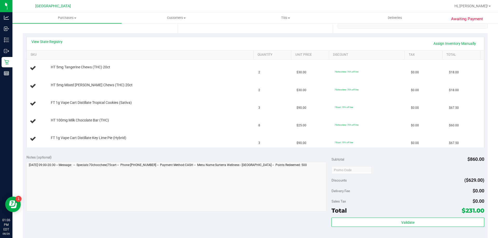
scroll to position [156, 0]
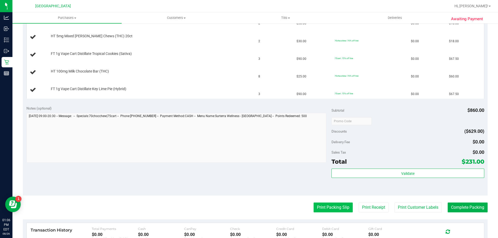
click at [332, 209] on button "Print Packing Slip" at bounding box center [332, 208] width 39 height 10
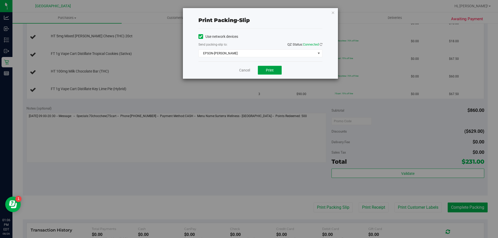
click at [274, 73] on button "Print" at bounding box center [270, 70] width 24 height 9
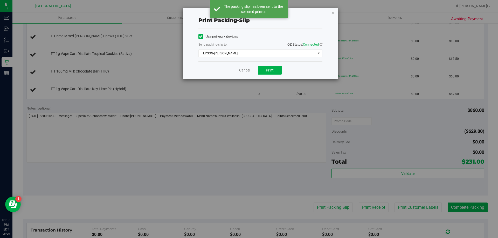
click at [332, 12] on icon "button" at bounding box center [333, 12] width 4 height 6
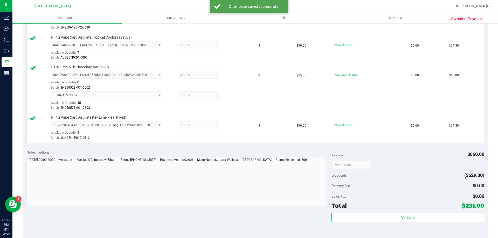
scroll to position [207, 0]
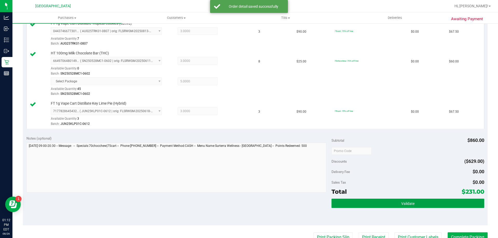
click at [378, 205] on button "Validate" at bounding box center [407, 203] width 152 height 9
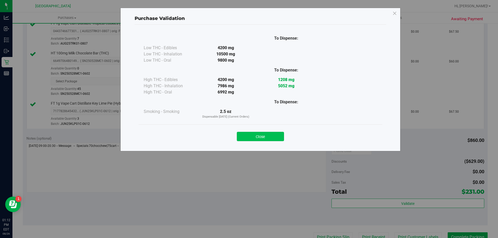
click at [263, 137] on button "Close" at bounding box center [260, 136] width 47 height 9
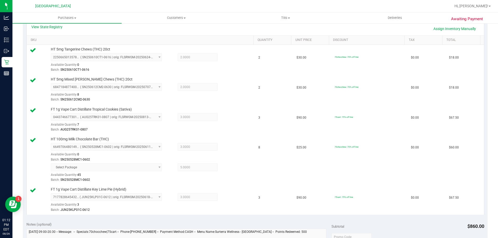
scroll to position [0, 0]
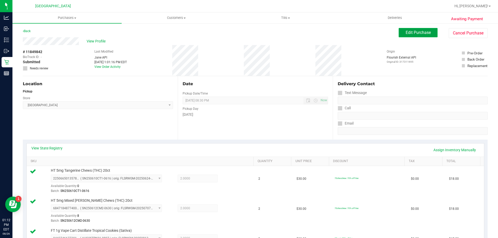
click at [406, 31] on span "Edit Purchase" at bounding box center [418, 32] width 25 height 5
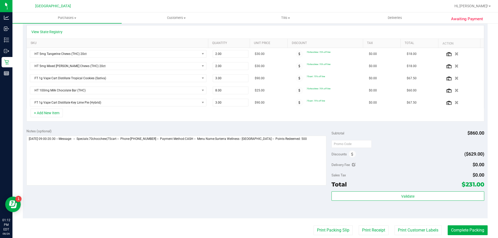
scroll to position [156, 0]
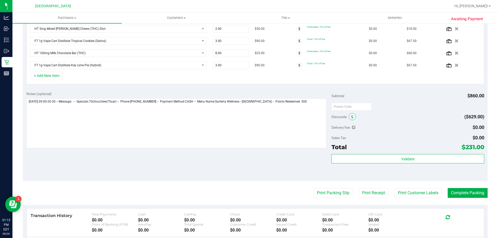
click at [351, 116] on icon at bounding box center [352, 117] width 2 height 4
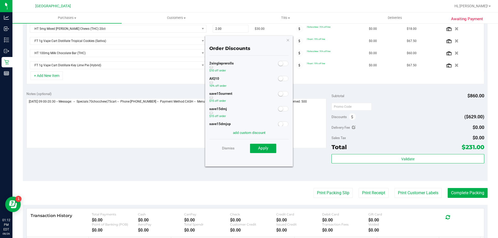
click at [278, 79] on small at bounding box center [280, 78] width 5 height 5
click at [262, 151] on span "Apply" at bounding box center [263, 148] width 10 height 5
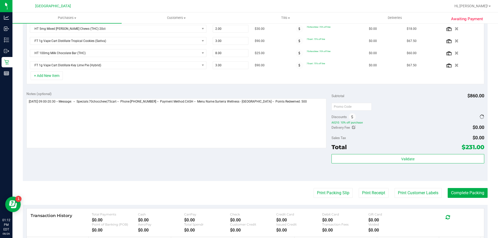
scroll to position [148, 0]
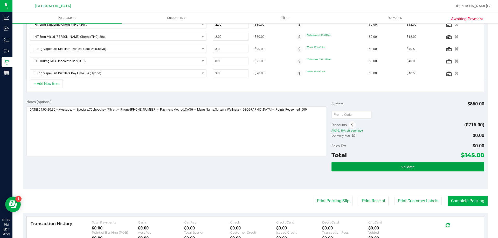
click at [428, 165] on button "Validate" at bounding box center [407, 166] width 152 height 9
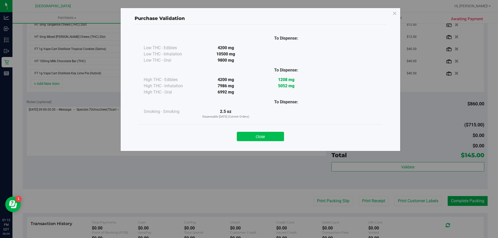
click at [267, 138] on button "Close" at bounding box center [260, 136] width 47 height 9
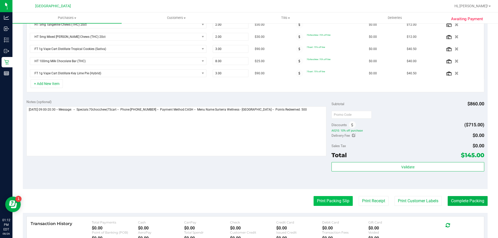
click at [317, 200] on button "Print Packing Slip" at bounding box center [332, 201] width 39 height 10
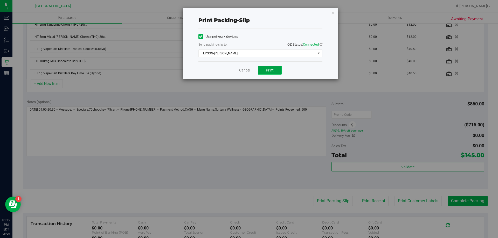
click at [273, 74] on button "Print" at bounding box center [270, 70] width 24 height 9
click at [332, 13] on icon "button" at bounding box center [333, 12] width 4 height 6
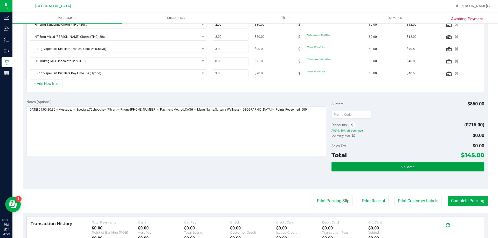
click at [401, 166] on span "Validate" at bounding box center [407, 167] width 13 height 4
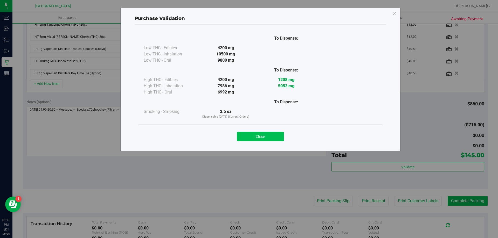
click at [252, 136] on button "Close" at bounding box center [260, 136] width 47 height 9
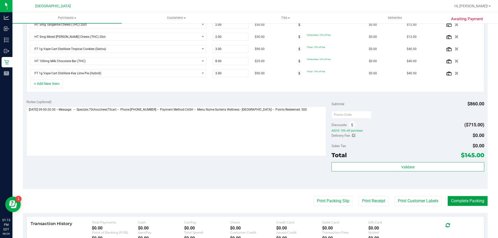
click at [453, 203] on button "Complete Packing" at bounding box center [468, 201] width 40 height 10
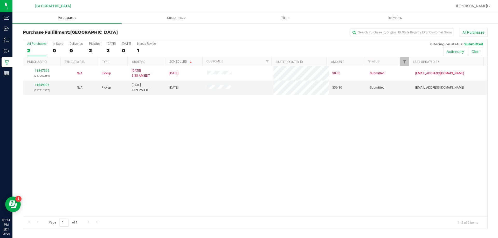
click at [67, 17] on span "Purchases" at bounding box center [66, 18] width 109 height 5
click at [42, 36] on span "Fulfillment" at bounding box center [28, 37] width 32 height 4
click at [286, 19] on span "Tills" at bounding box center [285, 18] width 109 height 5
click at [260, 32] on span "Manage tills" at bounding box center [248, 31] width 35 height 4
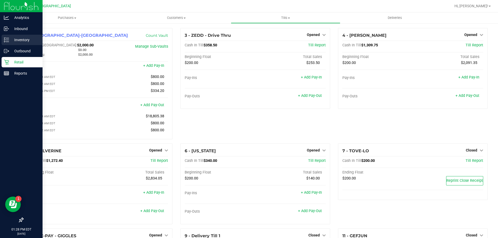
click at [20, 43] on p "Inventory" at bounding box center [24, 40] width 31 height 6
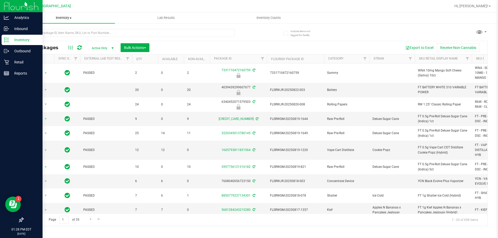
click at [68, 18] on span "Inventory" at bounding box center [63, 18] width 102 height 5
click at [20, 59] on div "Retail" at bounding box center [22, 62] width 41 height 10
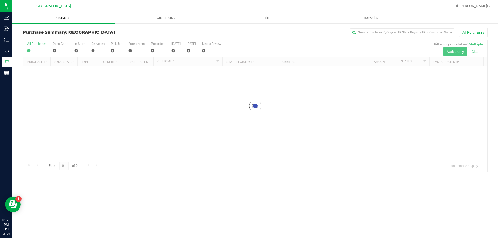
click at [65, 17] on span "Purchases" at bounding box center [63, 18] width 102 height 5
click at [45, 40] on li "Fulfillment" at bounding box center [63, 37] width 102 height 6
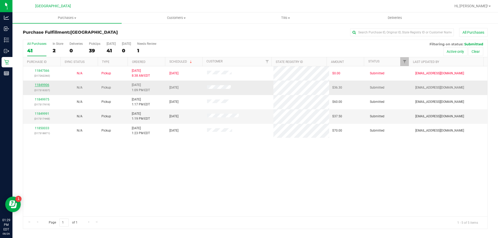
click at [46, 85] on link "11849906" at bounding box center [42, 85] width 15 height 4
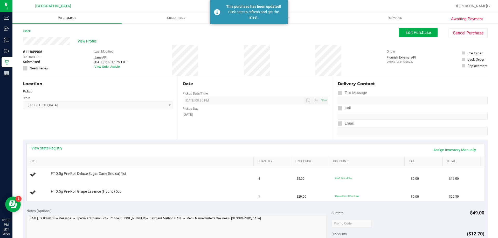
click at [60, 16] on span "Purchases" at bounding box center [66, 18] width 109 height 5
click at [51, 35] on li "Fulfillment" at bounding box center [66, 37] width 109 height 6
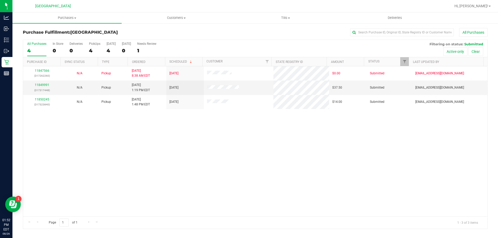
click at [104, 8] on div at bounding box center [272, 6] width 358 height 10
click at [42, 85] on link "11850274" at bounding box center [42, 85] width 15 height 4
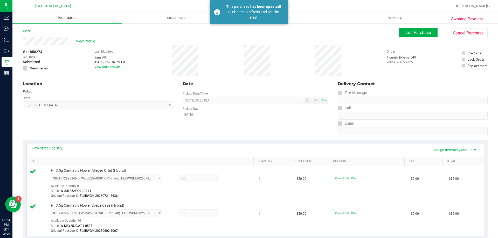
click at [60, 19] on span "Purchases" at bounding box center [66, 18] width 109 height 5
click at [54, 35] on li "Fulfillment" at bounding box center [66, 37] width 109 height 6
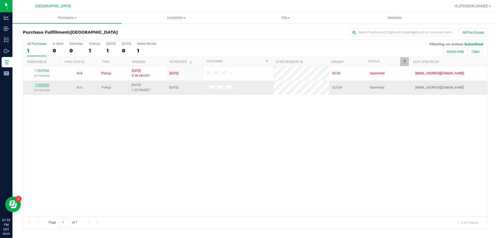
click at [43, 84] on link "11850300" at bounding box center [42, 85] width 15 height 4
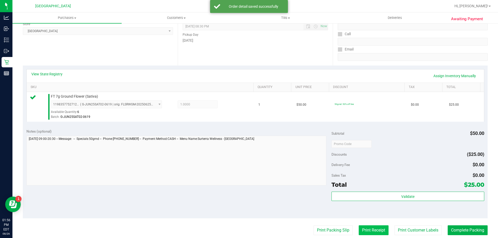
scroll to position [130, 0]
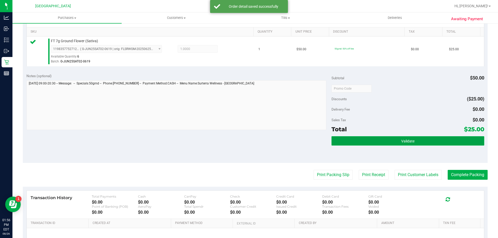
click at [374, 145] on button "Validate" at bounding box center [407, 140] width 152 height 9
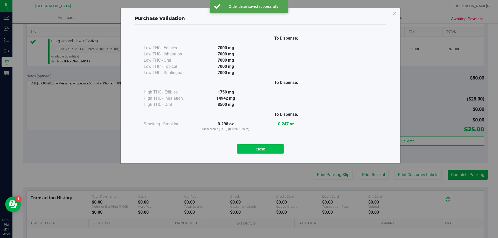
click at [268, 145] on button "Close" at bounding box center [260, 148] width 47 height 9
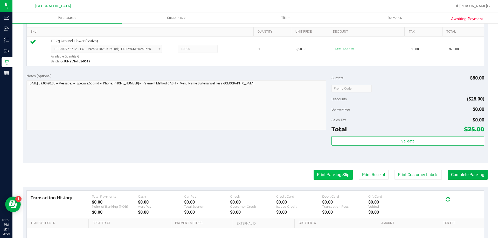
click at [319, 174] on button "Print Packing Slip" at bounding box center [332, 175] width 39 height 10
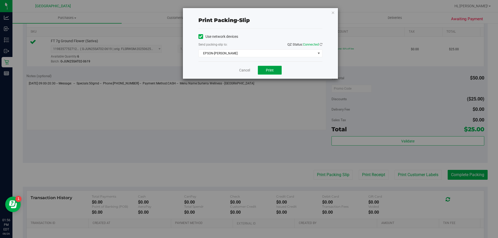
click at [270, 73] on button "Print" at bounding box center [270, 70] width 24 height 9
click at [240, 70] on link "Cancel" at bounding box center [244, 70] width 11 height 5
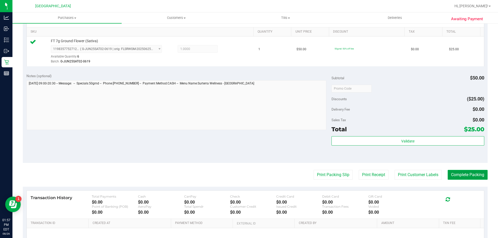
click at [455, 172] on button "Complete Packing" at bounding box center [468, 175] width 40 height 10
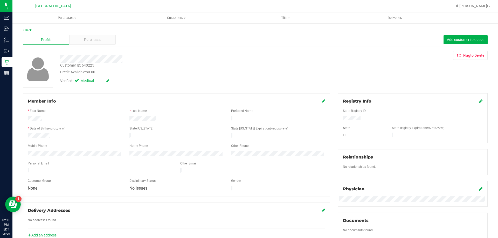
scroll to position [26, 0]
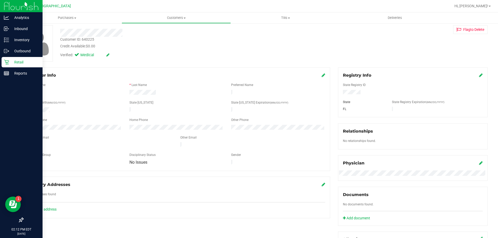
click at [24, 62] on p "Retail" at bounding box center [24, 62] width 31 height 6
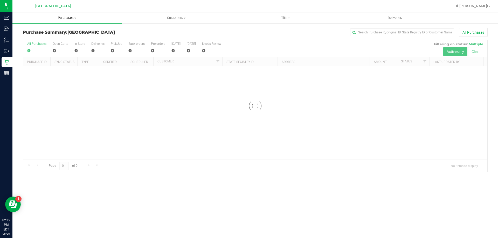
click at [71, 20] on uib-tab-heading "Purchases Summary of purchases Fulfillment All purchases" at bounding box center [66, 17] width 109 height 11
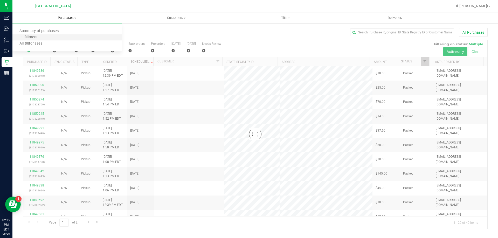
click at [60, 37] on li "Fulfillment" at bounding box center [66, 37] width 109 height 6
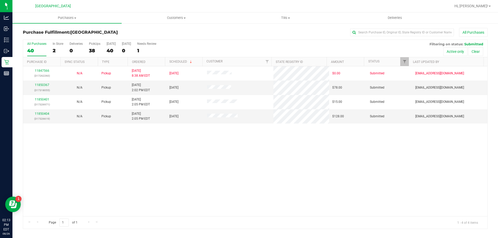
click at [182, 31] on div "All Purchases" at bounding box center [333, 32] width 310 height 9
click at [377, 33] on input "text" at bounding box center [402, 33] width 104 height 8
click at [65, 18] on span "Purchases" at bounding box center [66, 18] width 109 height 5
click at [60, 30] on span "Summary of purchases" at bounding box center [38, 31] width 53 height 4
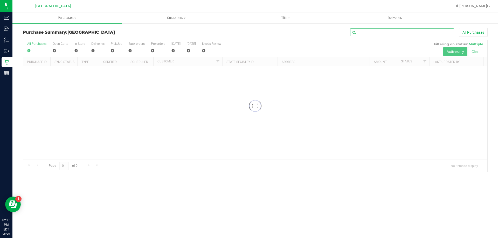
click at [379, 32] on input "text" at bounding box center [402, 33] width 104 height 8
paste input "P1MX6265"
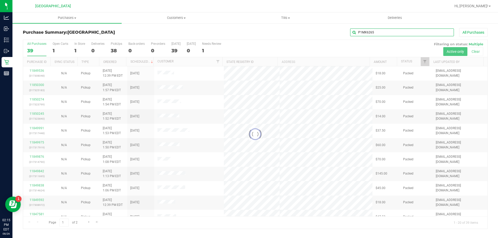
type input "P1MX6265"
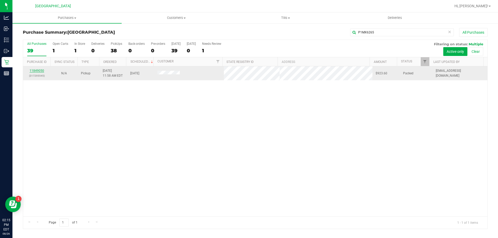
click at [32, 71] on link "11849050" at bounding box center [37, 71] width 15 height 4
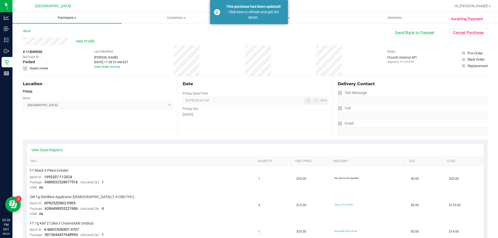
click at [72, 20] on uib-tab-heading "Purchases Summary of purchases Fulfillment All purchases" at bounding box center [66, 17] width 109 height 11
click at [69, 39] on li "Fulfillment" at bounding box center [66, 37] width 109 height 6
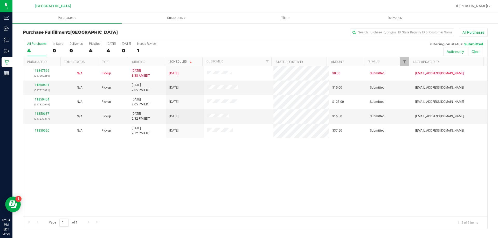
click at [97, 7] on div at bounding box center [272, 6] width 358 height 10
click at [40, 85] on link "11850833" at bounding box center [42, 85] width 15 height 4
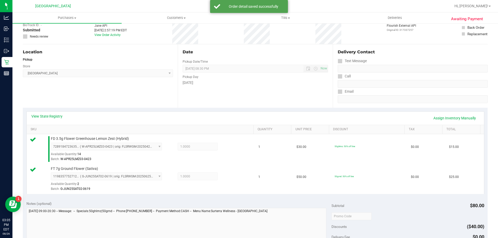
scroll to position [181, 0]
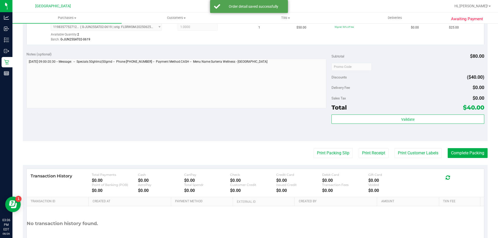
click at [400, 127] on div "Validate" at bounding box center [407, 126] width 152 height 23
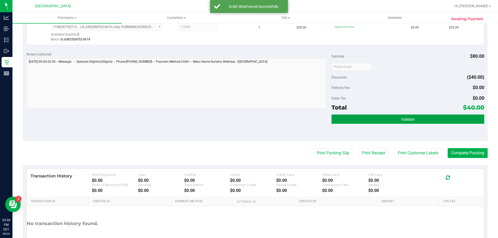
click at [400, 123] on button "Validate" at bounding box center [407, 119] width 152 height 9
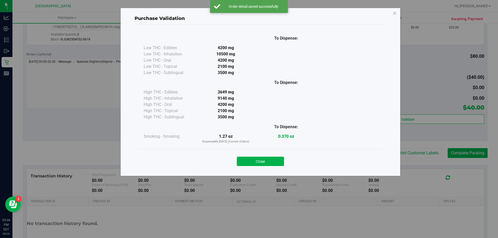
click at [251, 156] on div "Close" at bounding box center [260, 159] width 236 height 13
click at [251, 159] on button "Close" at bounding box center [260, 161] width 47 height 9
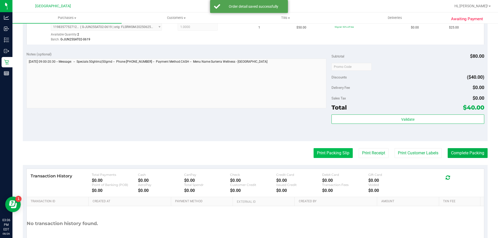
click at [318, 152] on button "Print Packing Slip" at bounding box center [332, 153] width 39 height 10
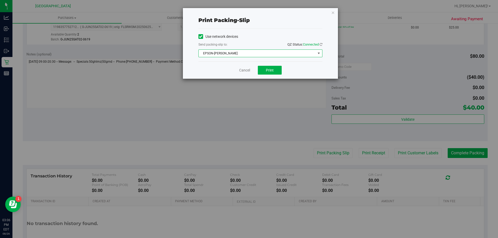
click at [273, 50] on span "EPSON-[PERSON_NAME]" at bounding box center [257, 53] width 117 height 7
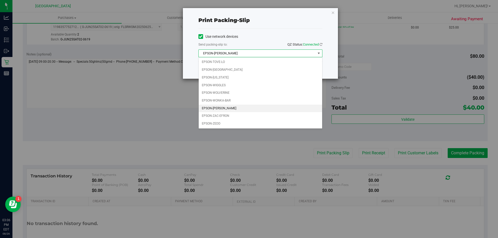
click at [274, 55] on span "EPSON-[PERSON_NAME]" at bounding box center [257, 53] width 117 height 7
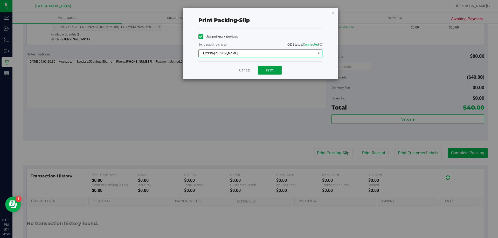
click at [272, 72] on button "Print" at bounding box center [270, 70] width 24 height 9
click at [243, 71] on link "Cancel" at bounding box center [244, 70] width 11 height 5
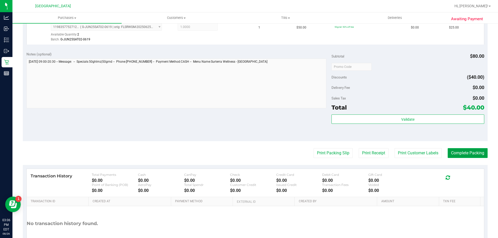
click at [455, 149] on button "Complete Packing" at bounding box center [468, 153] width 40 height 10
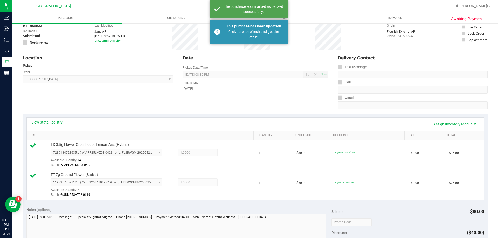
scroll to position [0, 0]
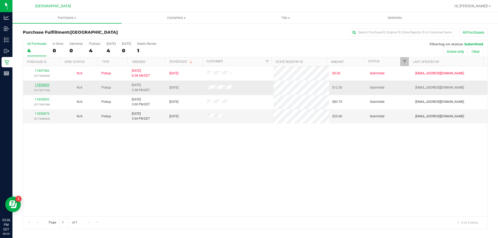
click at [47, 86] on link "11850845" at bounding box center [42, 85] width 15 height 4
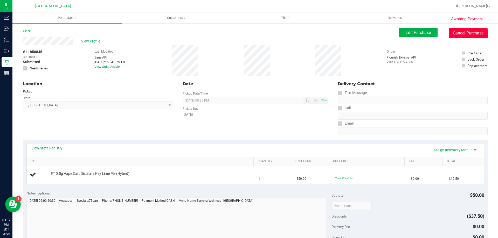
click at [458, 33] on button "Cancel Purchase" at bounding box center [468, 33] width 39 height 10
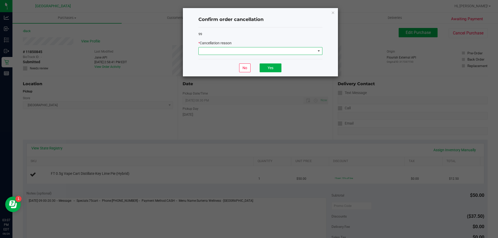
click at [300, 50] on span at bounding box center [257, 50] width 117 height 7
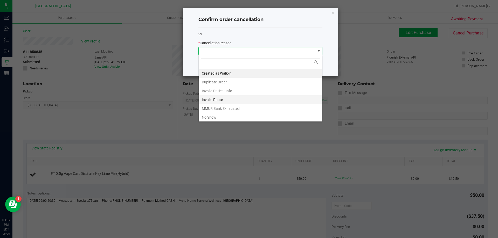
scroll to position [8, 124]
click at [229, 114] on li "No Show" at bounding box center [260, 117] width 123 height 9
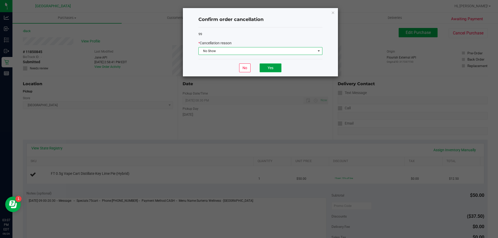
click at [274, 66] on button "Yes" at bounding box center [271, 68] width 22 height 9
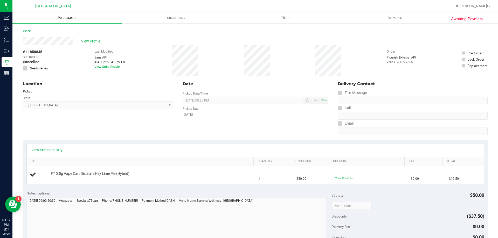
click at [73, 20] on span "Purchases" at bounding box center [66, 18] width 109 height 5
click at [65, 29] on li "Summary of purchases" at bounding box center [66, 31] width 109 height 6
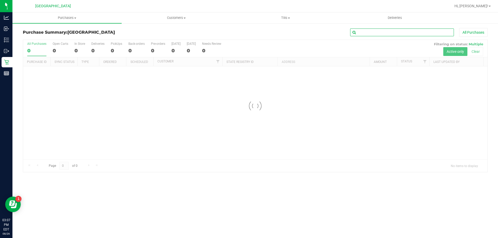
click at [372, 31] on input "text" at bounding box center [402, 33] width 104 height 8
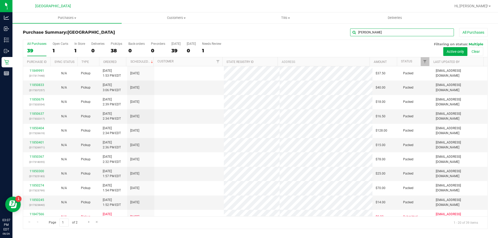
type input "[PERSON_NAME]"
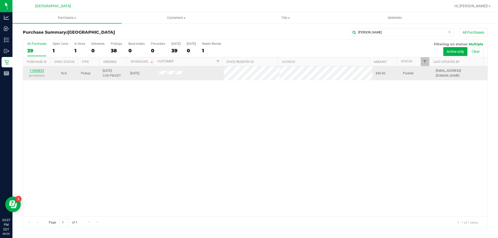
click at [34, 70] on link "11850833" at bounding box center [37, 71] width 15 height 4
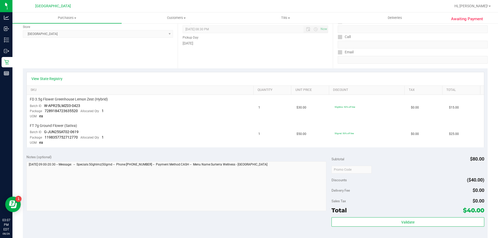
scroll to position [78, 0]
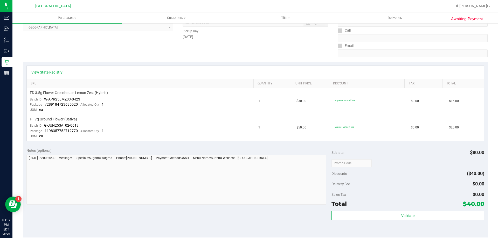
click at [418, 149] on div "Subtotal $80.00" at bounding box center [407, 152] width 152 height 9
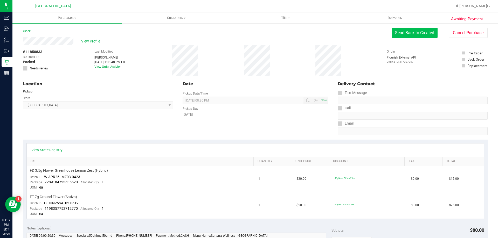
click at [422, 36] on button "Send Back to Created" at bounding box center [415, 33] width 46 height 10
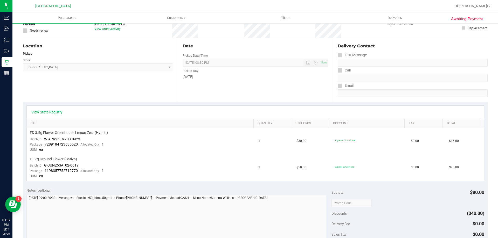
scroll to position [104, 0]
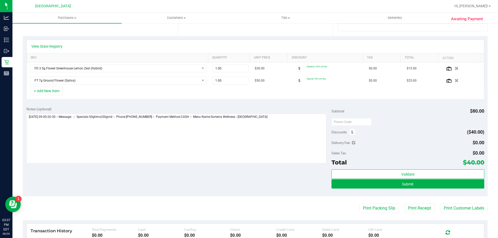
scroll to position [78, 0]
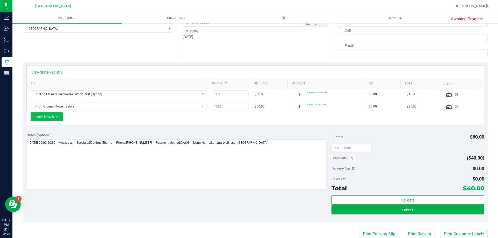
click at [53, 119] on button "+ Add New Item" at bounding box center [47, 117] width 32 height 9
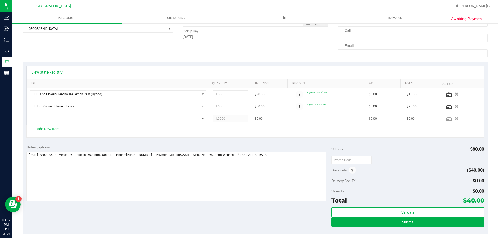
click at [63, 120] on span "NO DATA FOUND" at bounding box center [115, 118] width 170 height 7
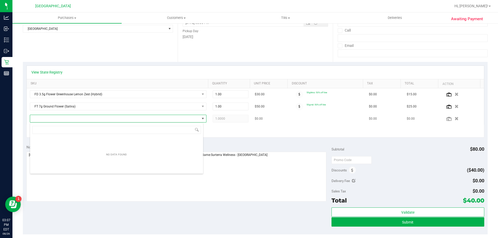
scroll to position [8, 173]
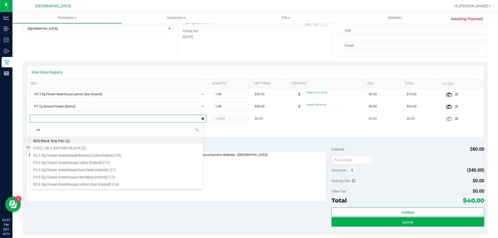
type input "key"
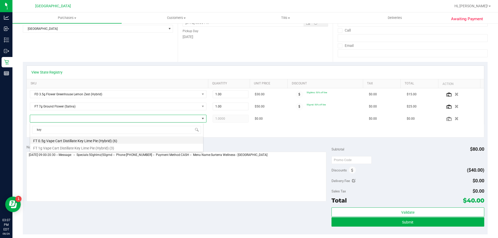
click at [75, 141] on li "FT 0.5g Vape Cart Distillate Key Lime Pie (Hybrid) (6)" at bounding box center [116, 140] width 173 height 7
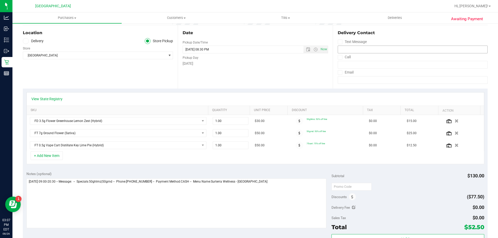
scroll to position [0, 0]
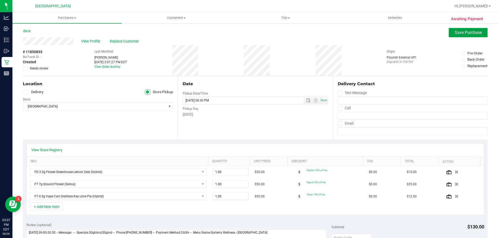
click at [461, 37] on button "Save Purchase" at bounding box center [468, 32] width 39 height 9
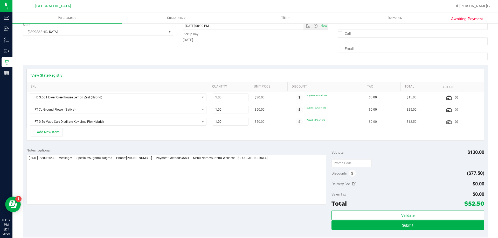
scroll to position [78, 0]
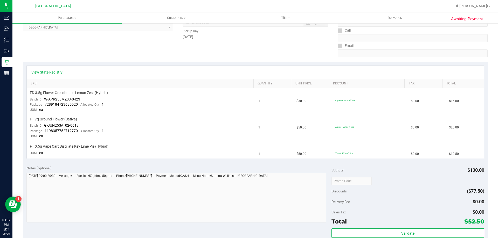
click at [237, 163] on div "Notes (optional) Subtotal $130.00 Discounts ($77.50) Delivery Fee $0.00 Sales T…" at bounding box center [255, 208] width 465 height 93
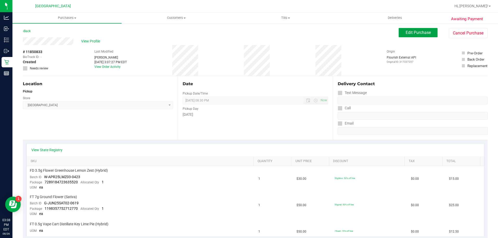
click at [415, 30] on span "Edit Purchase" at bounding box center [418, 32] width 25 height 5
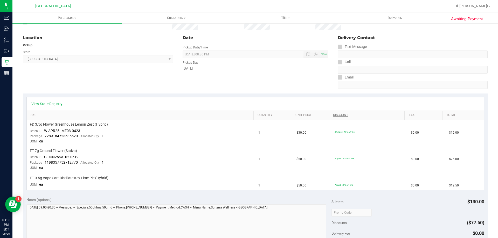
scroll to position [104, 0]
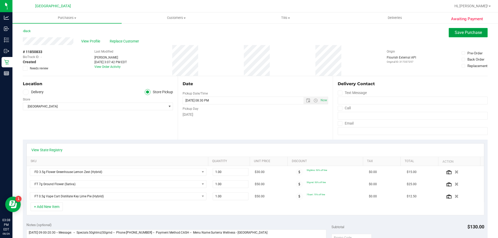
click at [462, 33] on span "Save Purchase" at bounding box center [468, 32] width 27 height 5
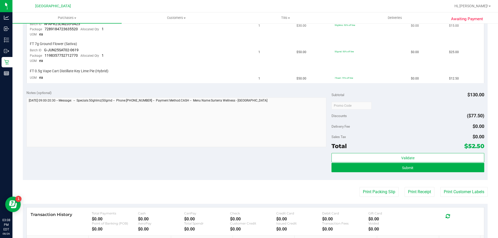
scroll to position [156, 0]
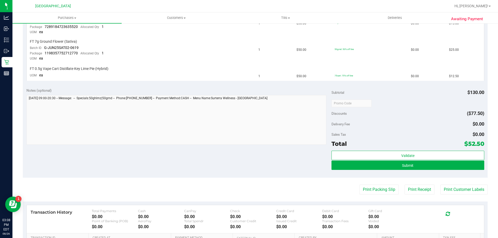
click at [295, 169] on div "Notes (optional) Subtotal $130.00 Discounts ($77.50) Delivery Fee $0.00 Sales T…" at bounding box center [255, 131] width 465 height 93
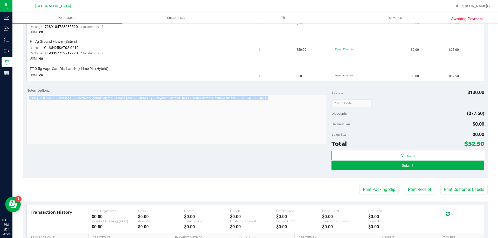
click at [295, 169] on div "Notes (optional) Subtotal $130.00 Discounts ($77.50) Delivery Fee $0.00 Sales T…" at bounding box center [255, 131] width 465 height 93
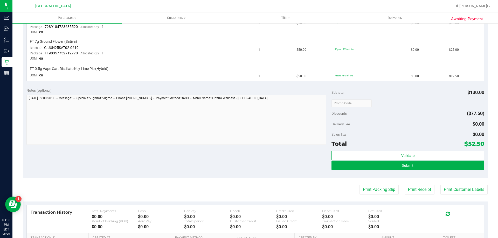
click at [362, 131] on div "Sales Tax $0.00" at bounding box center [407, 134] width 152 height 9
click at [377, 164] on button "Submit" at bounding box center [407, 165] width 152 height 9
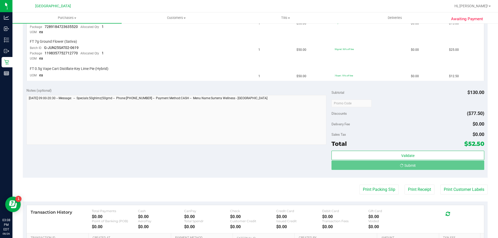
scroll to position [148, 0]
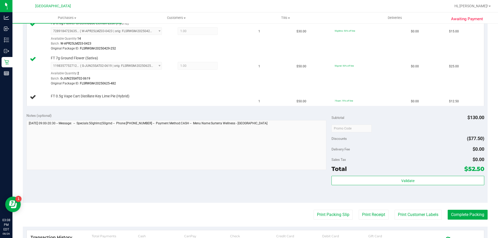
click at [399, 157] on div "Sales Tax $0.00" at bounding box center [407, 159] width 152 height 9
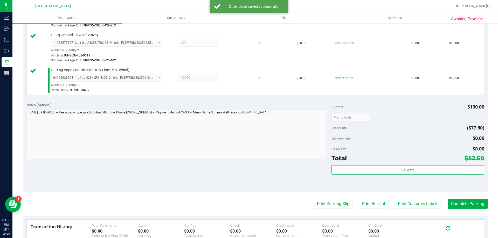
scroll to position [199, 0]
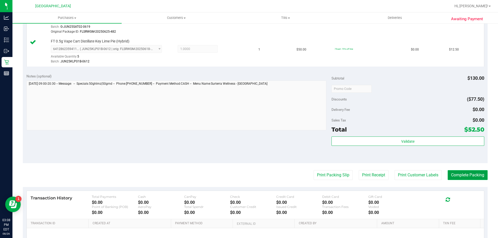
click at [453, 179] on button "Complete Packing" at bounding box center [468, 175] width 40 height 10
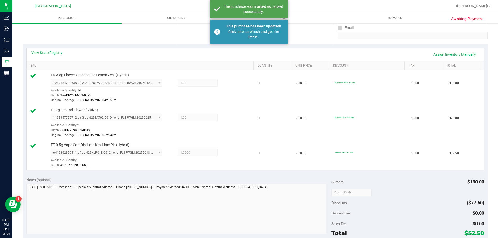
scroll to position [0, 0]
